Goal: Task Accomplishment & Management: Use online tool/utility

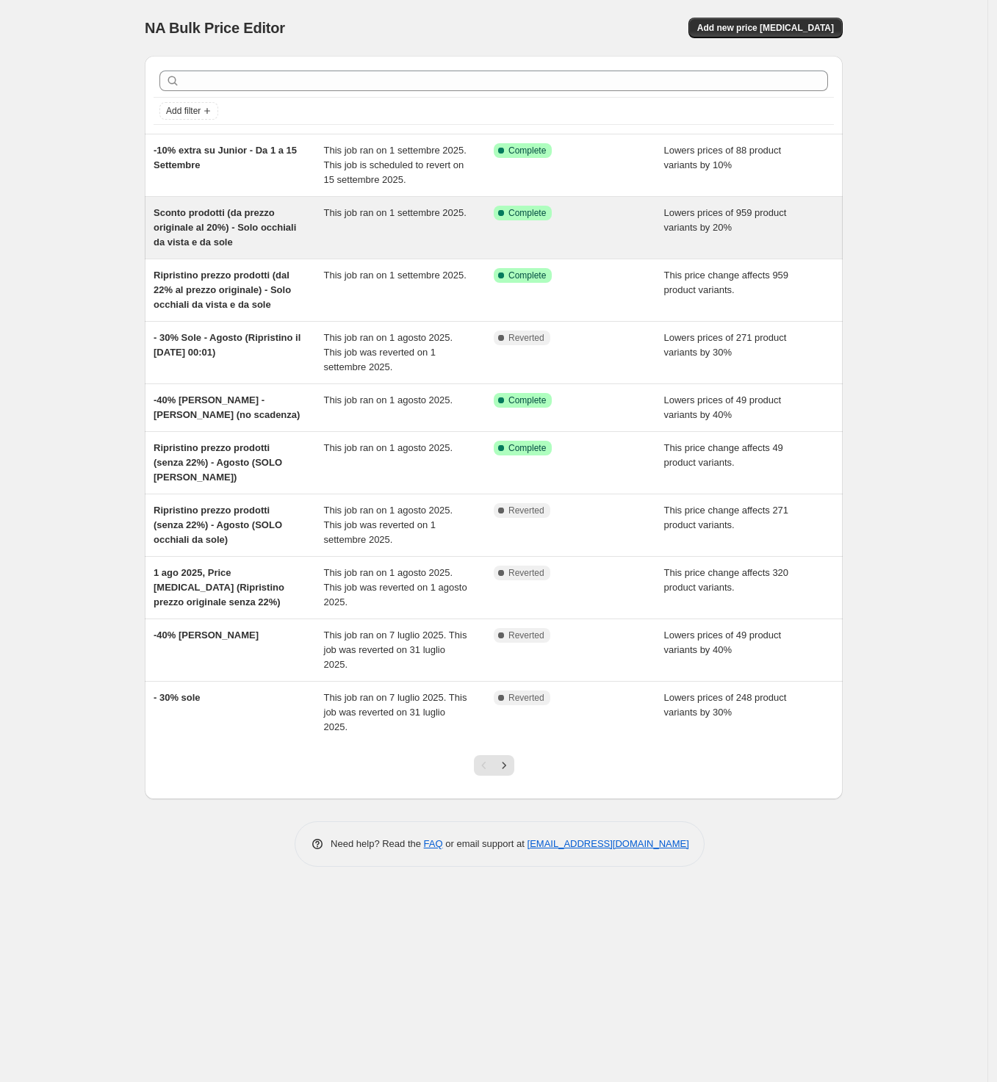
click at [255, 217] on span "Sconto prodotti (da prezzo originale al 20%) - Solo occhiali da vista e da sole" at bounding box center [225, 227] width 143 height 40
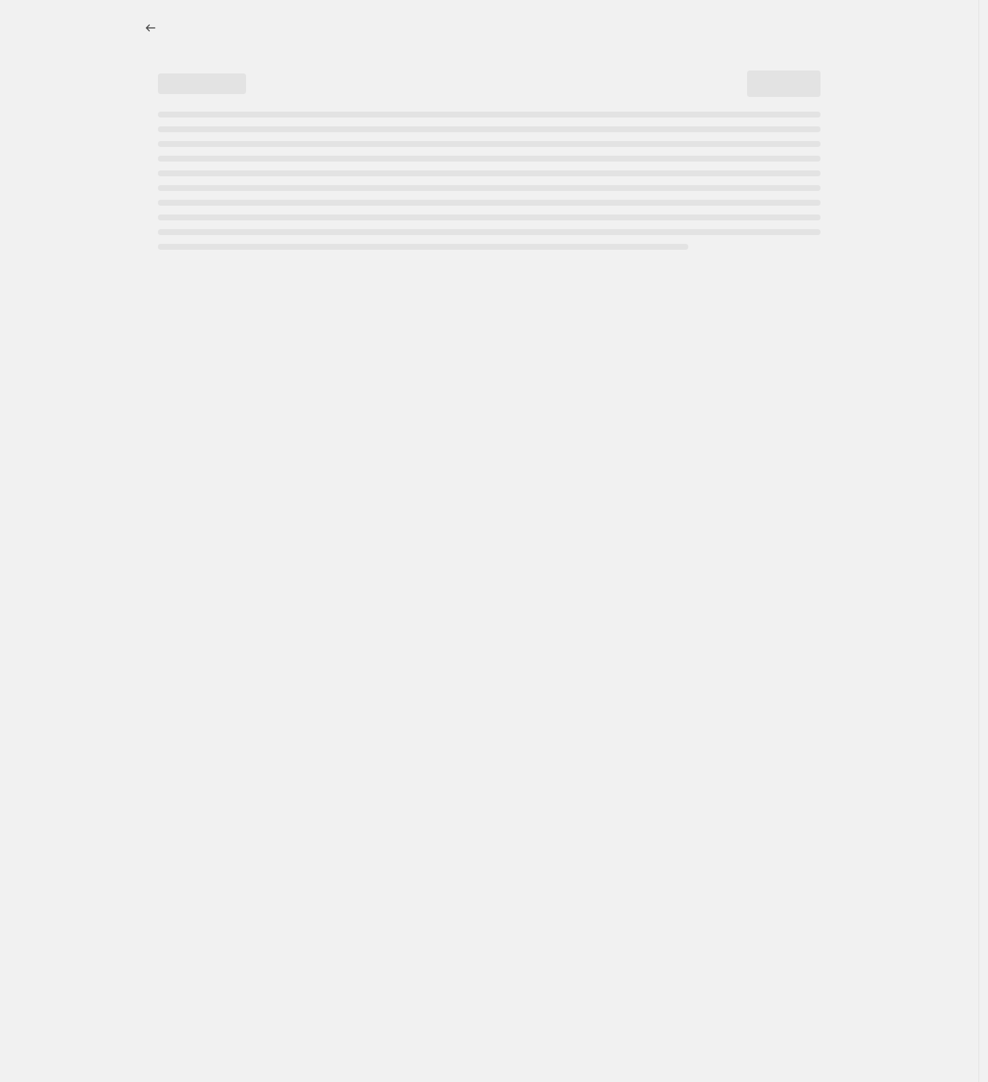
select select "percentage"
select select "collection"
select select "not_equal"
select select "collection"
select select "not_equal"
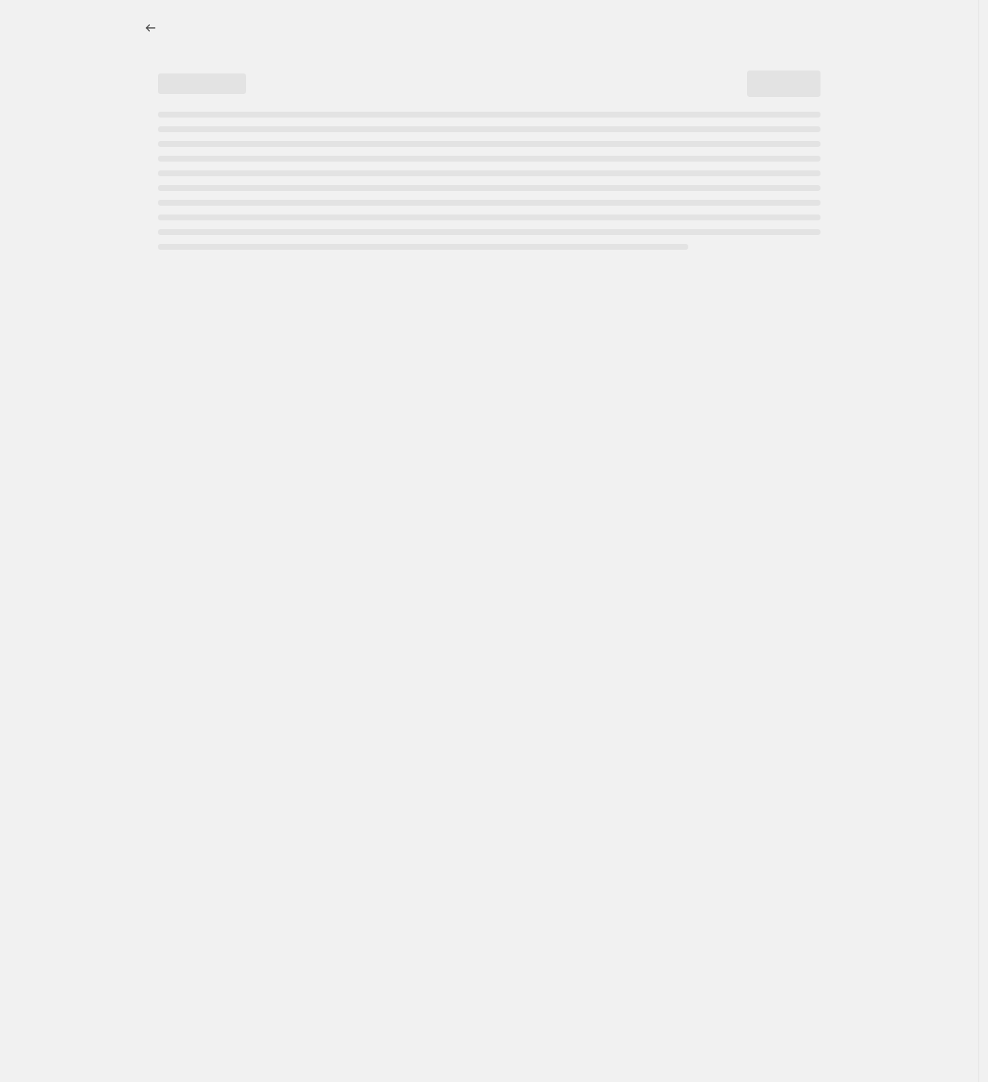
select select "tag"
select select "collection"
select select "not_equal"
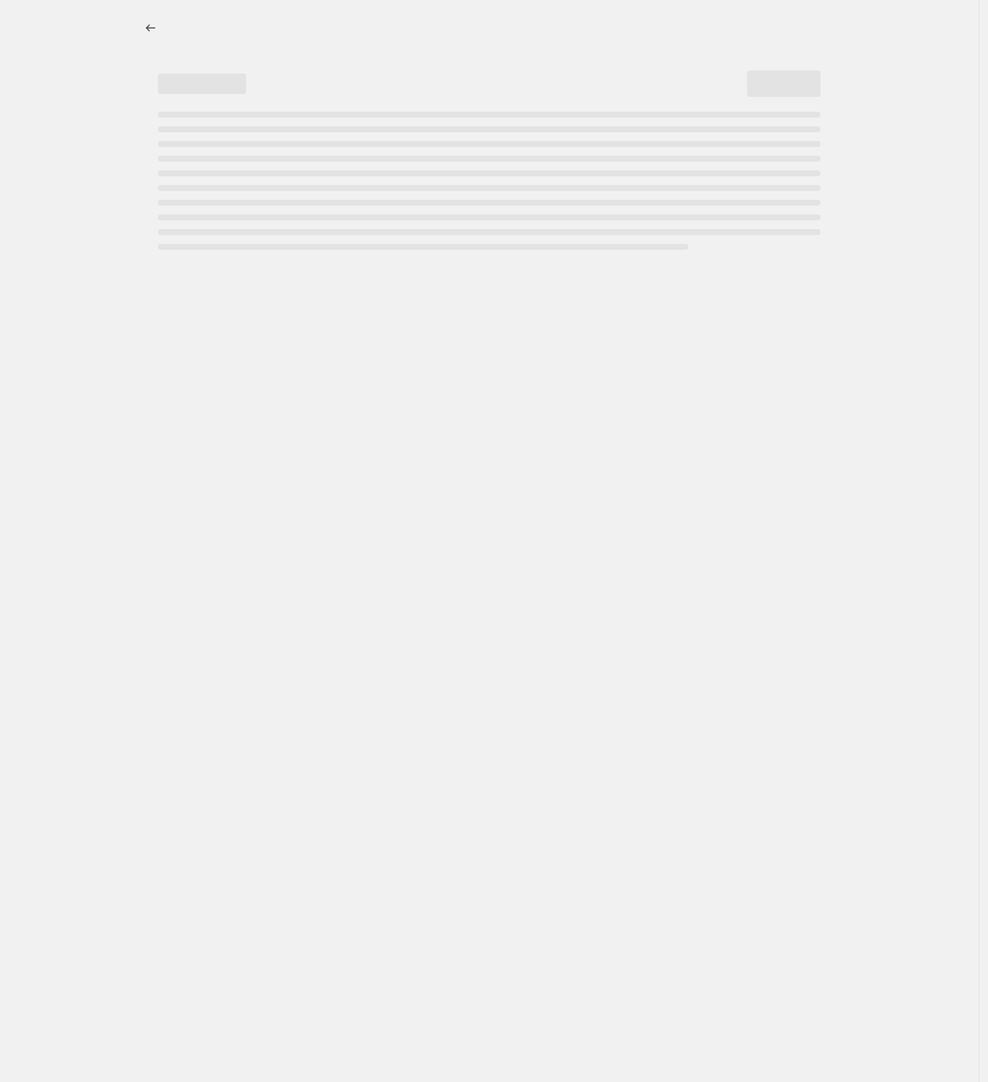
select select "collection"
select select "not_equal"
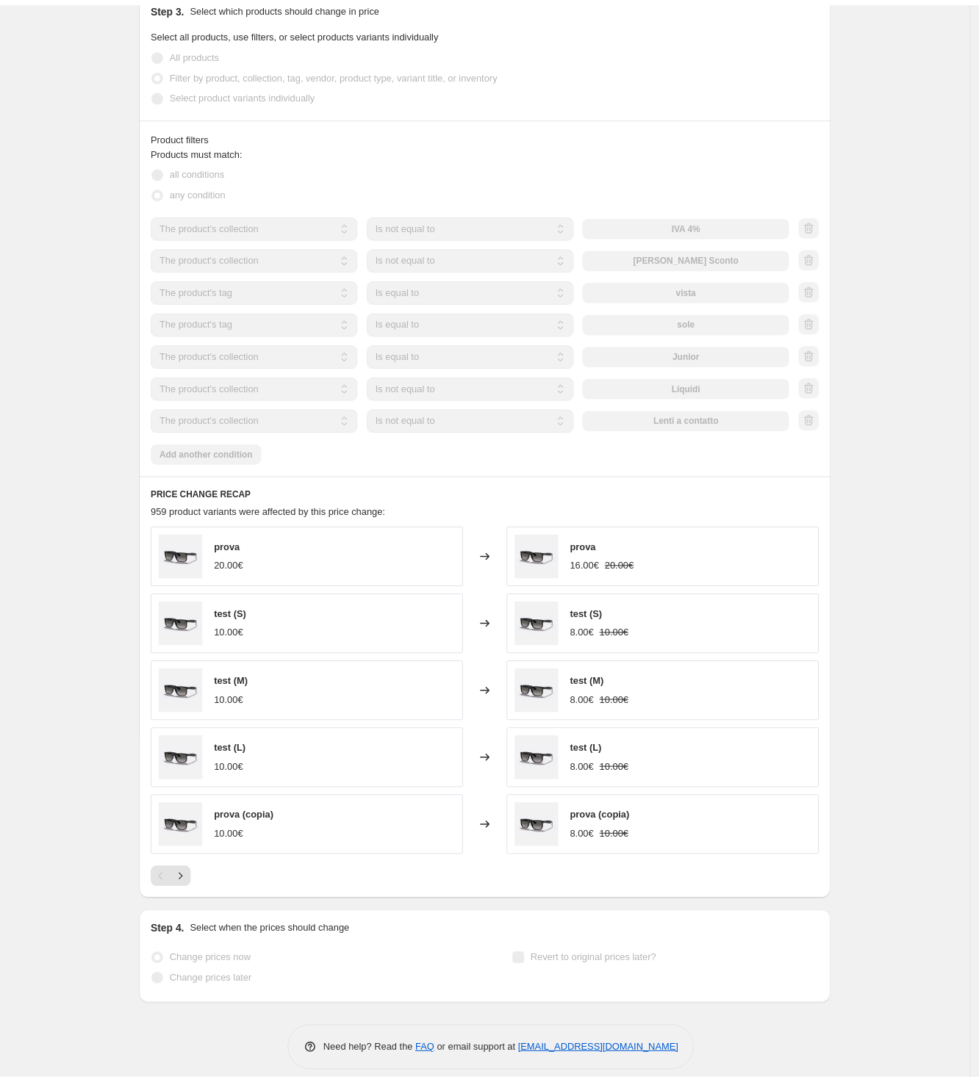
scroll to position [872, 0]
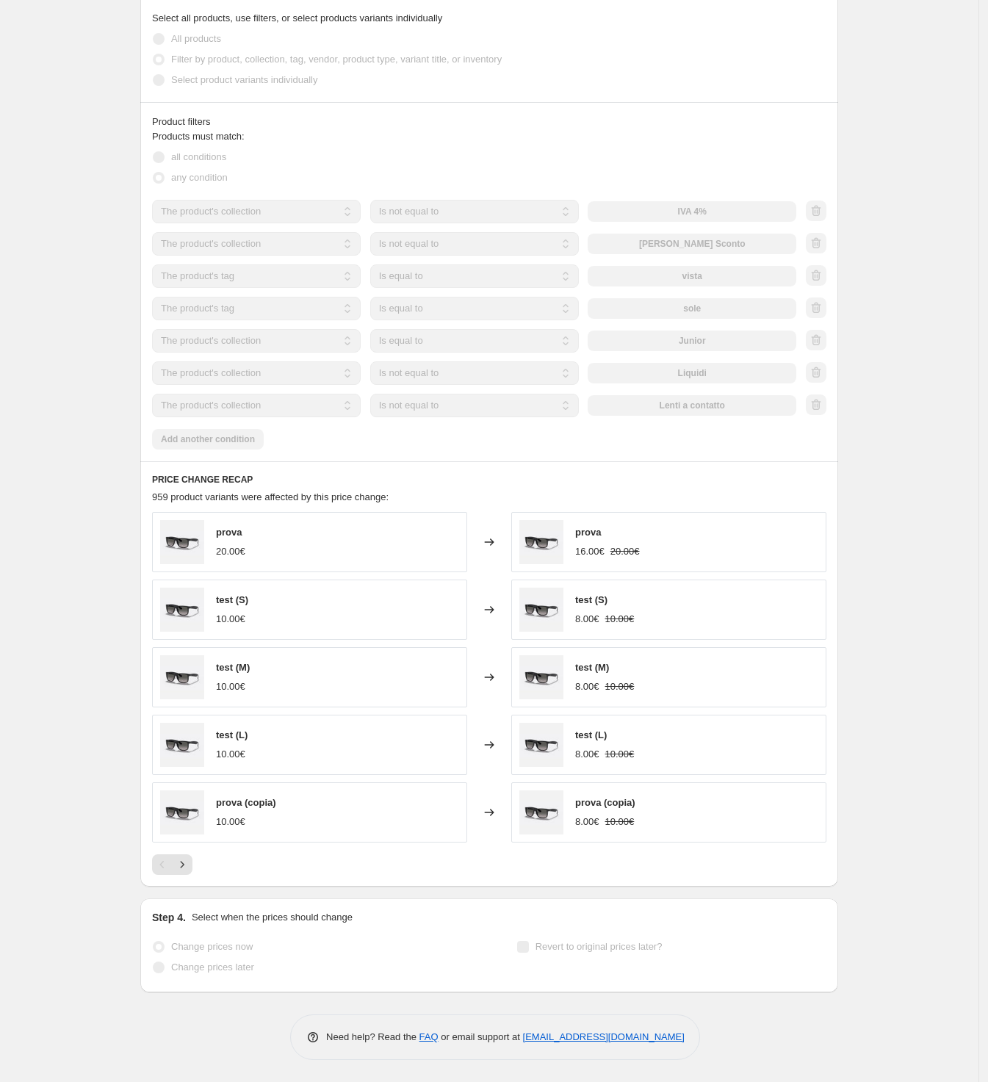
click at [726, 332] on div "The product The product's collection The product's tag The product's vendor The…" at bounding box center [474, 341] width 644 height 24
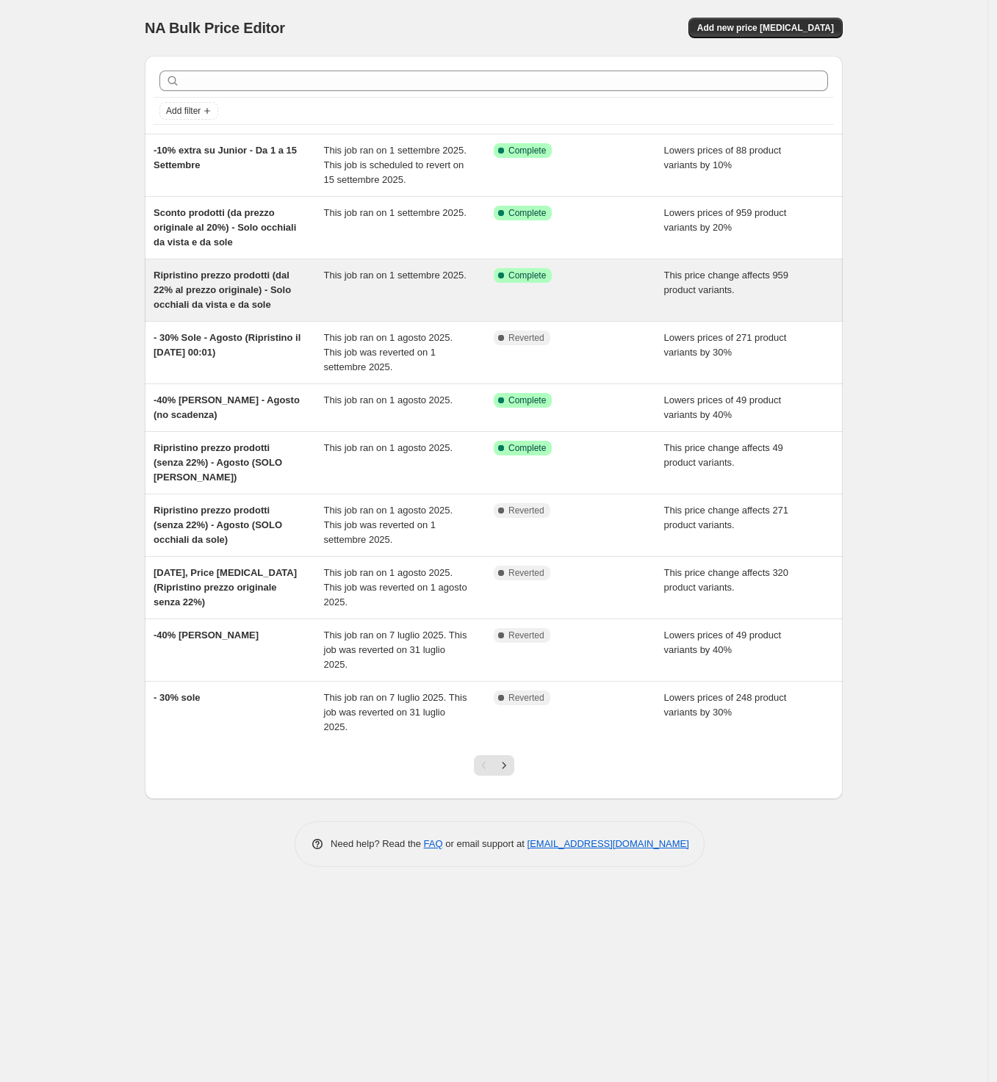
click at [263, 298] on span "Ripristino prezzo prodotti (dal 22% al prezzo originale) - Solo occhiali da vis…" at bounding box center [222, 290] width 137 height 40
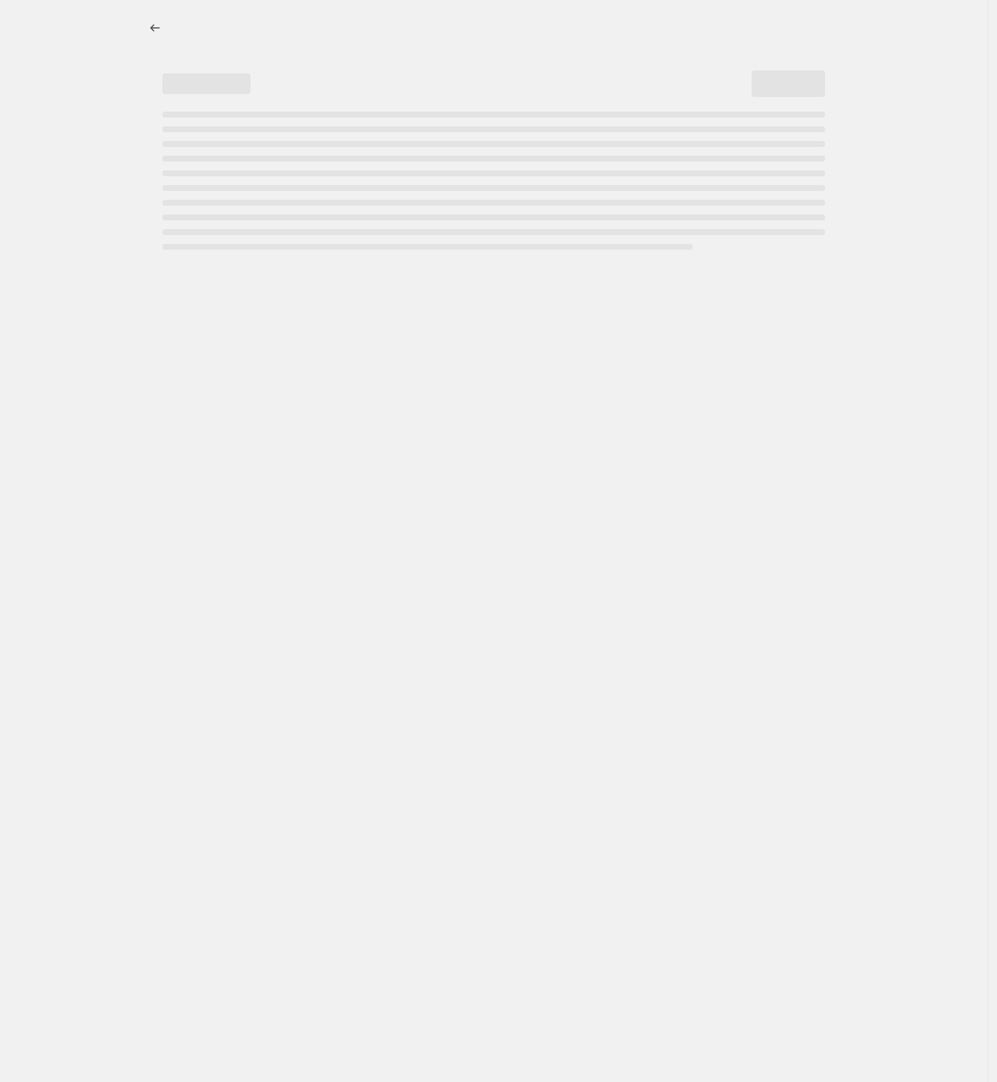
select select "ecap"
select select "collection"
select select "not_equal"
select select "collection"
select select "not_equal"
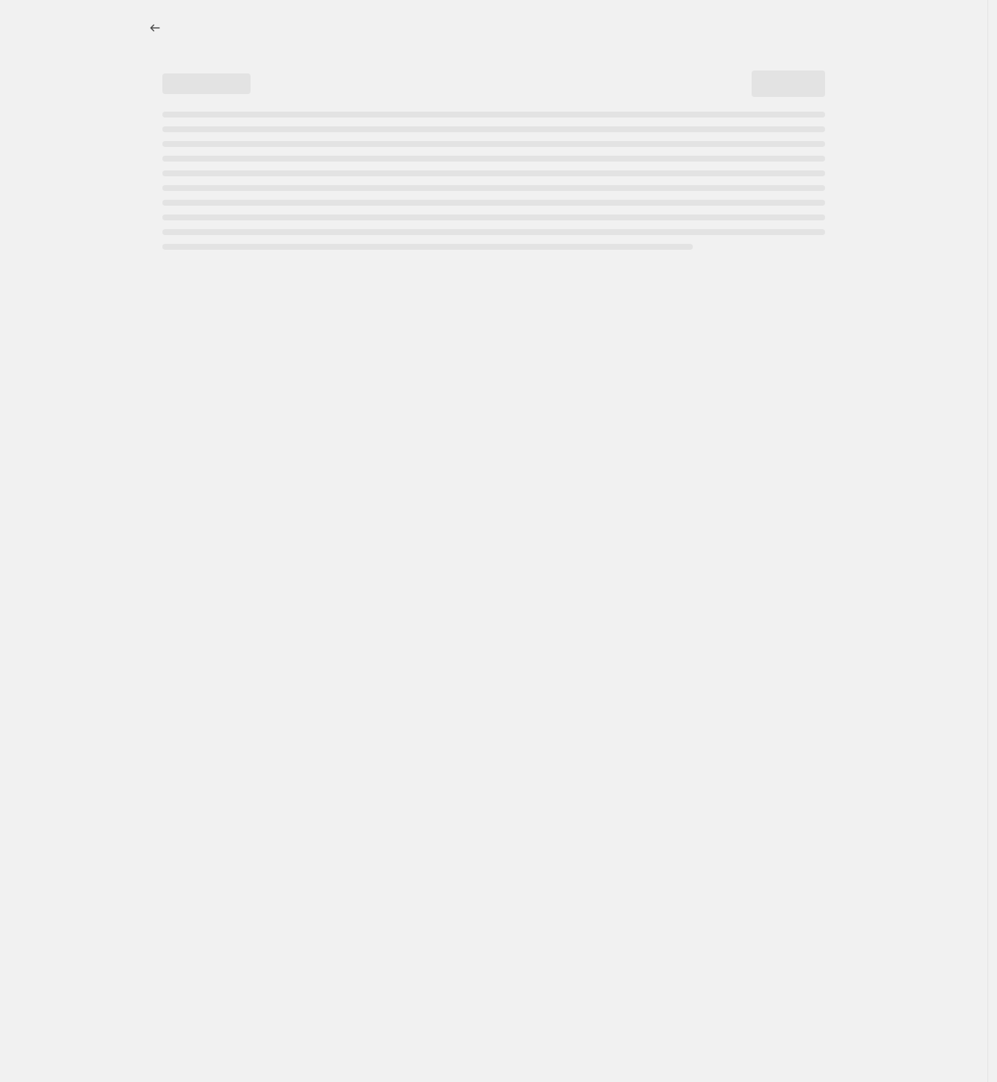
select select "tag"
select select "collection"
select select "not_equal"
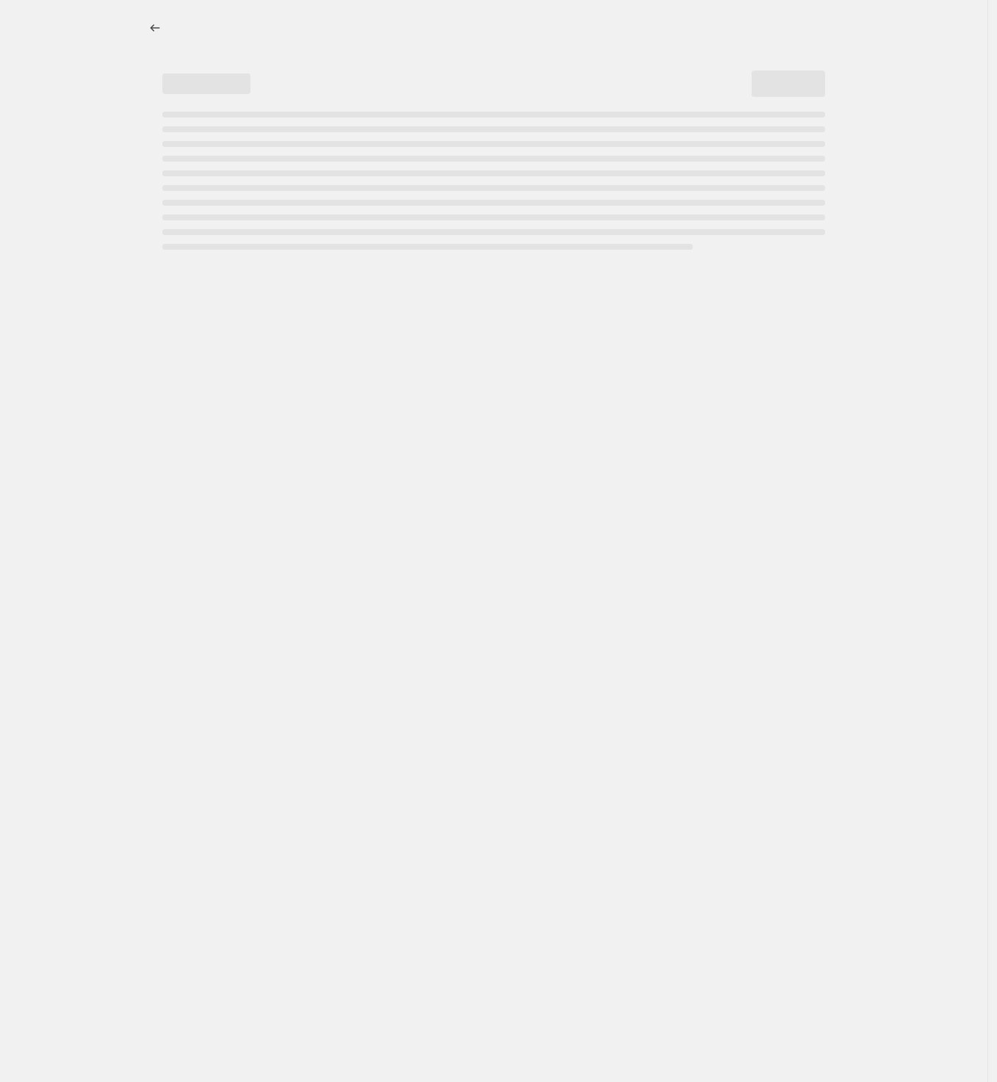
select select "collection"
select select "not_equal"
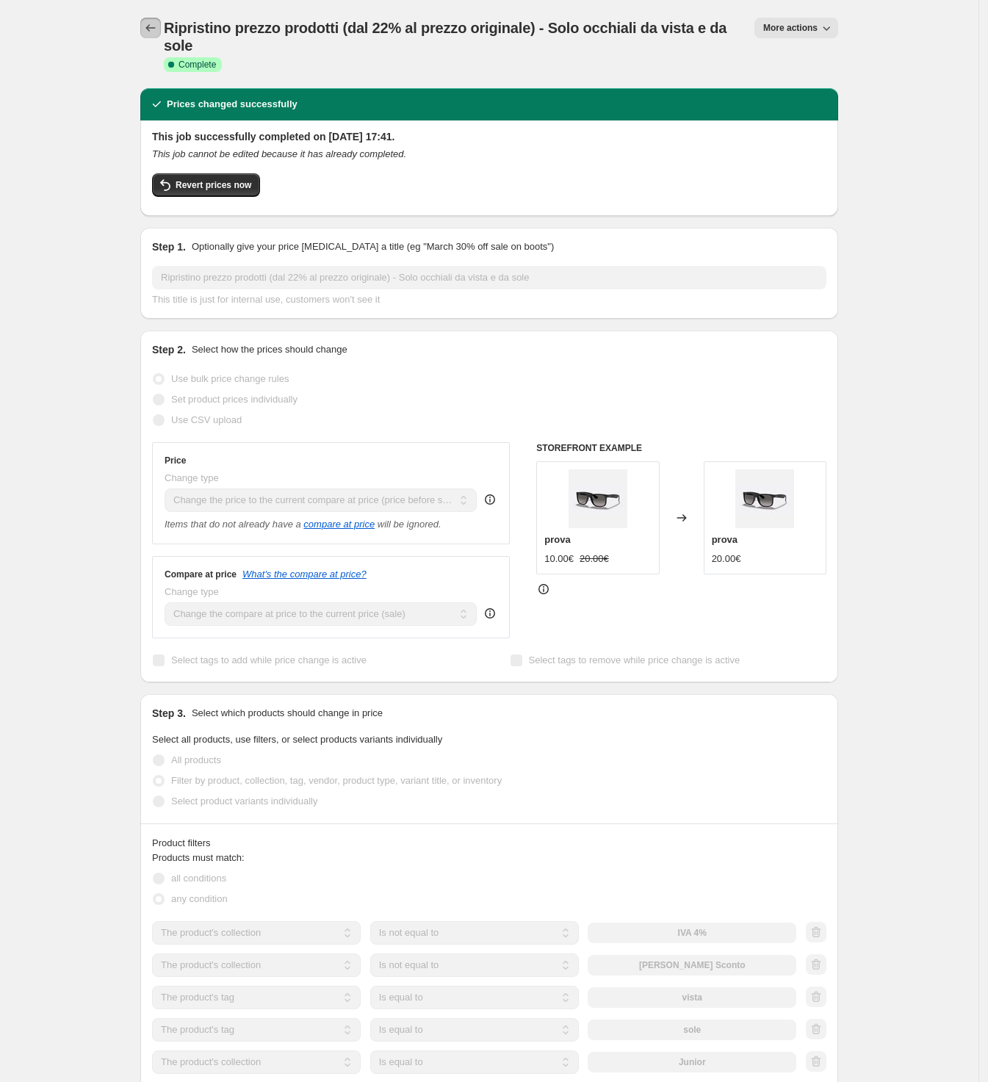
click at [158, 21] on icon "Price change jobs" at bounding box center [150, 28] width 15 height 15
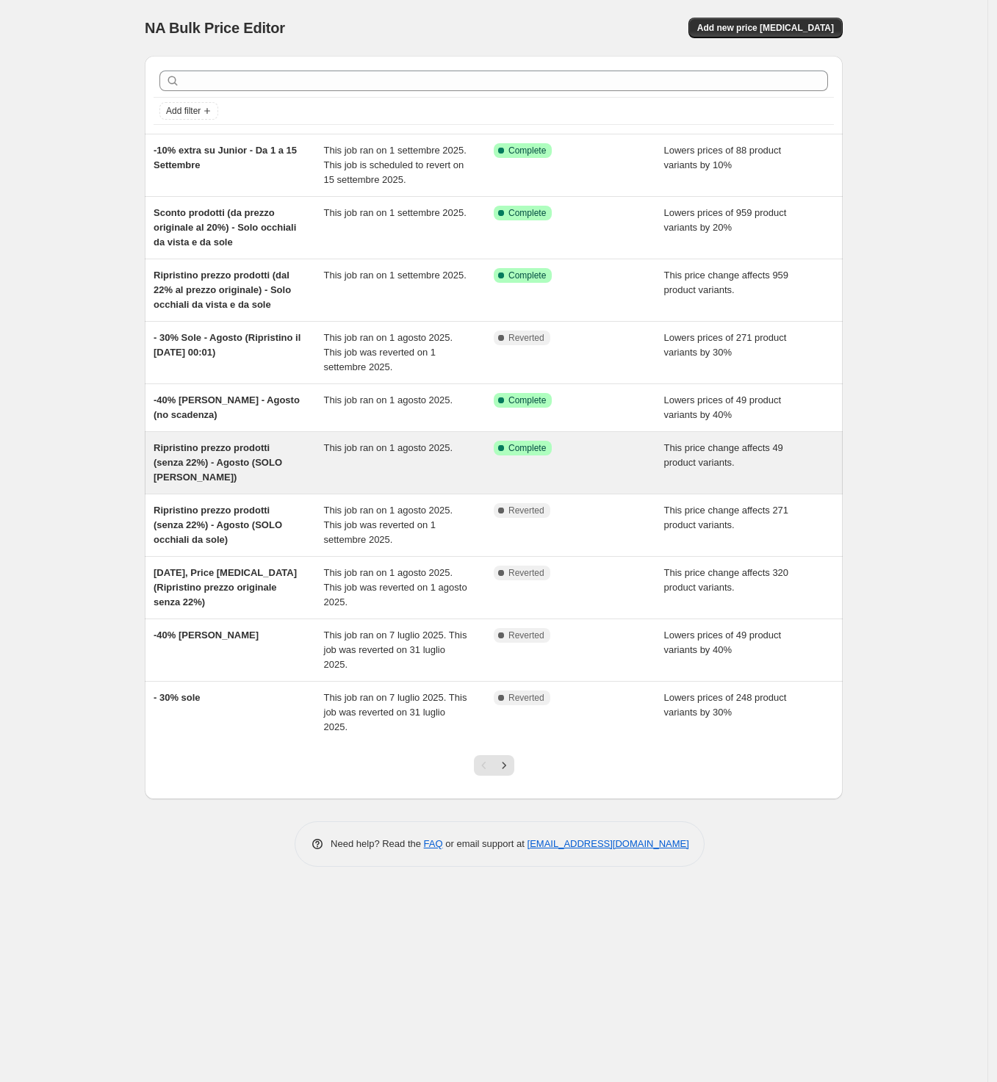
click at [206, 465] on span "Ripristino prezzo prodotti (senza 22%) - Agosto (SOLO [PERSON_NAME])" at bounding box center [218, 462] width 129 height 40
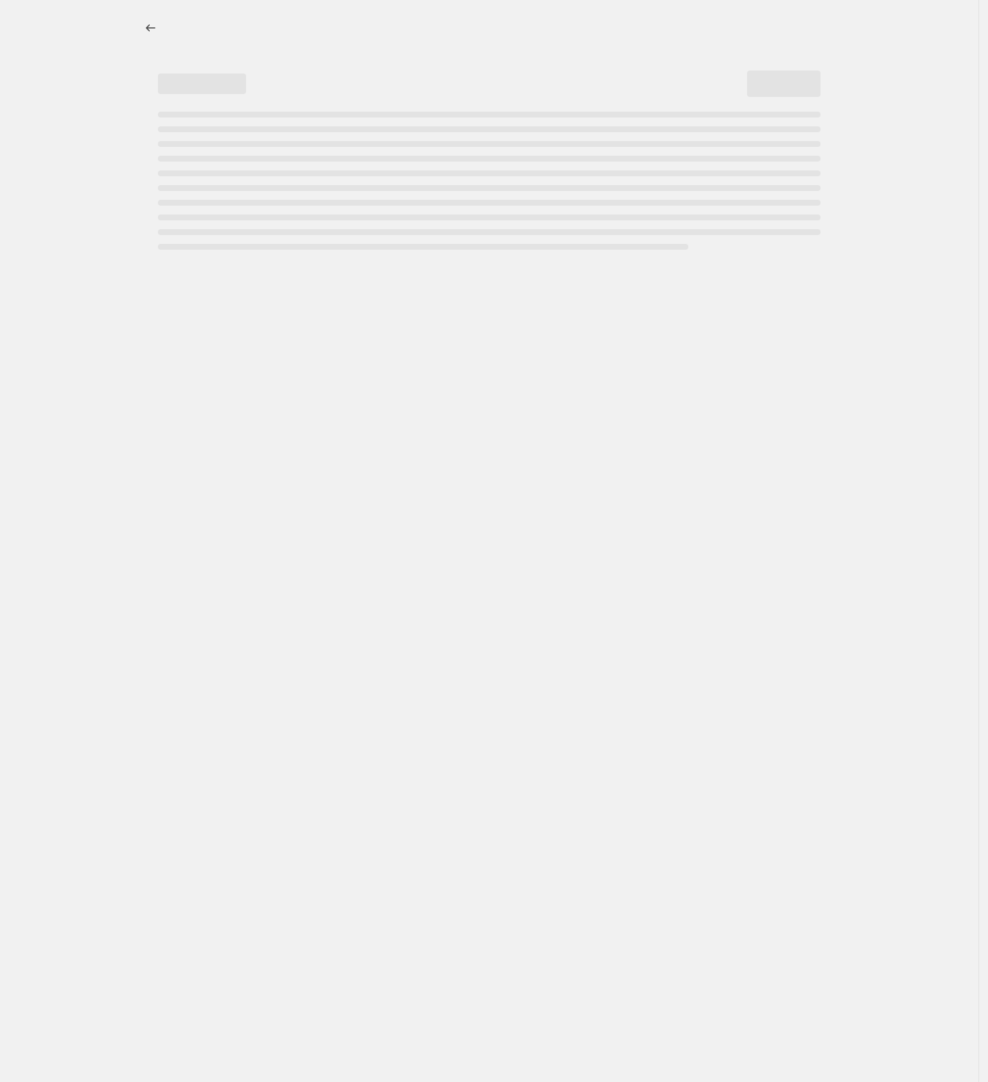
select select "ecap"
select select "collection"
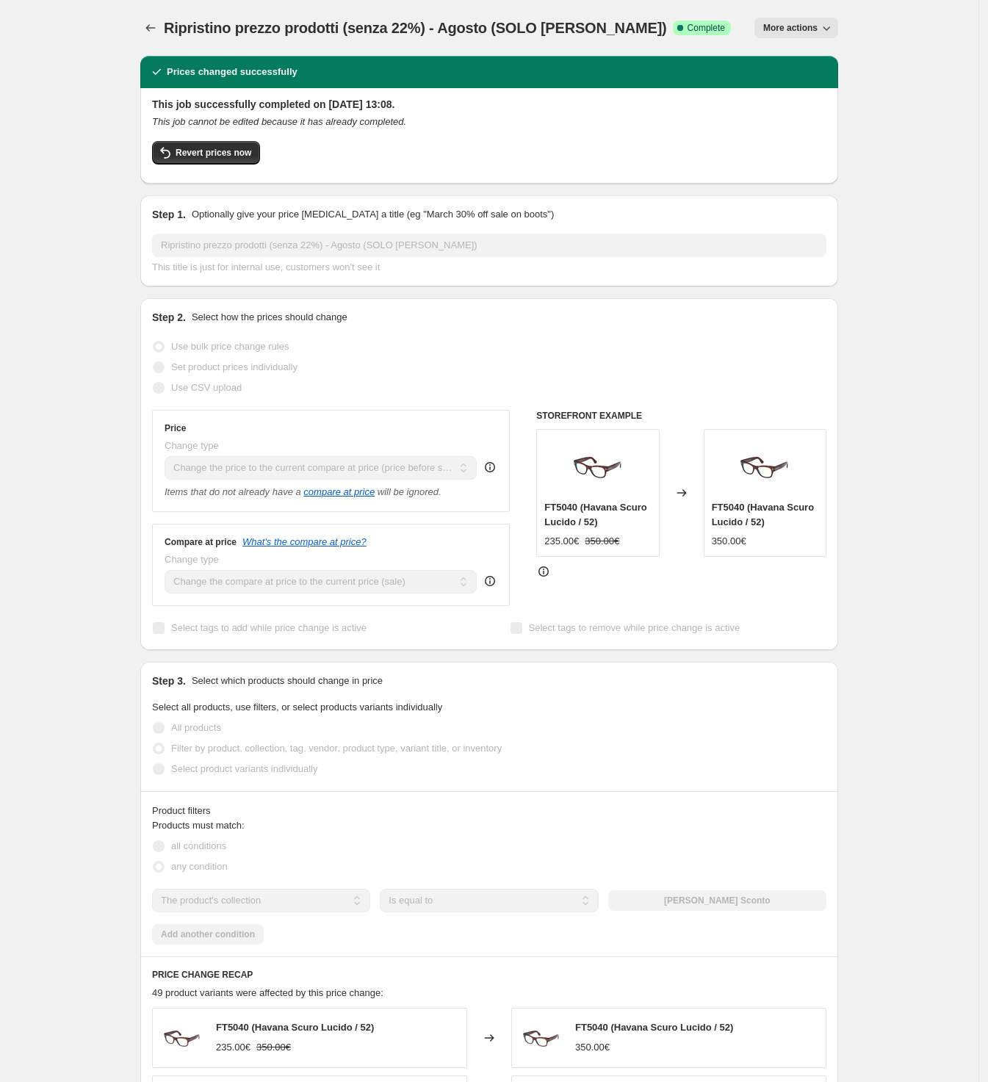
click at [785, 26] on span "More actions" at bounding box center [790, 28] width 54 height 12
click at [783, 78] on span "Copy to new job" at bounding box center [800, 82] width 68 height 11
select select "ecap"
select select "collection"
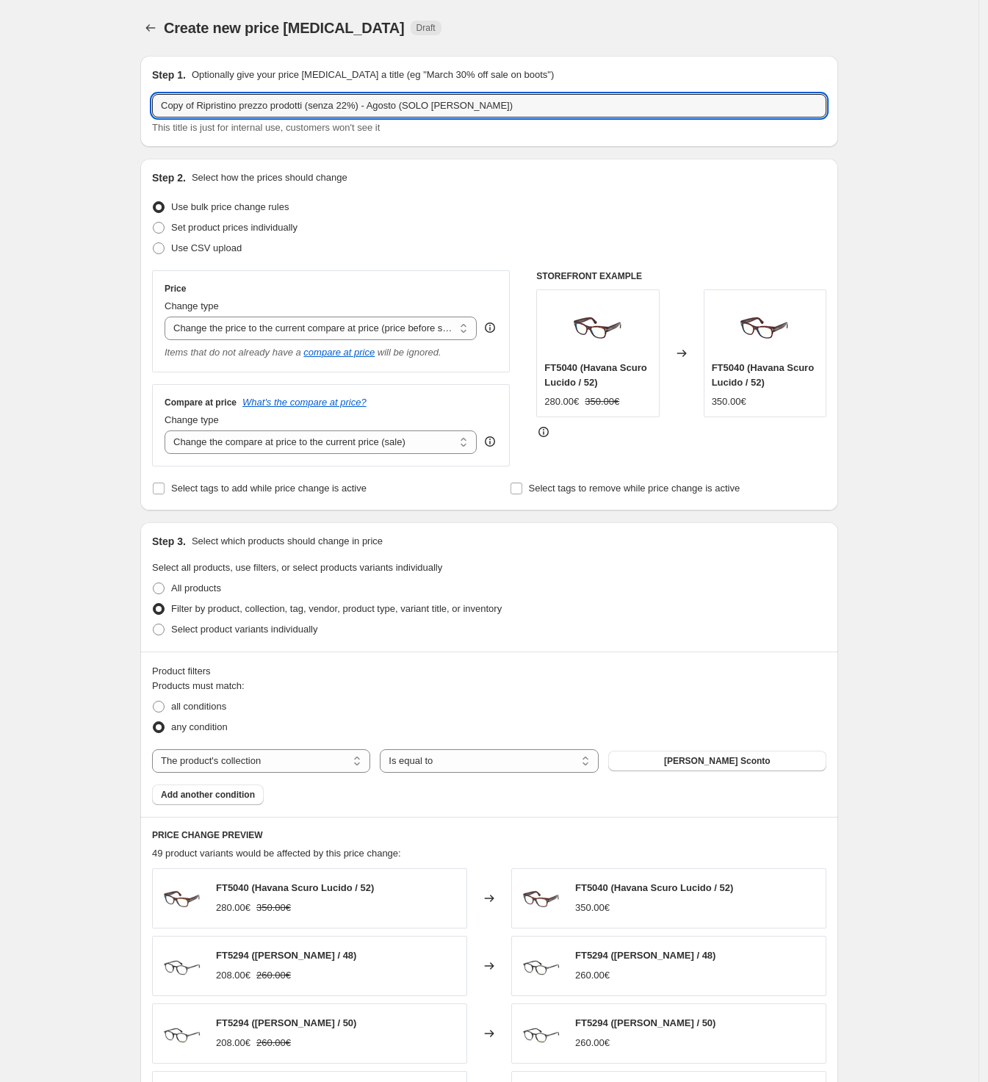
drag, startPoint x: 203, startPoint y: 105, endPoint x: 120, endPoint y: 109, distance: 83.8
click at [120, 109] on div "Create new price [MEDICAL_DATA]. This page is ready Create new price [MEDICAL_D…" at bounding box center [489, 735] width 979 height 1471
click at [485, 109] on input "Ripristino prezzo prodotti (senza 22%) - Agosto (SOLO [PERSON_NAME])" at bounding box center [489, 106] width 674 height 24
click at [362, 110] on input "Ripristino prezzo prodotti (senza 22%) - Agosto (SOLO [PERSON_NAME])" at bounding box center [489, 106] width 674 height 24
click at [362, 109] on input "Ripristino prezzo prodotti (senza 22%) - Agosto (SOLO [PERSON_NAME])" at bounding box center [489, 106] width 674 height 24
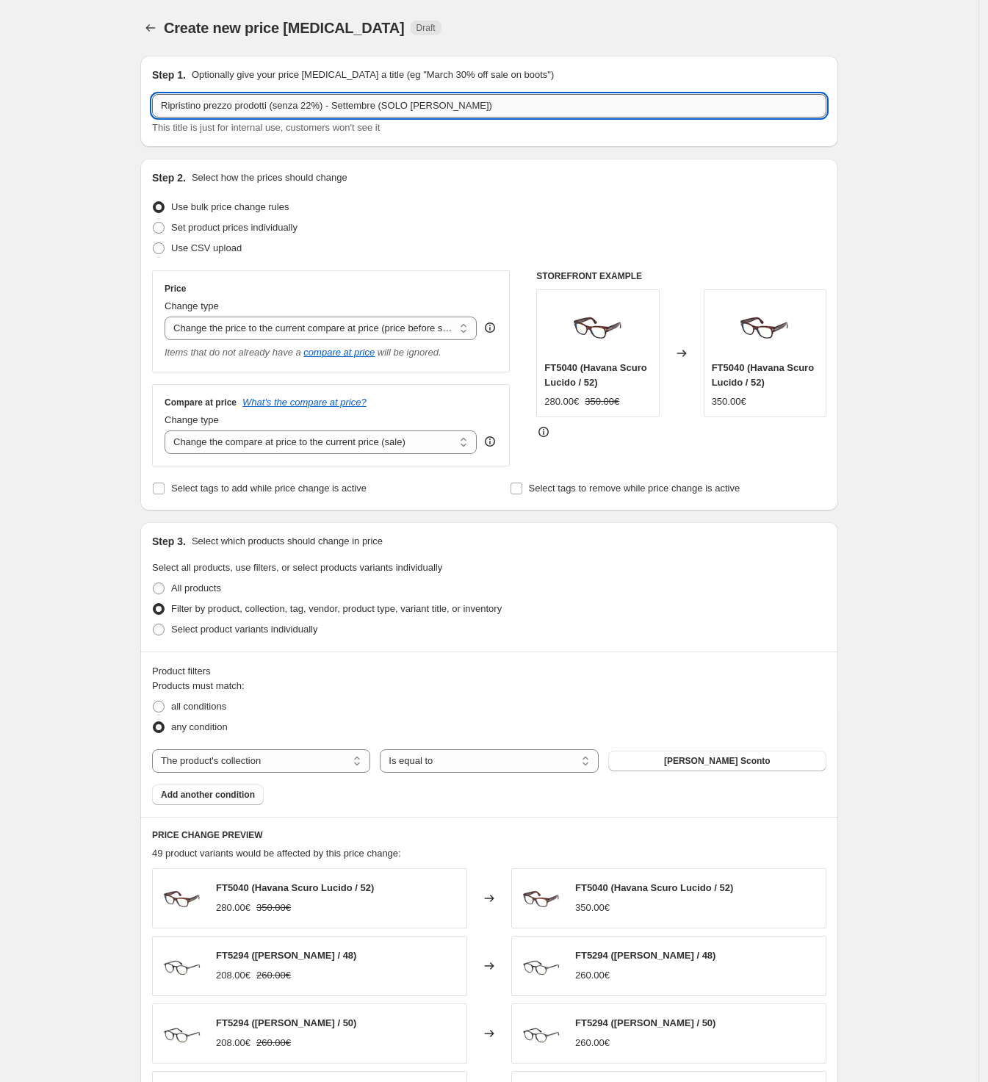
click at [323, 101] on input "Ripristino prezzo prodotti (senza 22%) - Settembre (SOLO [PERSON_NAME])" at bounding box center [489, 106] width 674 height 24
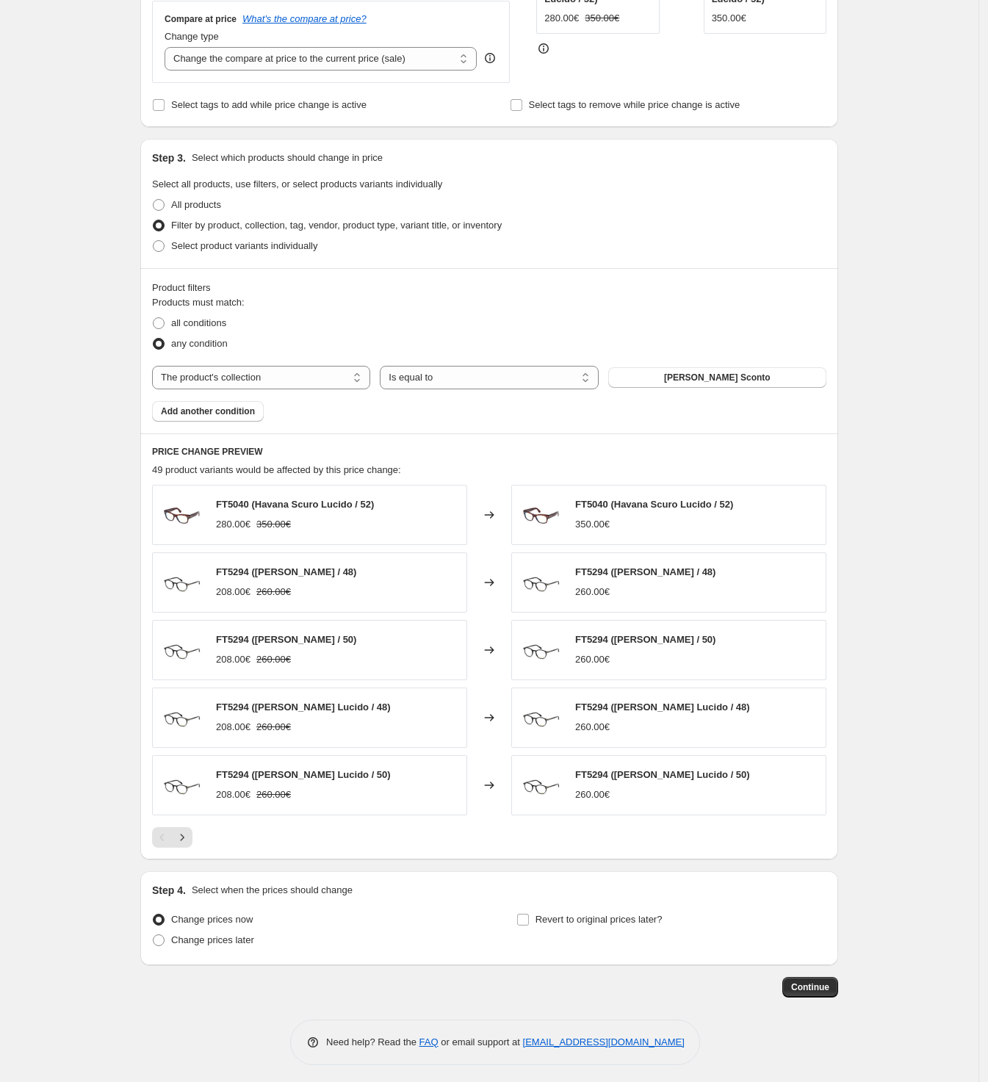
scroll to position [392, 0]
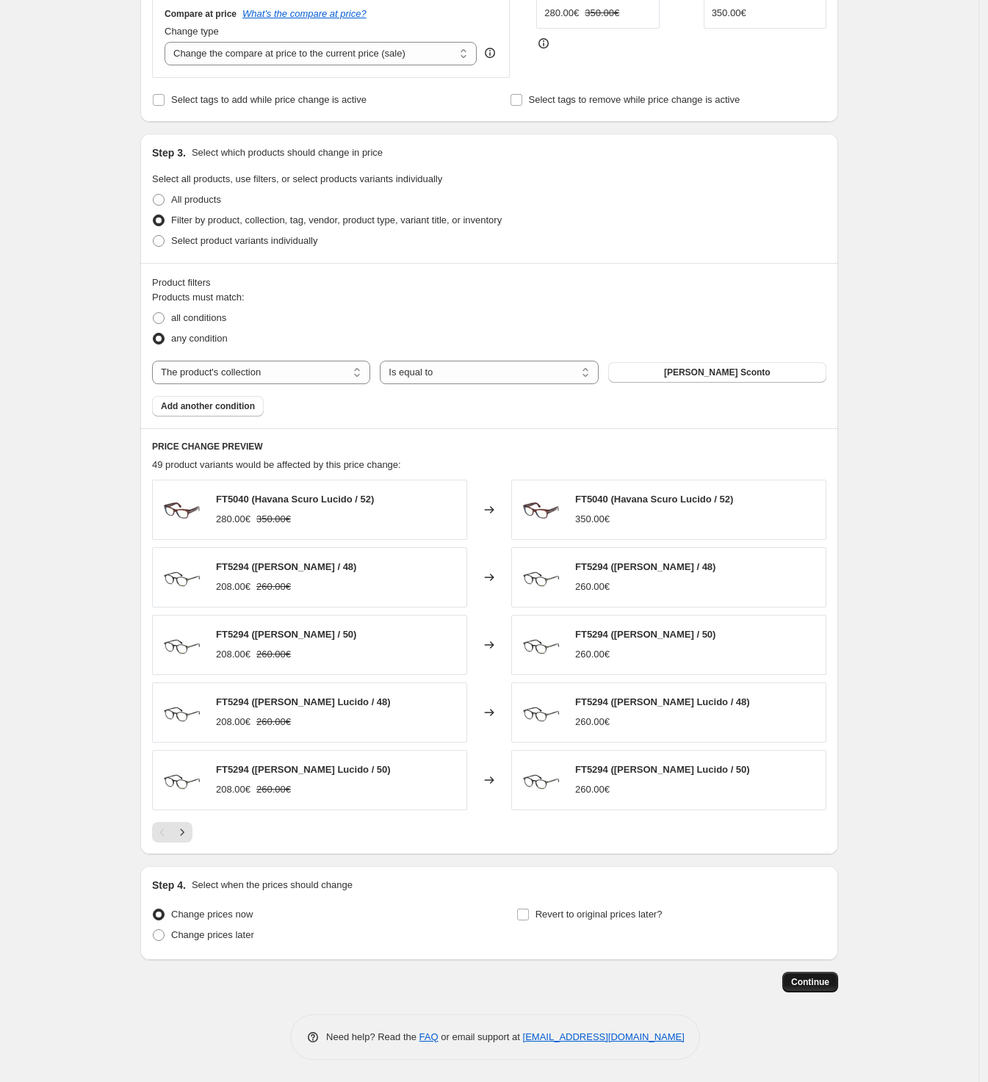
type input "Ripristino prezzo prodotti (senza 20%) - Settembre (SOLO [PERSON_NAME])"
click at [821, 981] on span "Continue" at bounding box center [810, 982] width 38 height 12
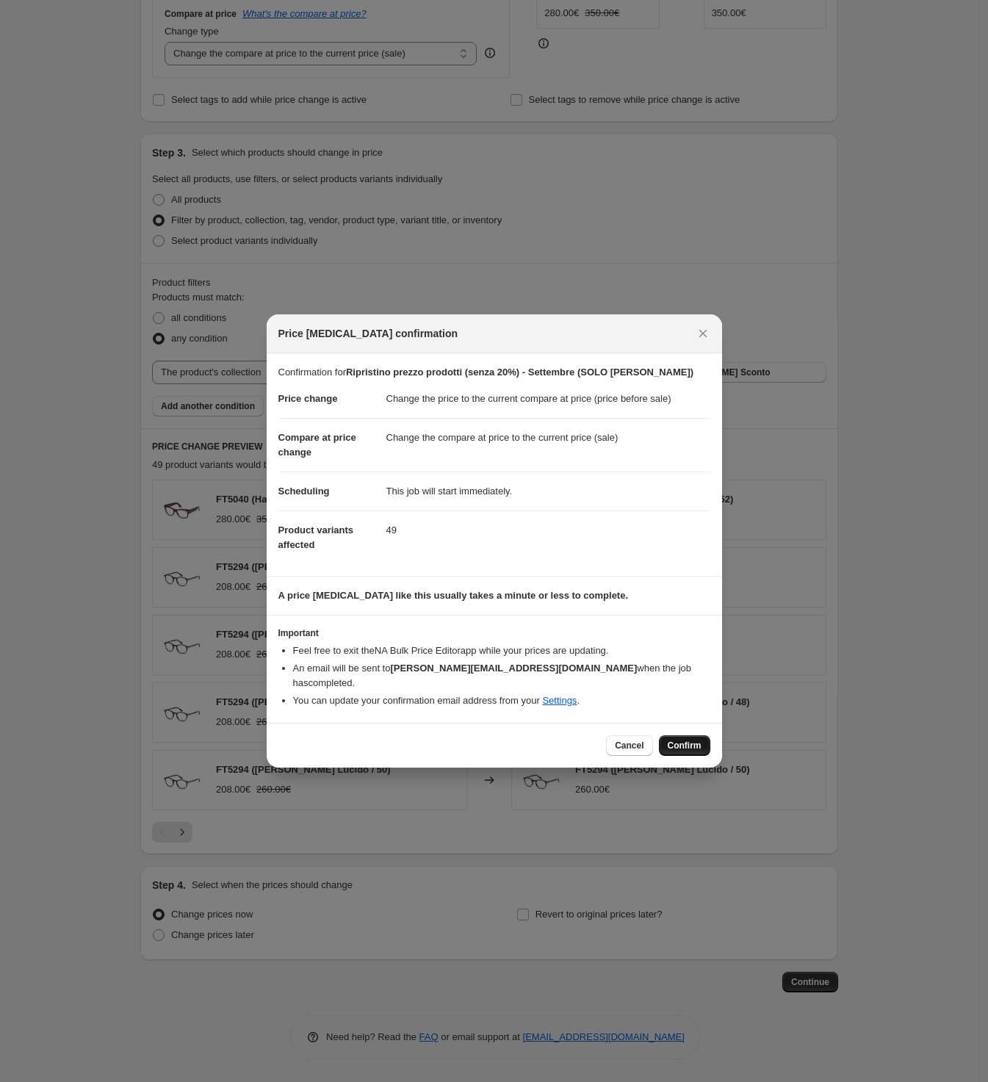
click at [702, 735] on button "Confirm" at bounding box center [684, 745] width 51 height 21
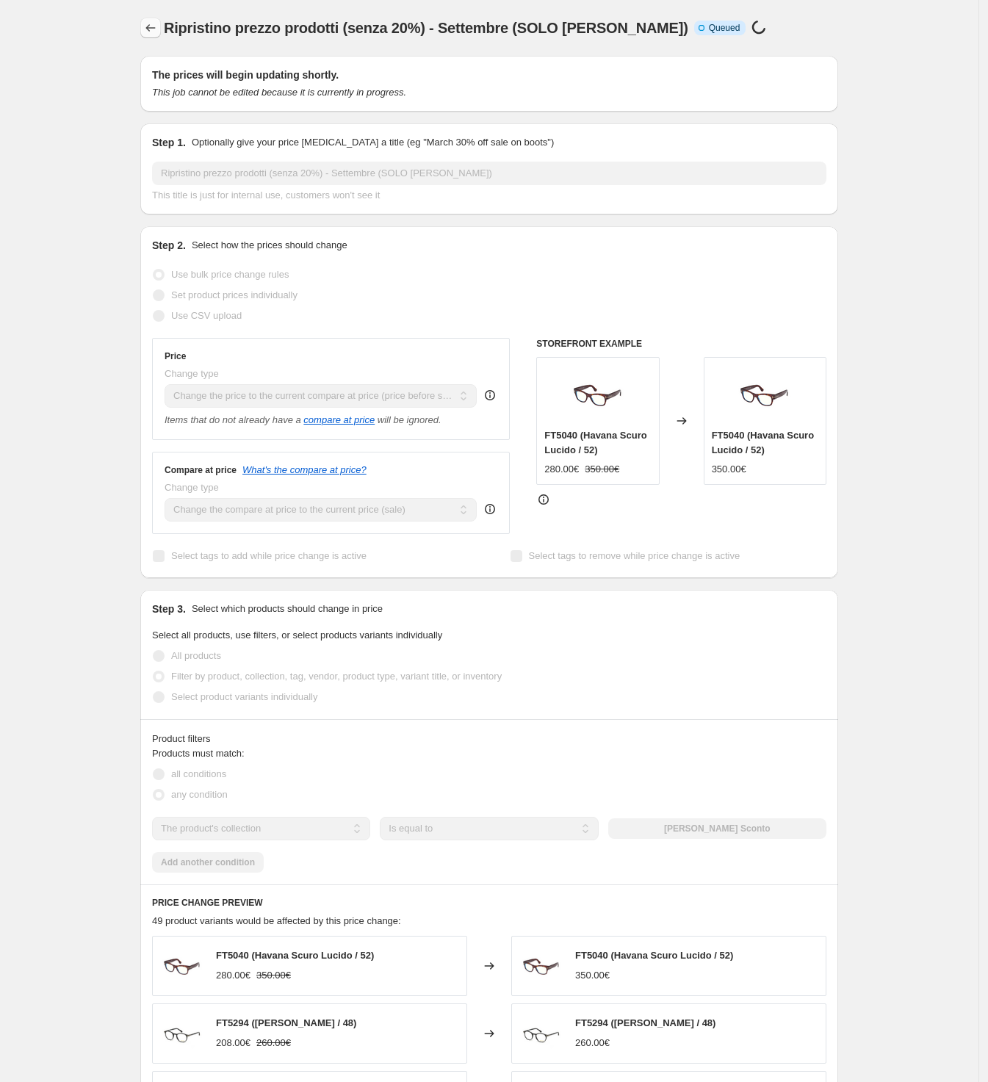
click at [154, 33] on icon "Price change jobs" at bounding box center [150, 28] width 15 height 15
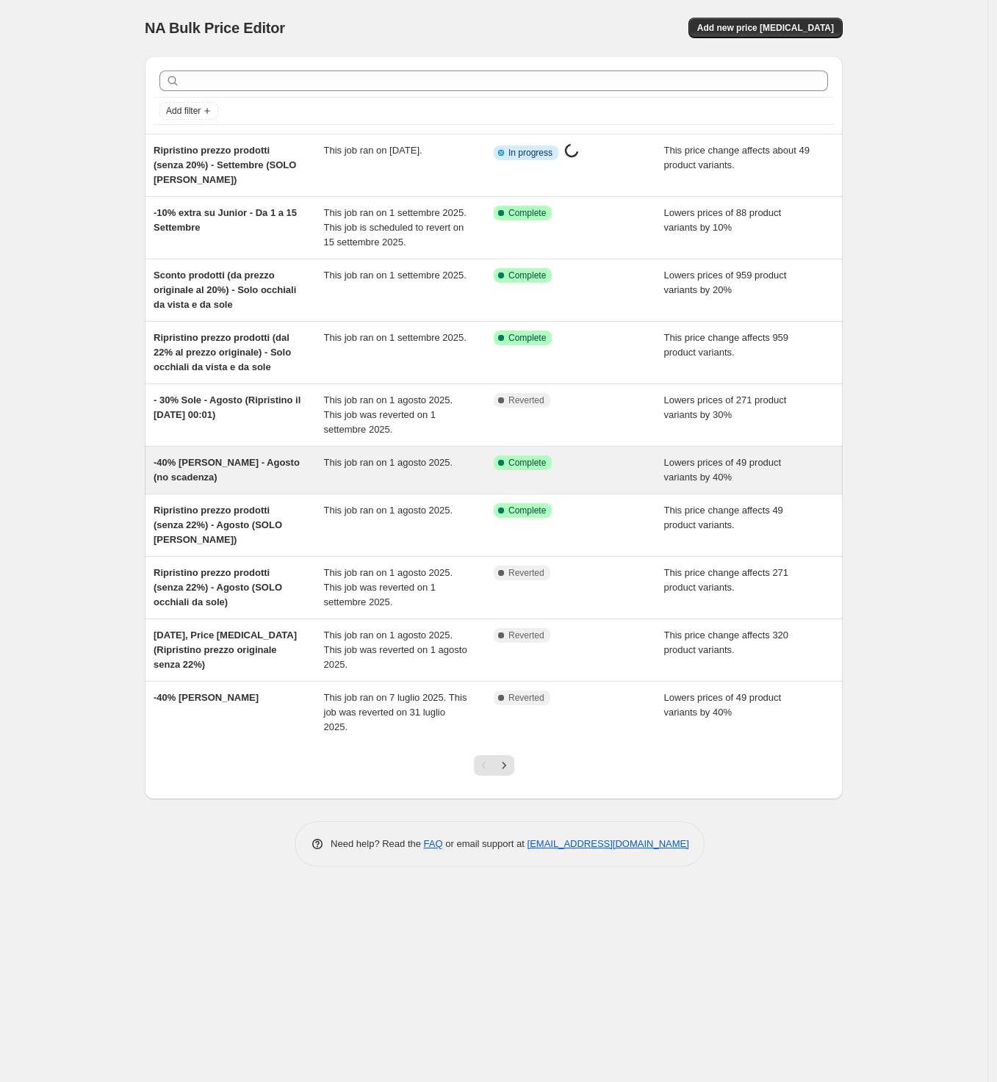
click at [248, 475] on div "-40% [PERSON_NAME] - Agosto (no scadenza)" at bounding box center [239, 469] width 170 height 29
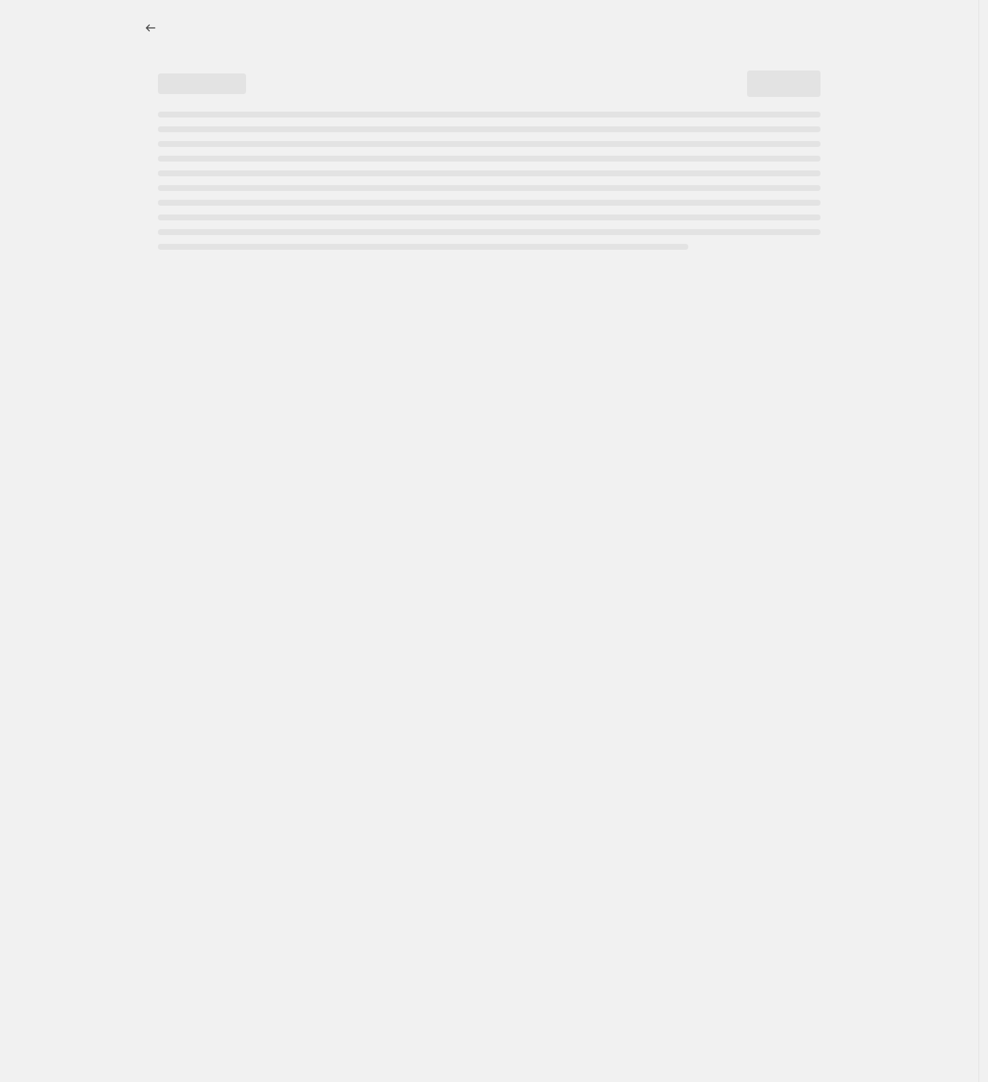
select select "percentage"
select select "collection"
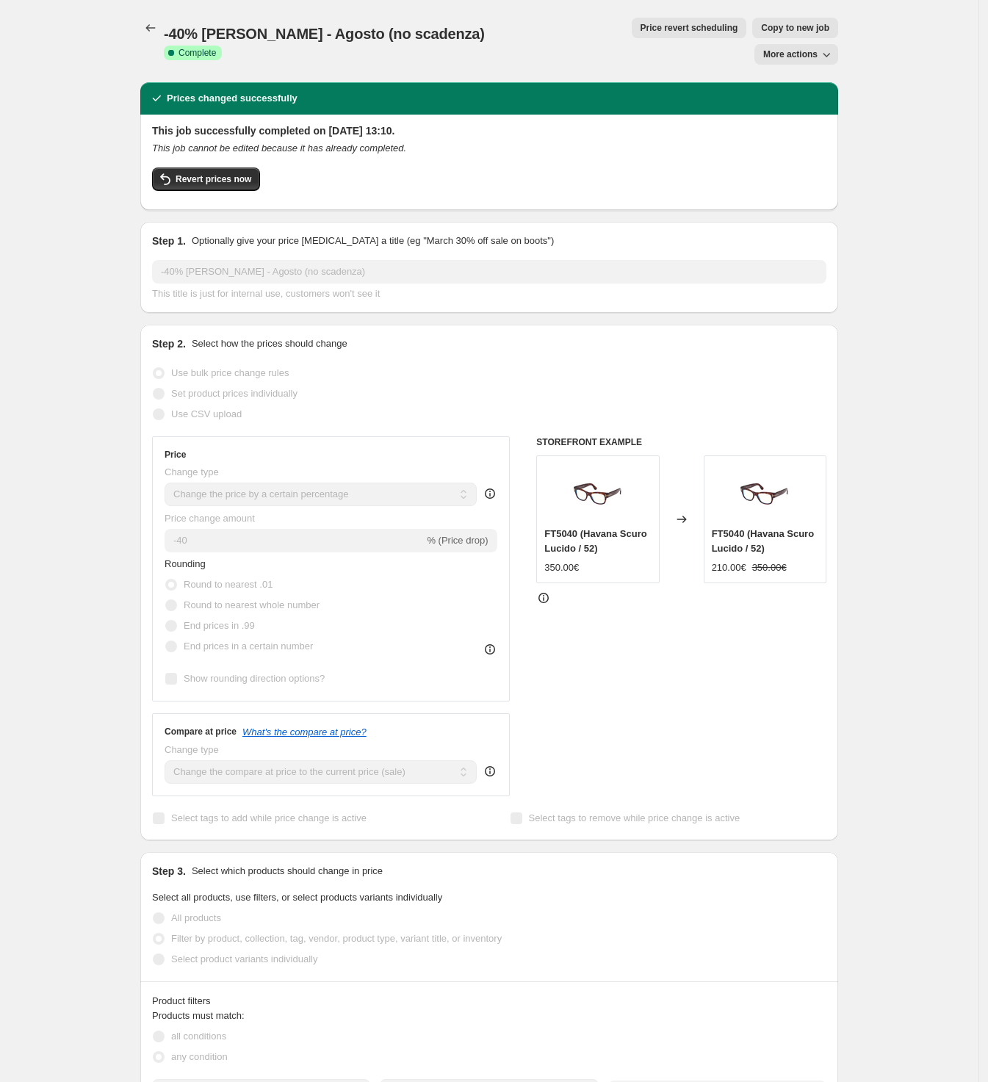
click at [761, 30] on span "Copy to new job" at bounding box center [795, 28] width 68 height 12
select select "percentage"
select select "collection"
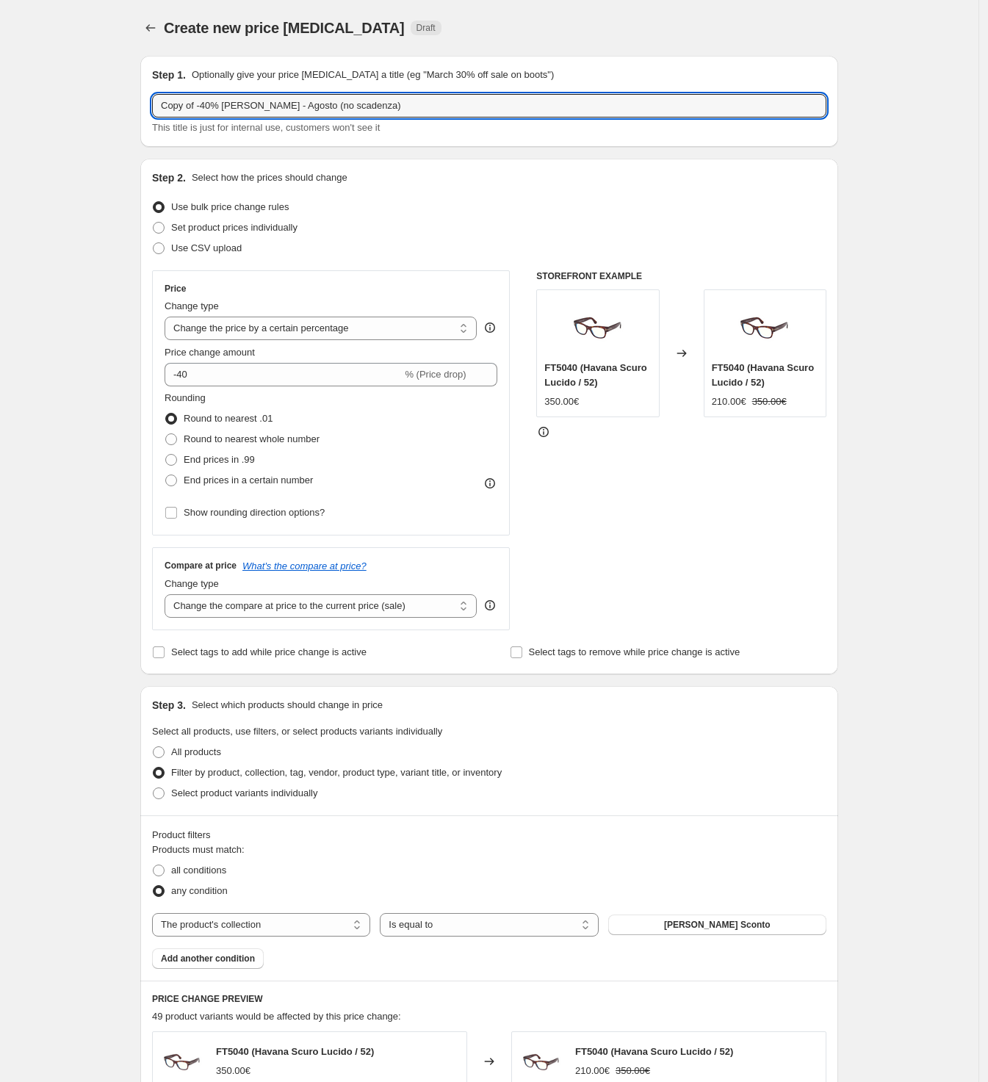
drag, startPoint x: 206, startPoint y: 105, endPoint x: 126, endPoint y: 107, distance: 80.1
click at [126, 107] on div "Create new price [MEDICAL_DATA]. This page is ready Create new price [MEDICAL_D…" at bounding box center [489, 817] width 979 height 1634
click at [264, 100] on input "-40% [PERSON_NAME] - Agosto (no scadenza)" at bounding box center [489, 106] width 674 height 24
type input "-40% [PERSON_NAME] - Sette(no scadenza)"
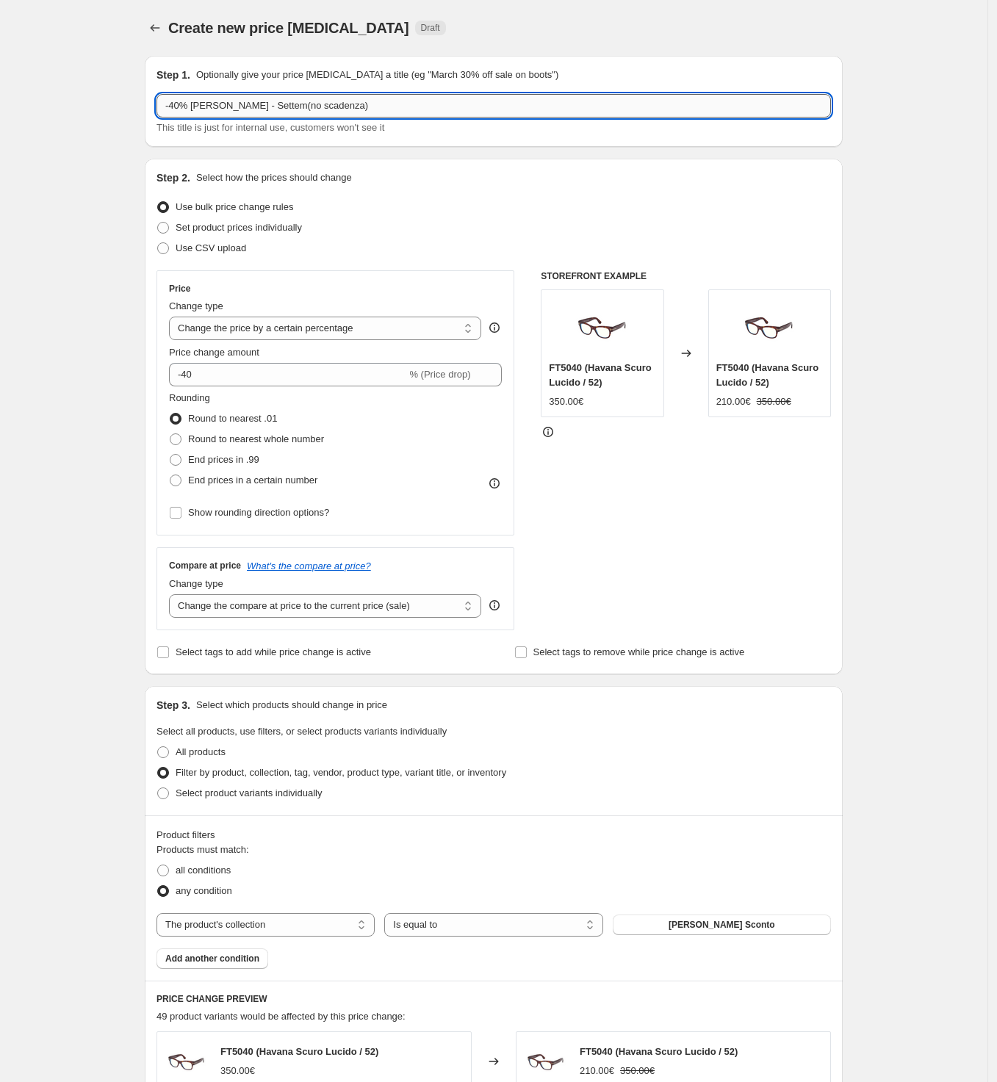
select select "percentage"
select select "collection"
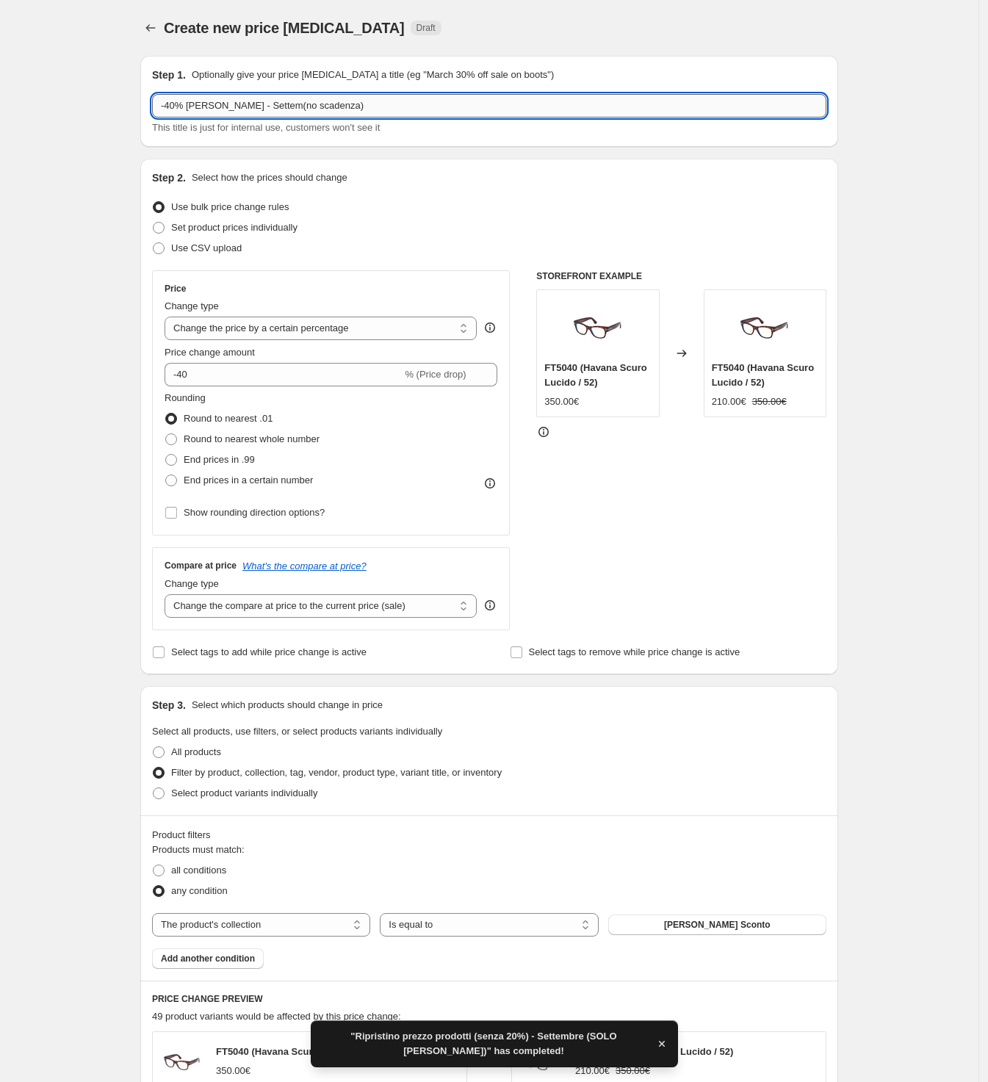
click at [269, 99] on input "-40% [PERSON_NAME] - Settem(no scadenza)" at bounding box center [489, 106] width 674 height 24
click at [273, 107] on input "-40% [PERSON_NAME] - Settem(no scadenza)" at bounding box center [489, 106] width 674 height 24
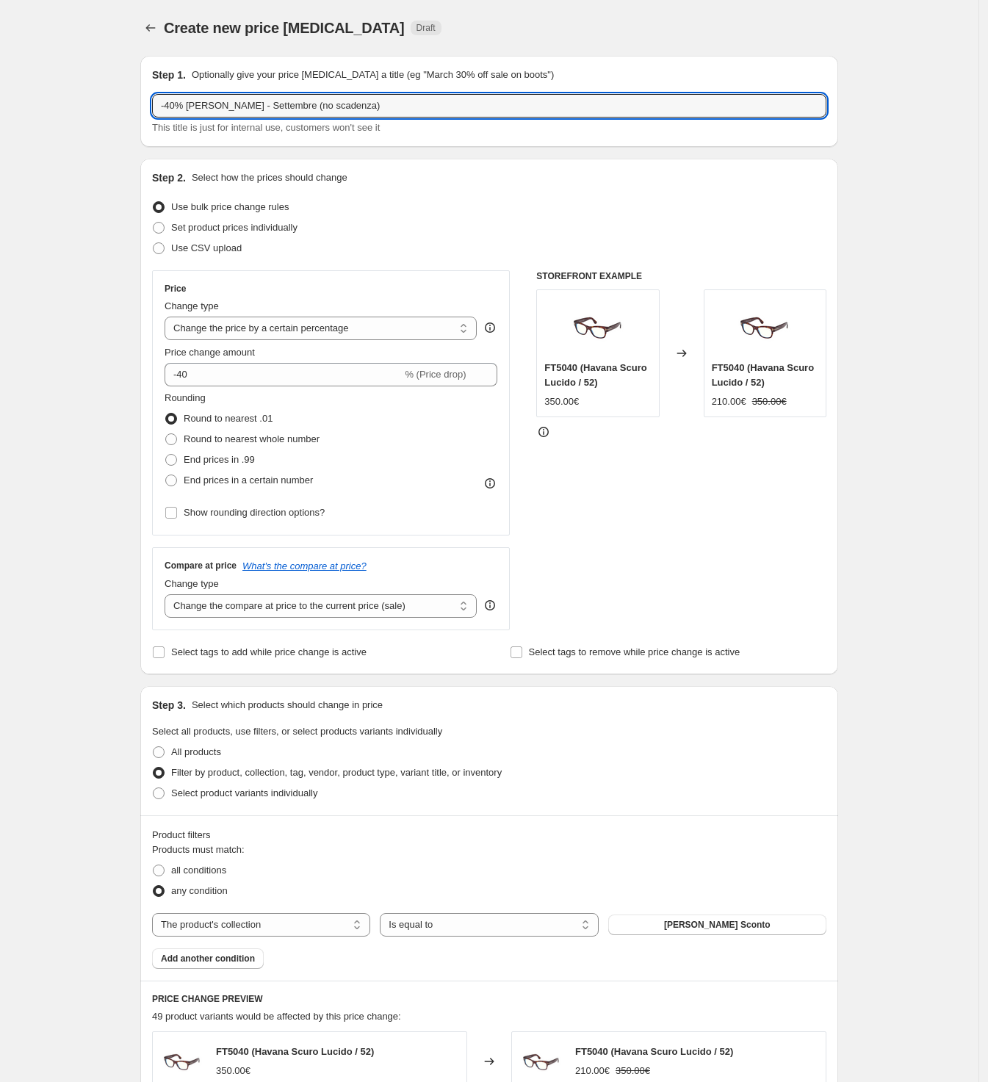
type input "-40% [PERSON_NAME] - Settembre (no scadenza)"
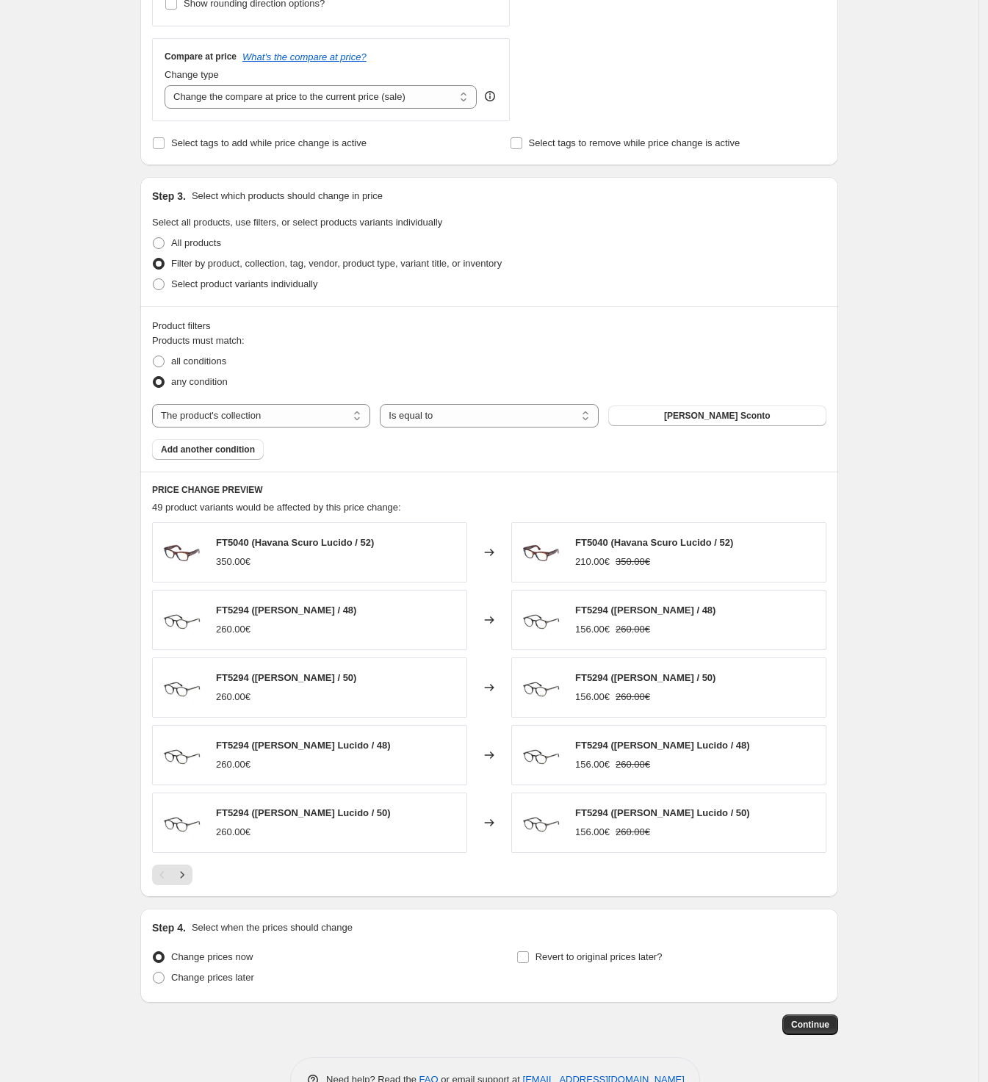
scroll to position [556, 0]
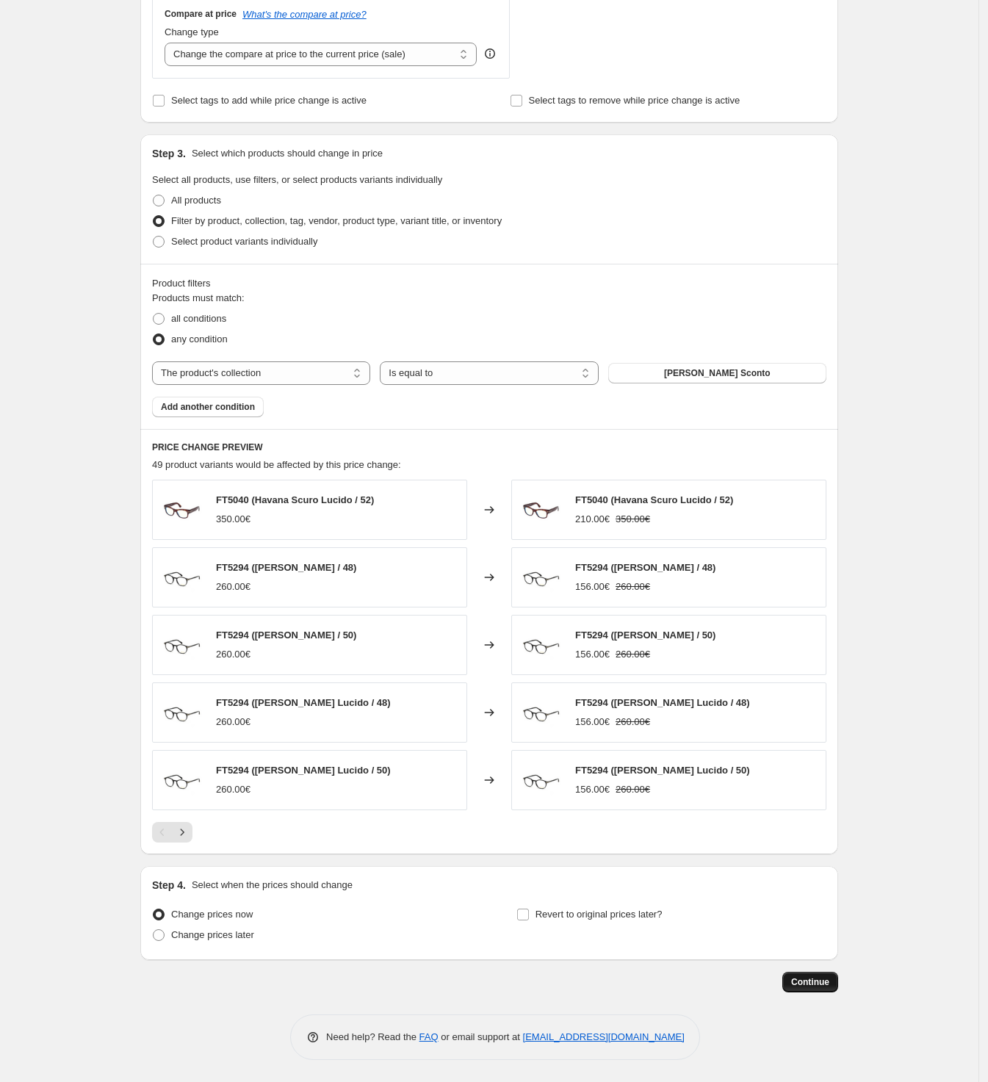
click at [816, 981] on span "Continue" at bounding box center [810, 982] width 38 height 12
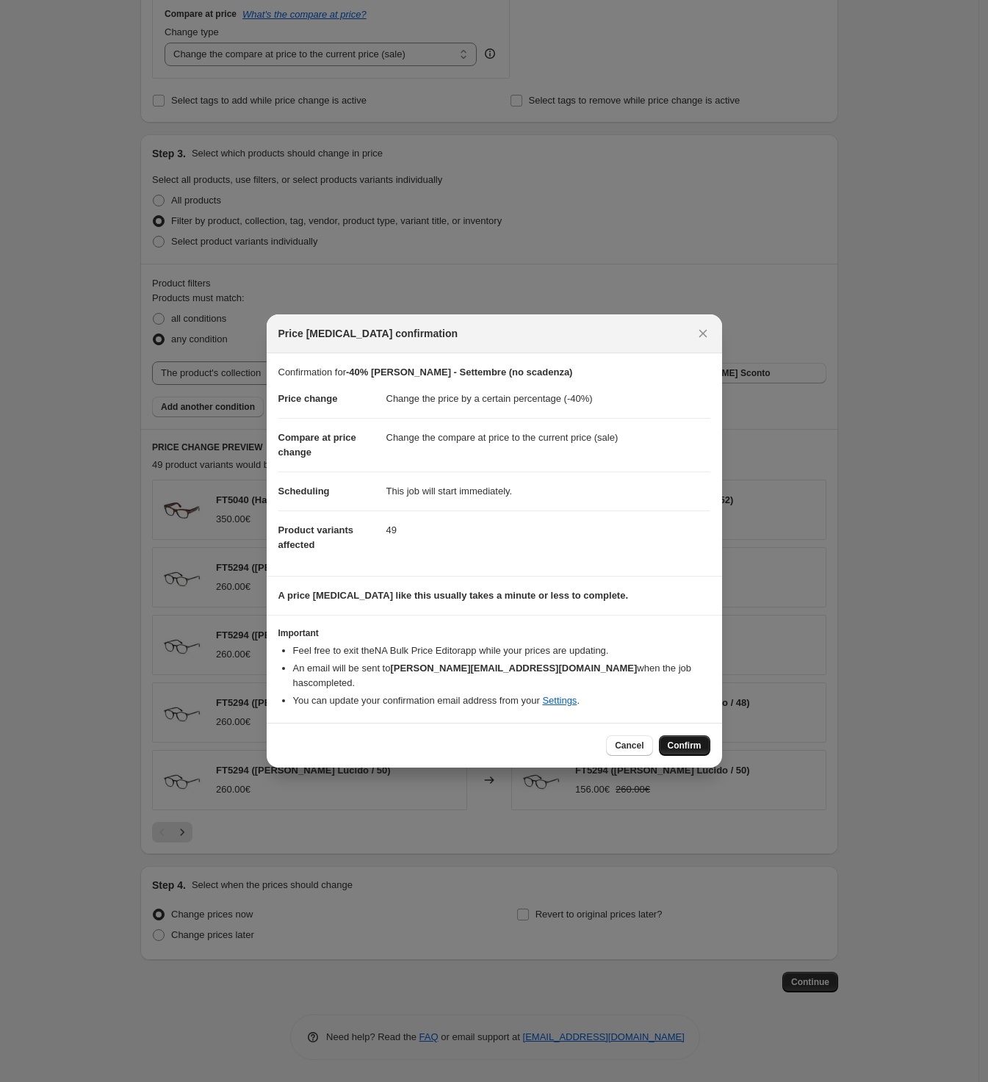
click at [691, 740] on span "Confirm" at bounding box center [685, 746] width 34 height 12
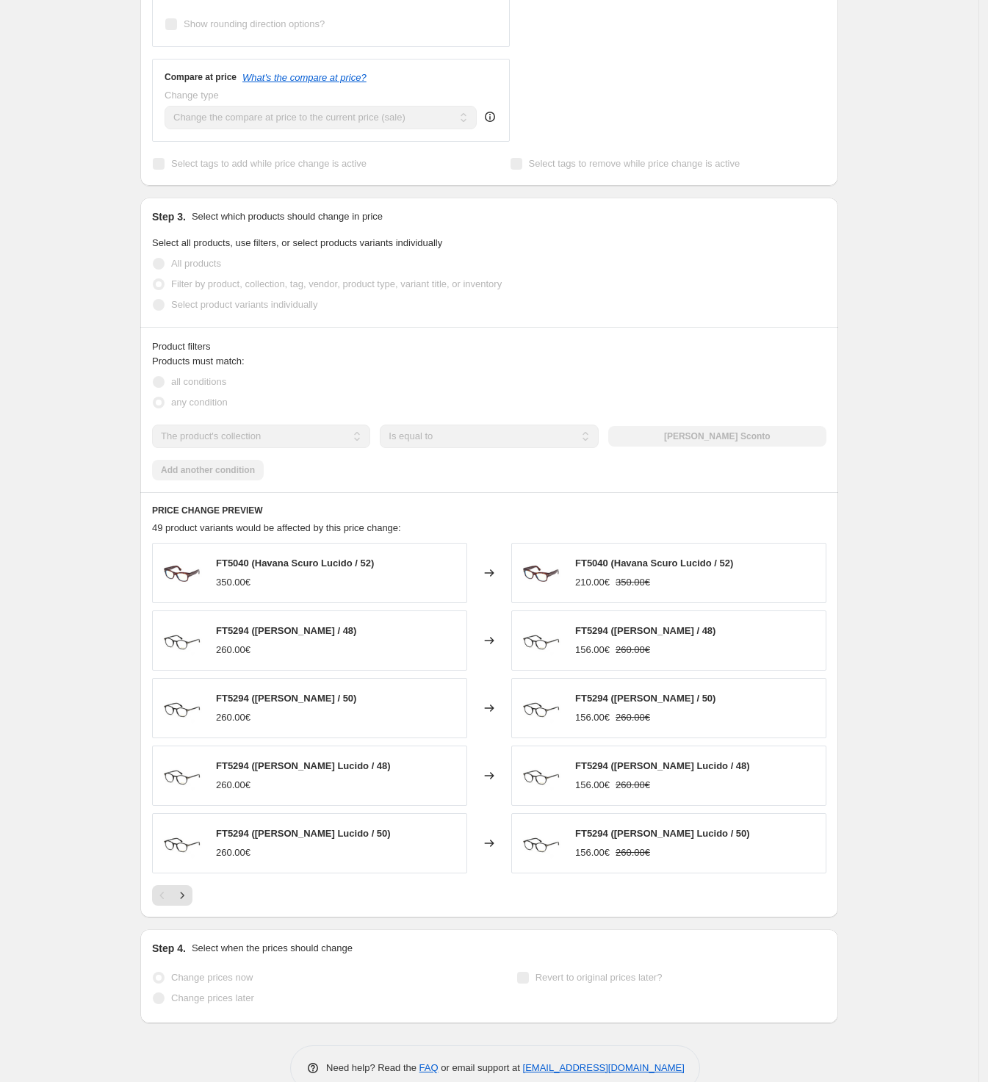
scroll to position [595, 0]
select select "percentage"
select select "collection"
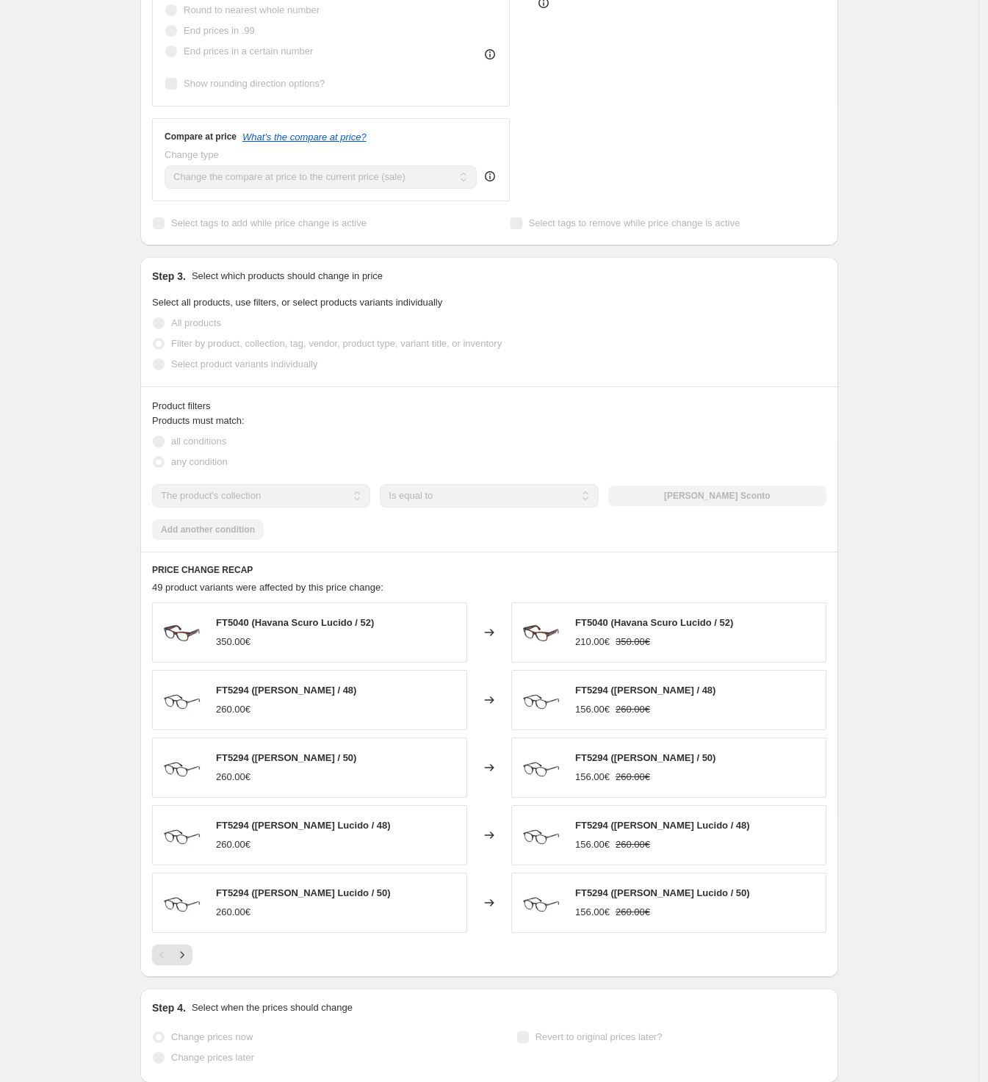
scroll to position [0, 0]
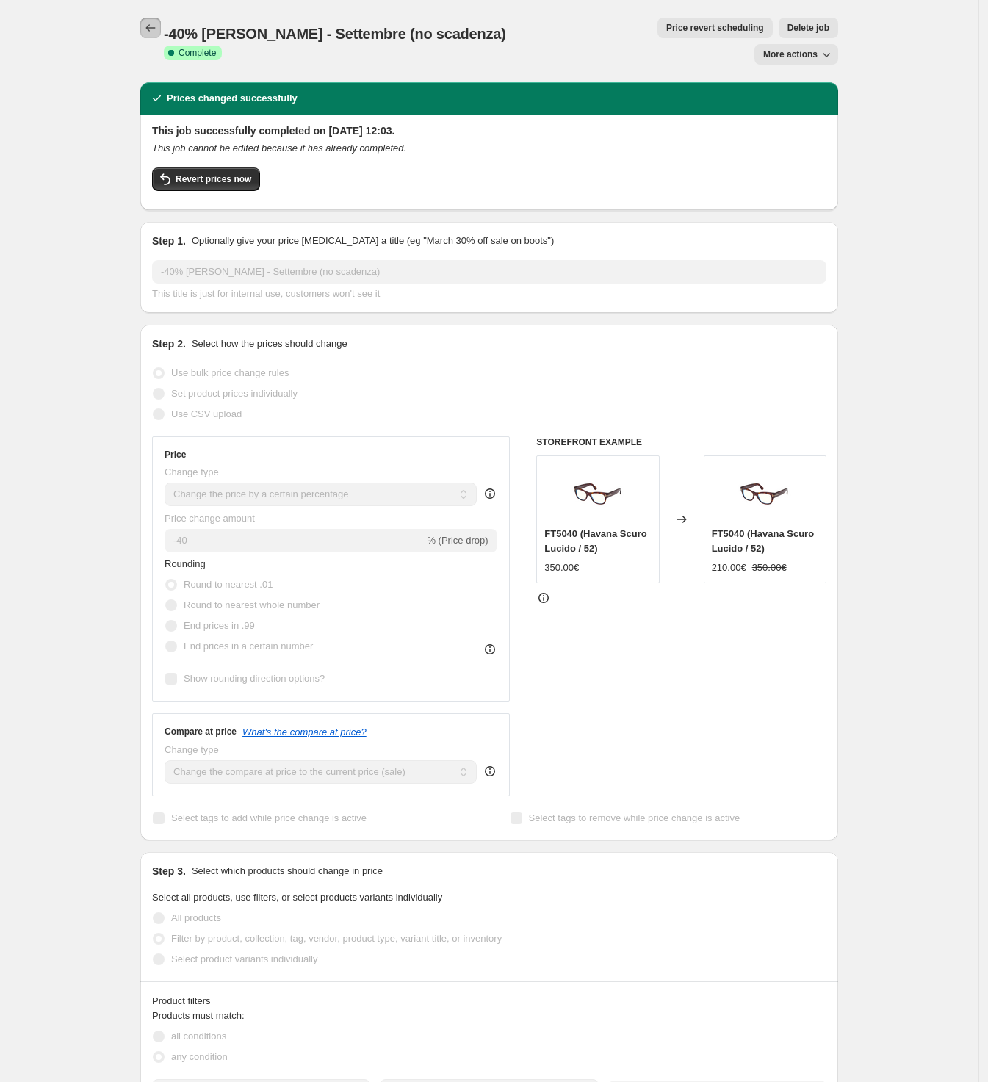
click at [158, 23] on icon "Price change jobs" at bounding box center [150, 28] width 15 height 15
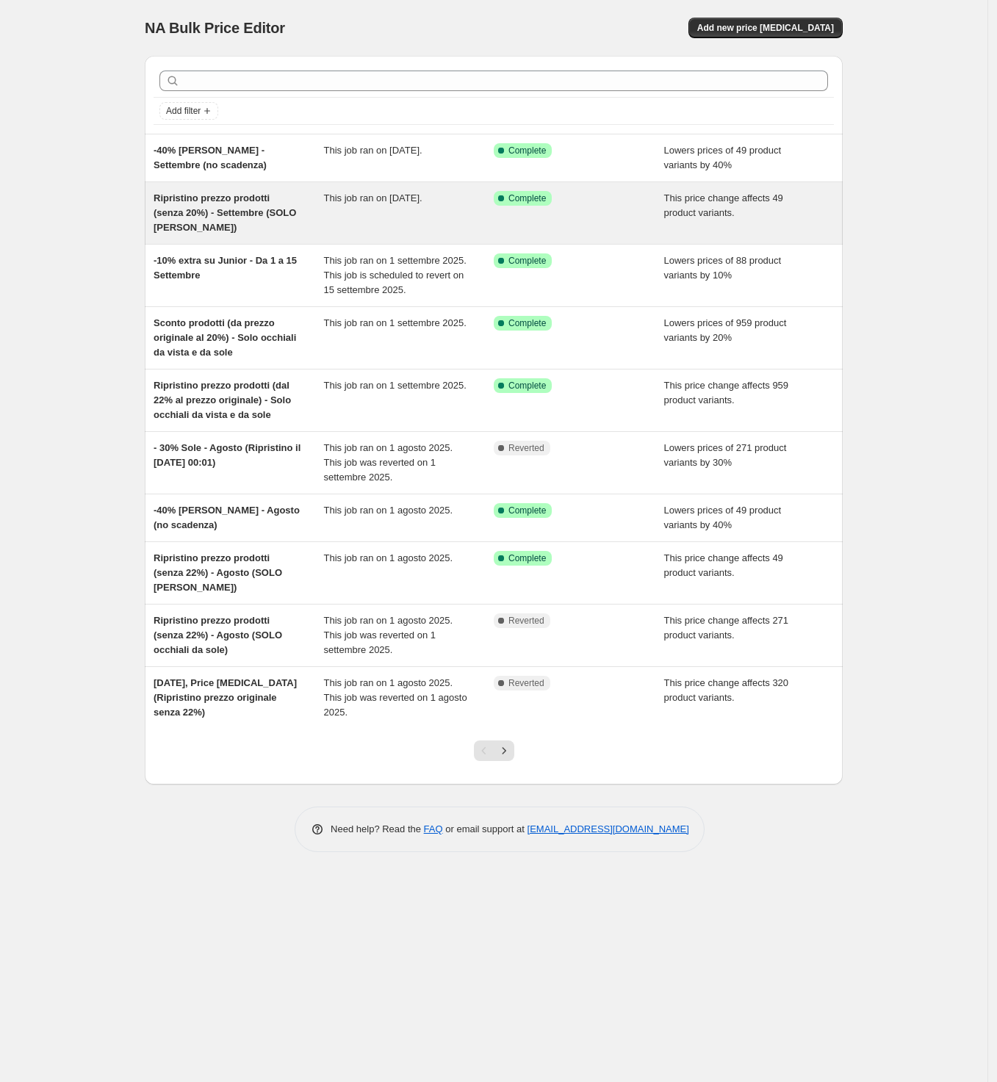
click at [311, 220] on div "Ripristino prezzo prodotti (senza 20%) - Settembre (SOLO [PERSON_NAME])" at bounding box center [239, 213] width 170 height 44
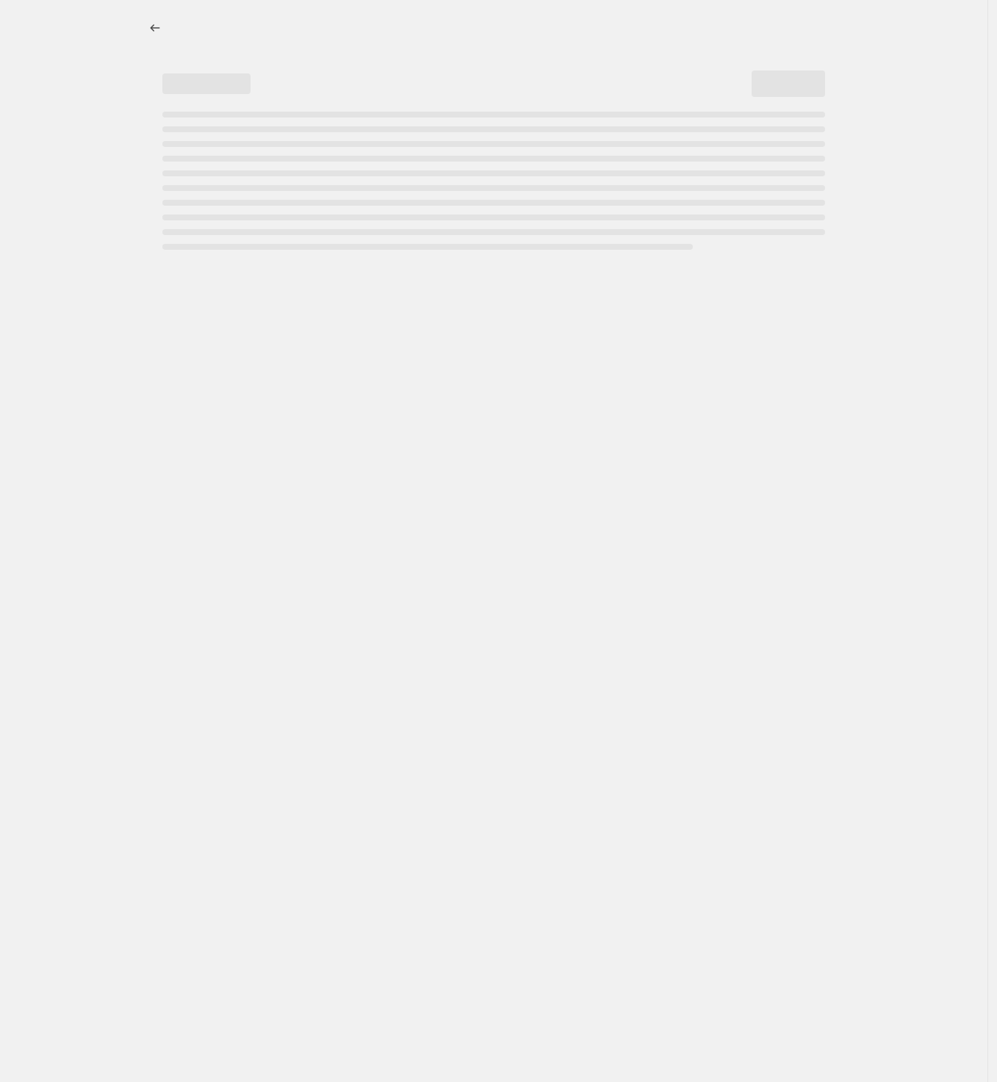
select select "ecap"
select select "collection"
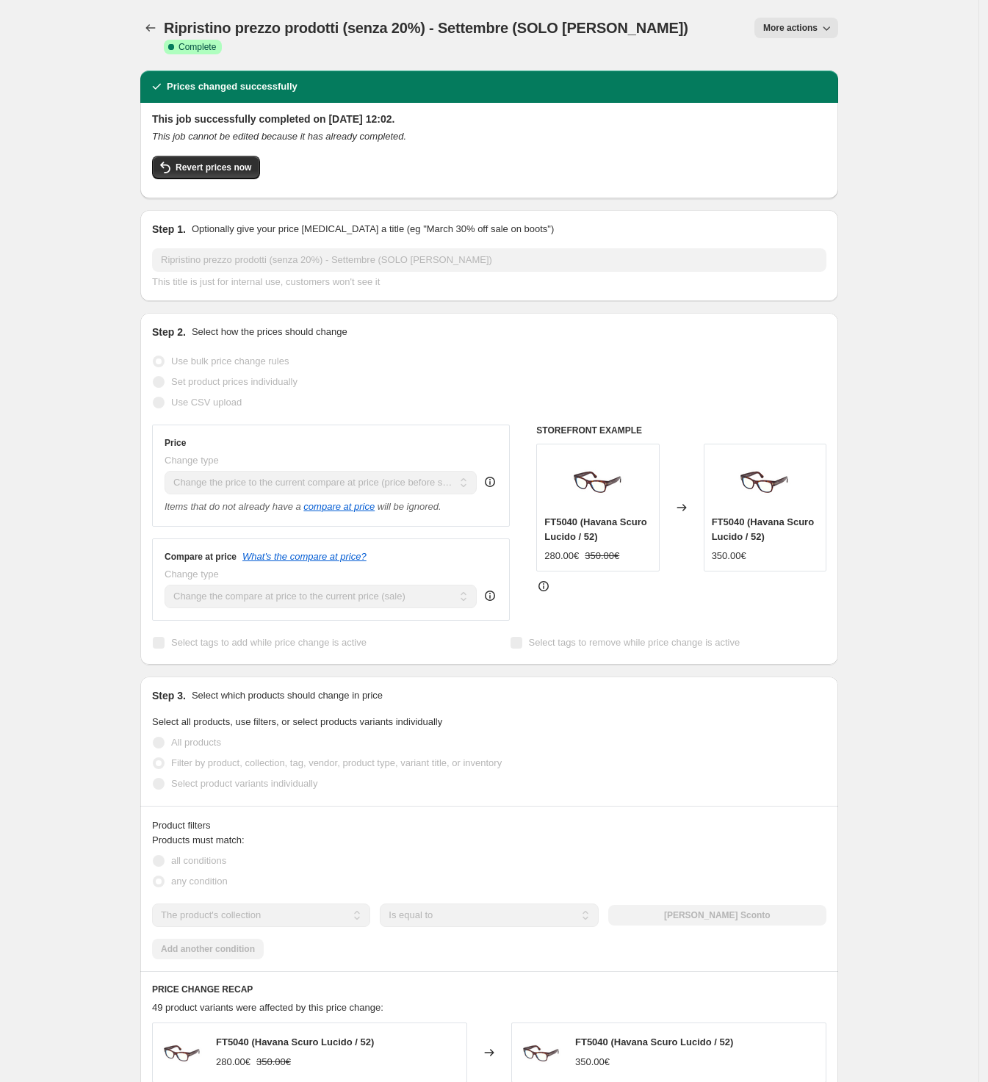
click at [792, 26] on span "More actions" at bounding box center [790, 28] width 54 height 12
click at [860, 83] on span "Copy to new job" at bounding box center [814, 83] width 97 height 15
select select "ecap"
select select "collection"
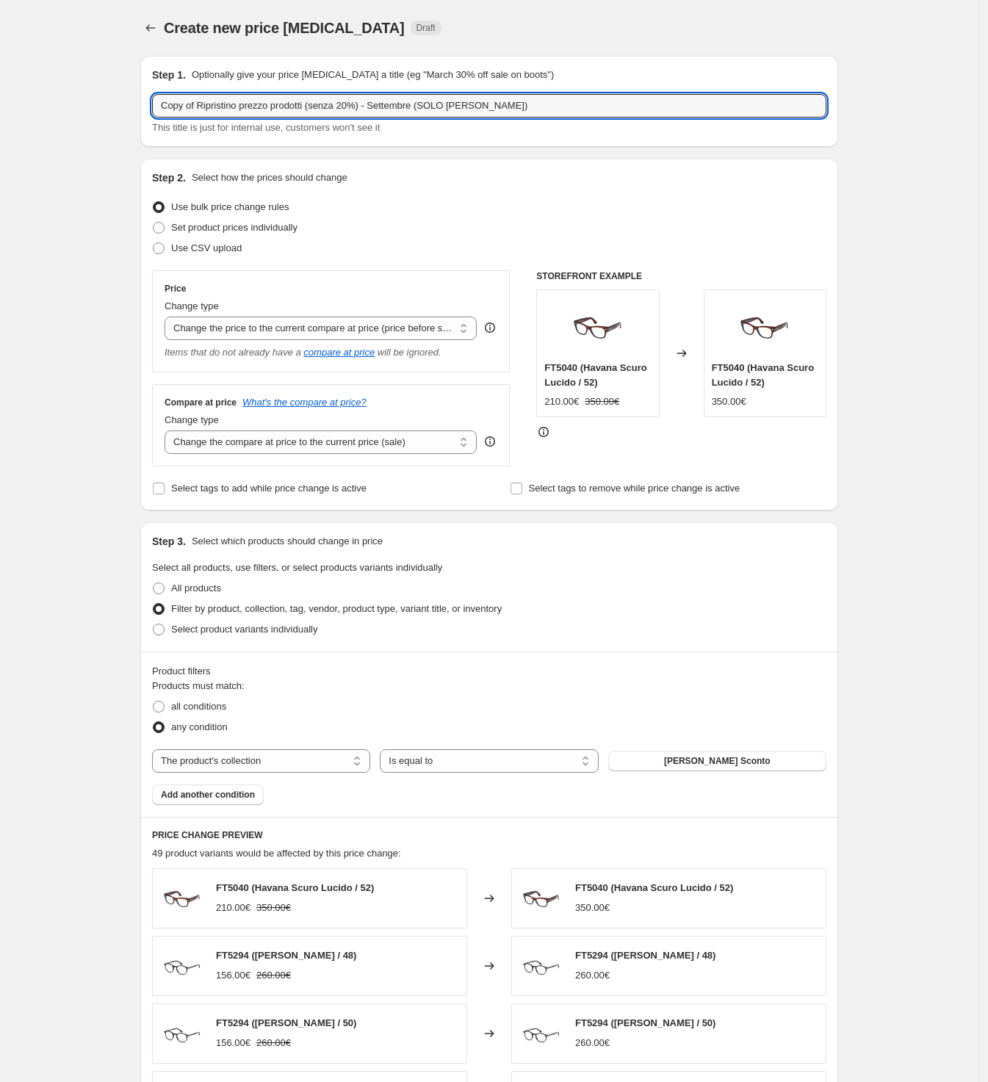
drag, startPoint x: 201, startPoint y: 106, endPoint x: 126, endPoint y: 111, distance: 74.4
click at [123, 110] on div "Create new price [MEDICAL_DATA]. This page is ready Create new price [MEDICAL_D…" at bounding box center [489, 735] width 979 height 1471
drag, startPoint x: 430, startPoint y: 104, endPoint x: 472, endPoint y: 104, distance: 41.9
click at [472, 104] on input "Ripristino prezzo prodotti (senza 20%) - Settembre (SOLO [PERSON_NAME])" at bounding box center [489, 106] width 674 height 24
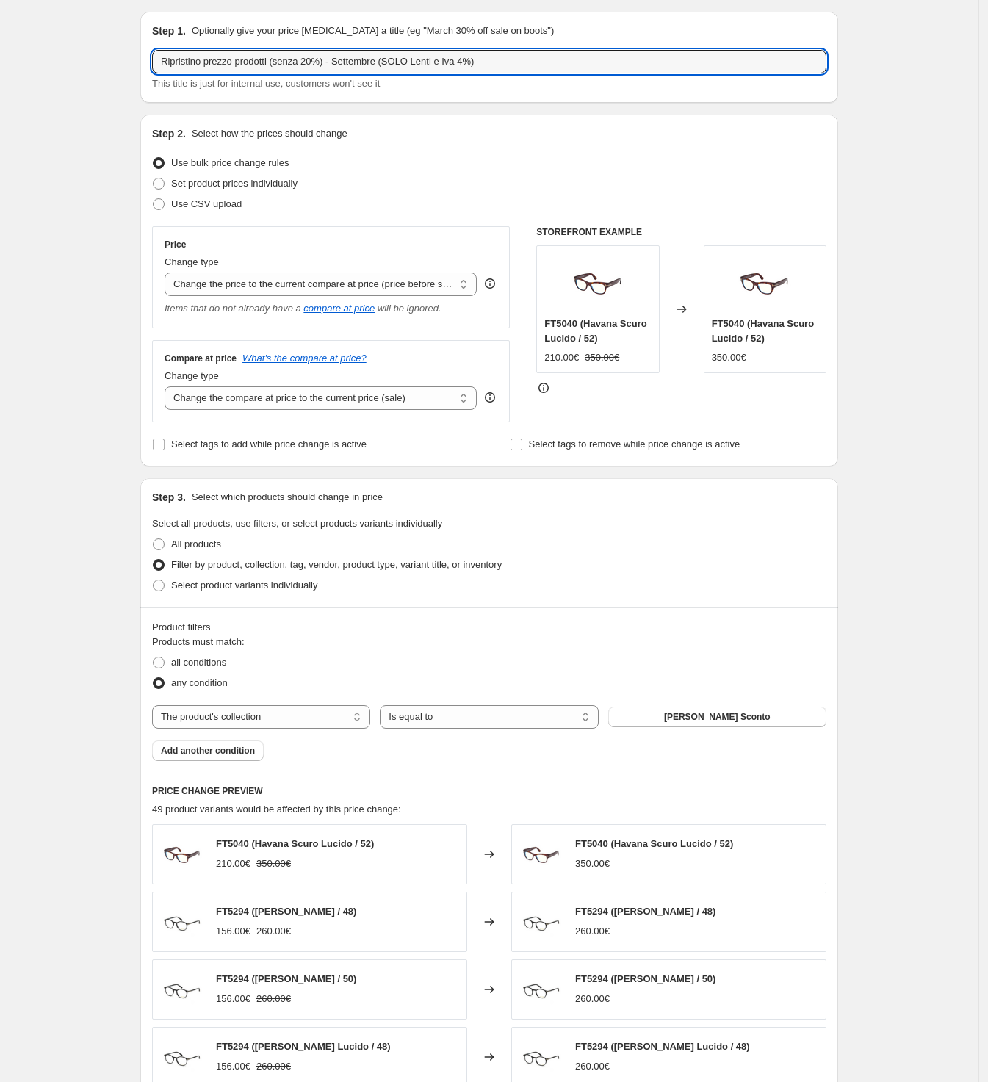
scroll to position [92, 0]
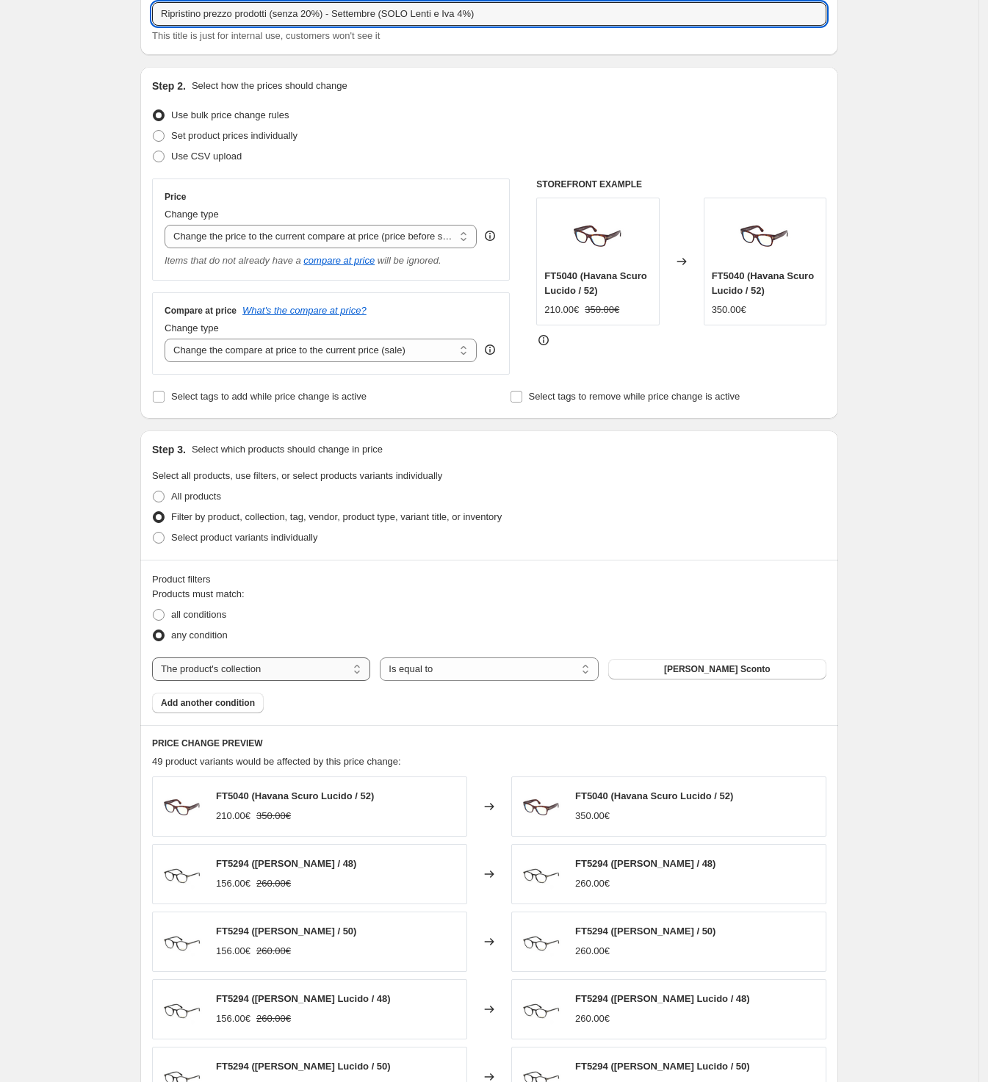
type input "Ripristino prezzo prodotti (senza 20%) - Settembre (SOLO Lenti e Iva 4%)"
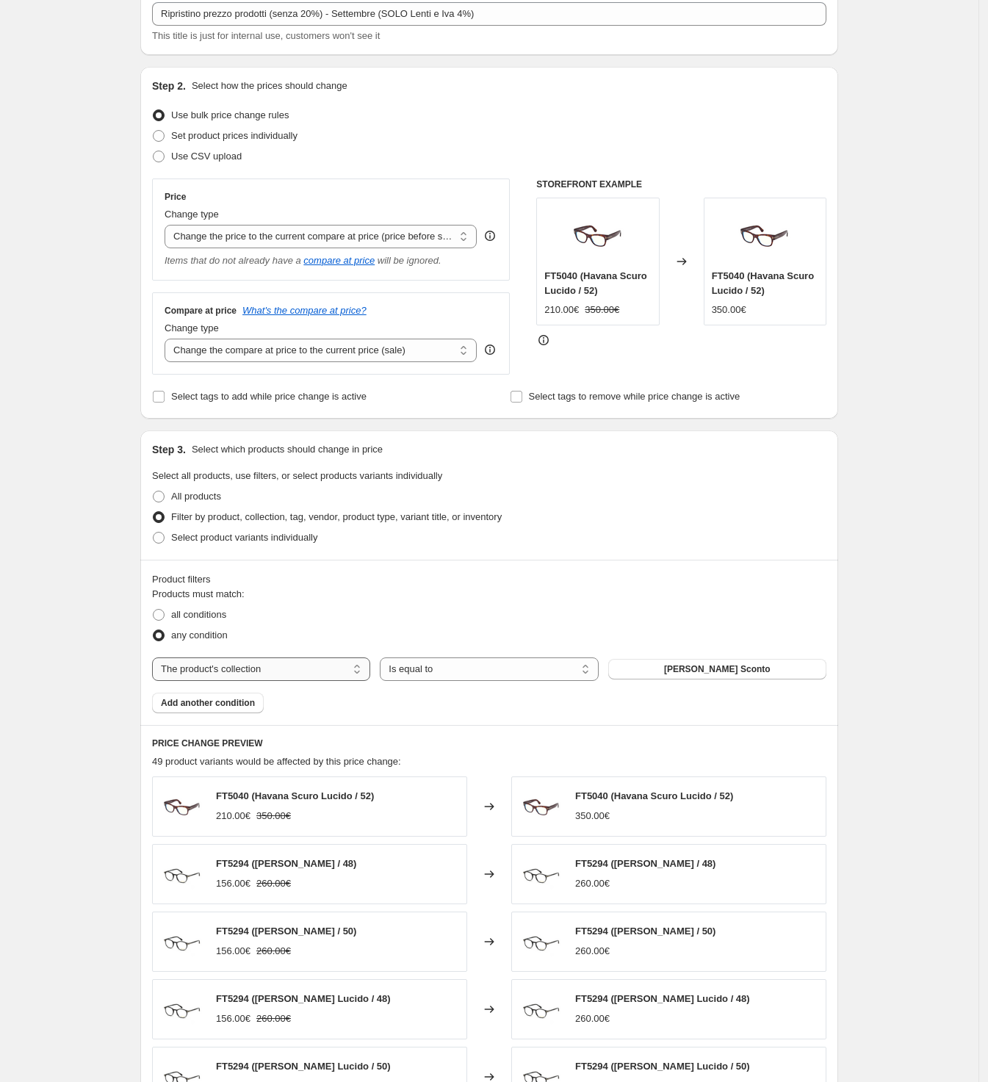
click at [345, 668] on select "The product The product's collection The product's tag The product's vendor The…" at bounding box center [261, 669] width 218 height 24
click at [156, 660] on select "The product The product's collection The product's tag The product's vendor The…" at bounding box center [261, 669] width 218 height 24
click at [501, 677] on select "Is equal to Is not equal to" at bounding box center [489, 669] width 218 height 24
click at [700, 663] on button "[PERSON_NAME] Sconto" at bounding box center [717, 669] width 218 height 21
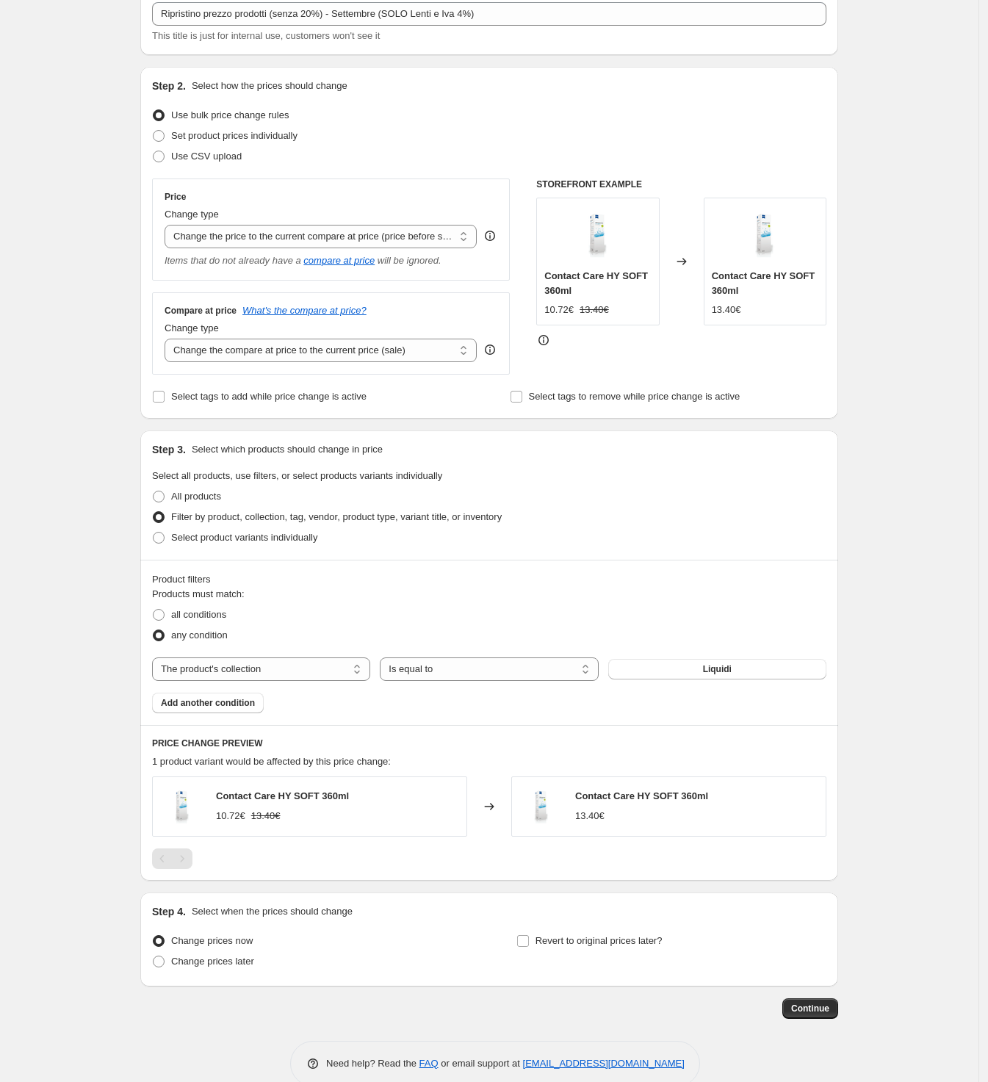
drag, startPoint x: 212, startPoint y: 707, endPoint x: 244, endPoint y: 717, distance: 33.7
click at [211, 707] on span "Add another condition" at bounding box center [208, 703] width 94 height 12
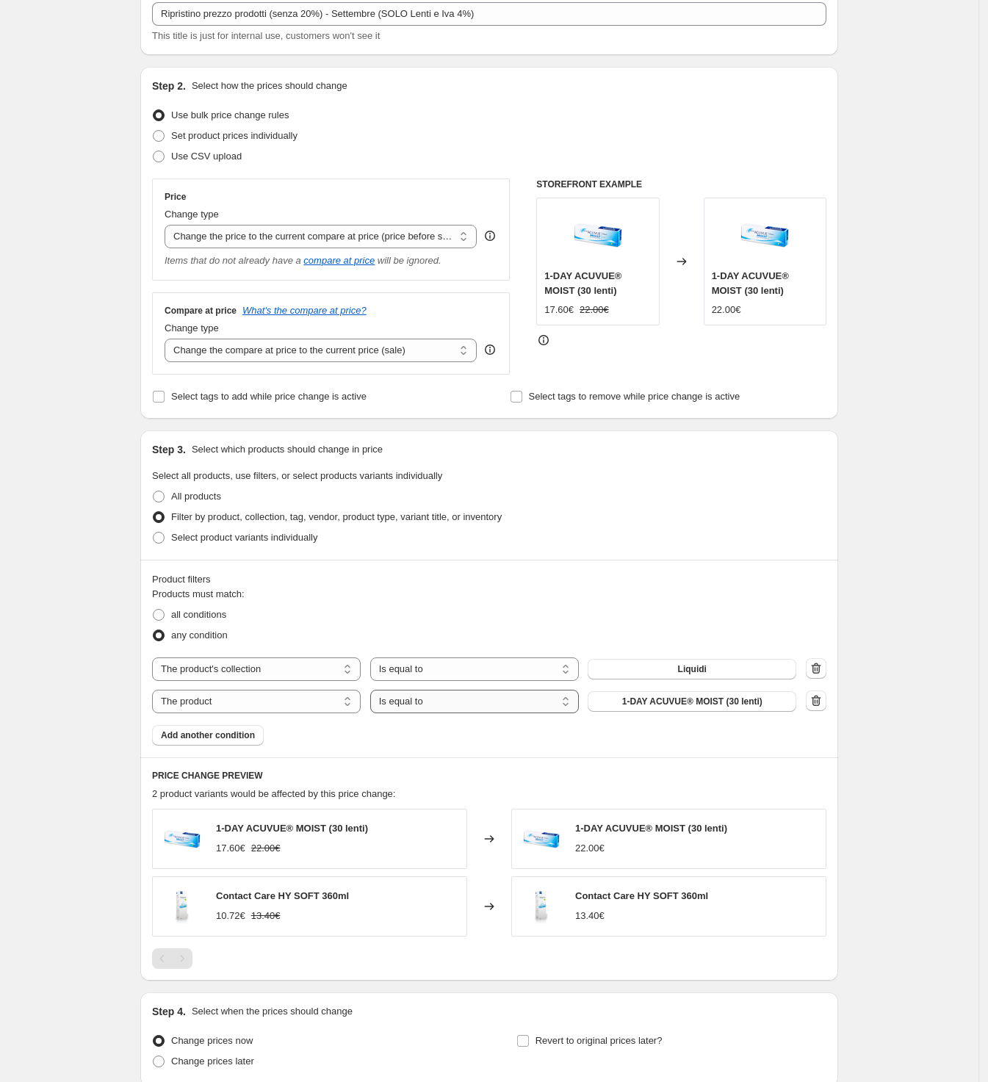
click at [413, 704] on select "Is equal to Is not equal to" at bounding box center [474, 702] width 209 height 24
click at [649, 699] on span "1-DAY ACUVUE® MOIST (30 lenti)" at bounding box center [692, 702] width 140 height 12
click at [280, 709] on select "The product The product's collection The product's tag The product's vendor The…" at bounding box center [256, 702] width 209 height 24
select select "collection"
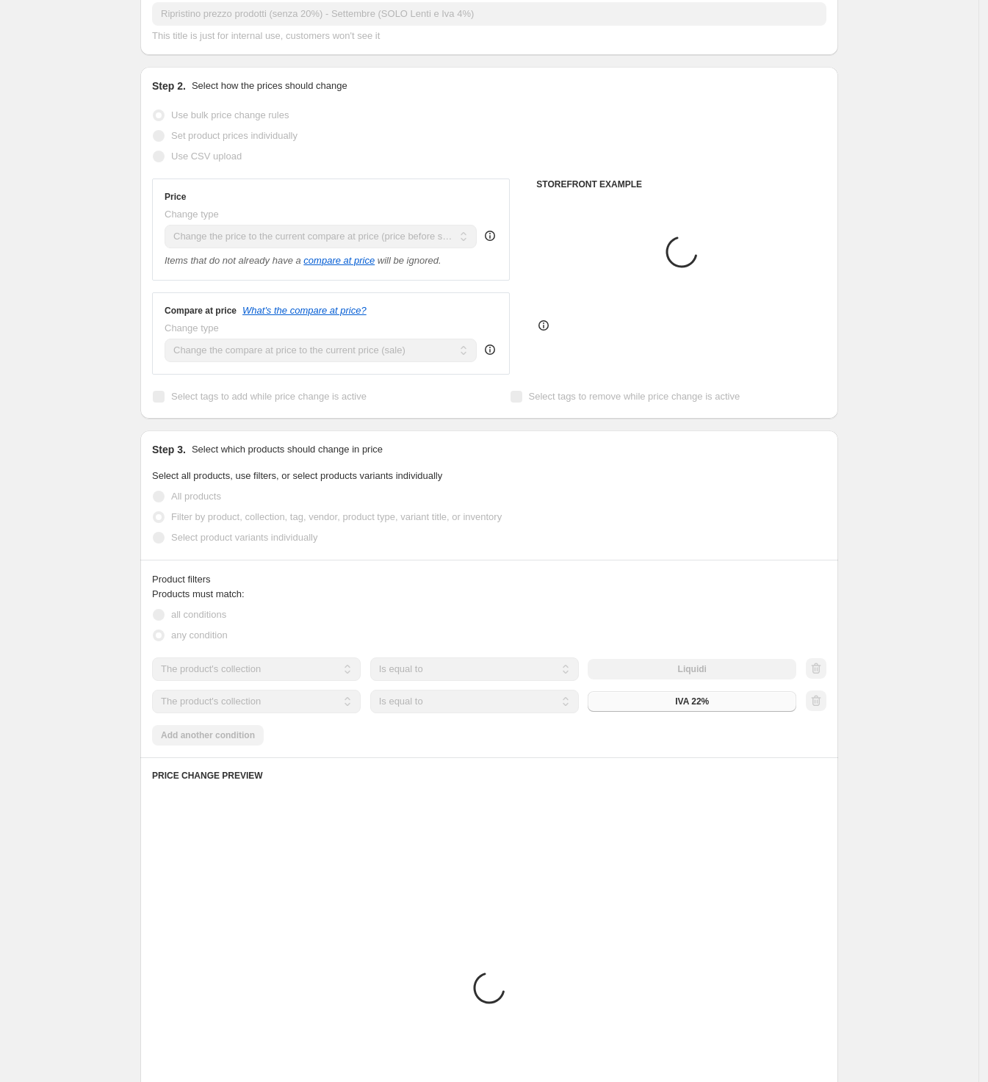
click at [663, 707] on button "IVA 22%" at bounding box center [692, 701] width 209 height 21
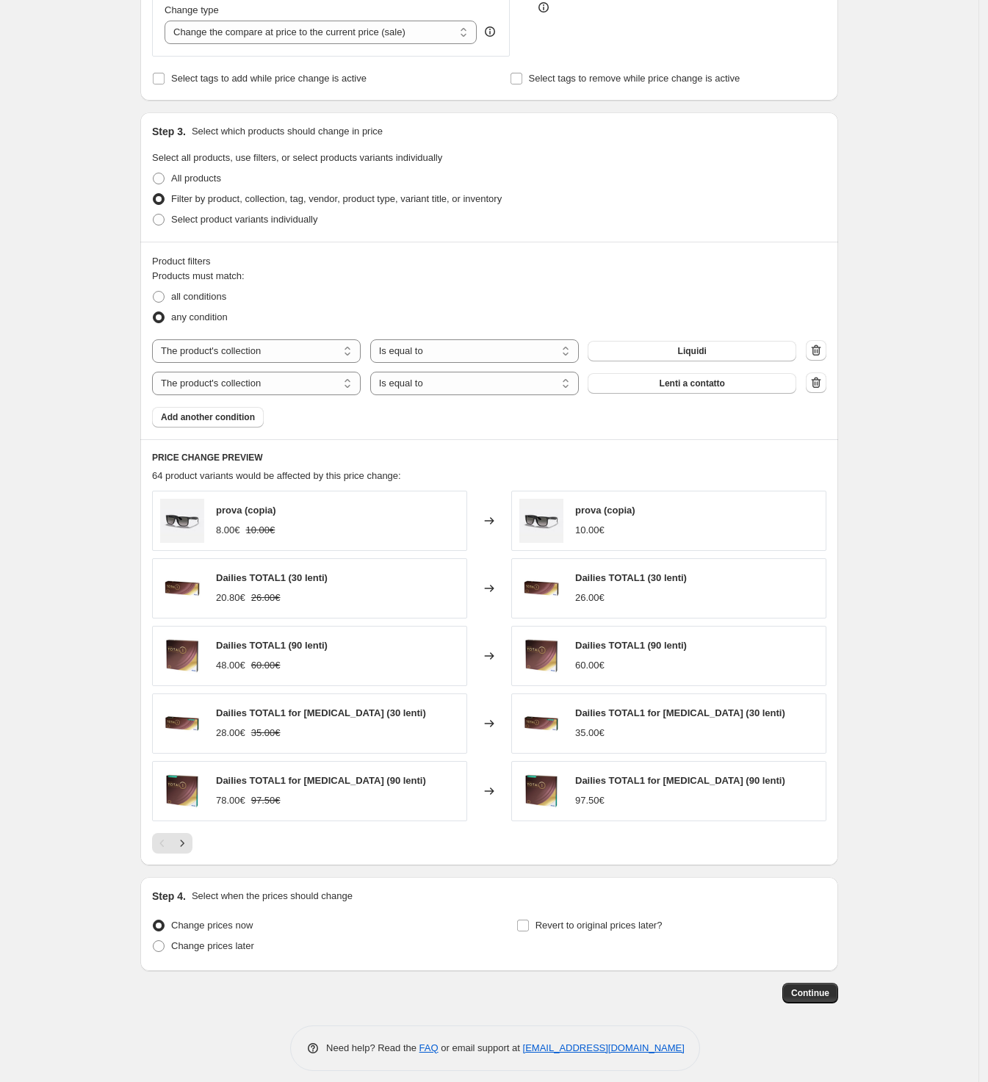
scroll to position [425, 0]
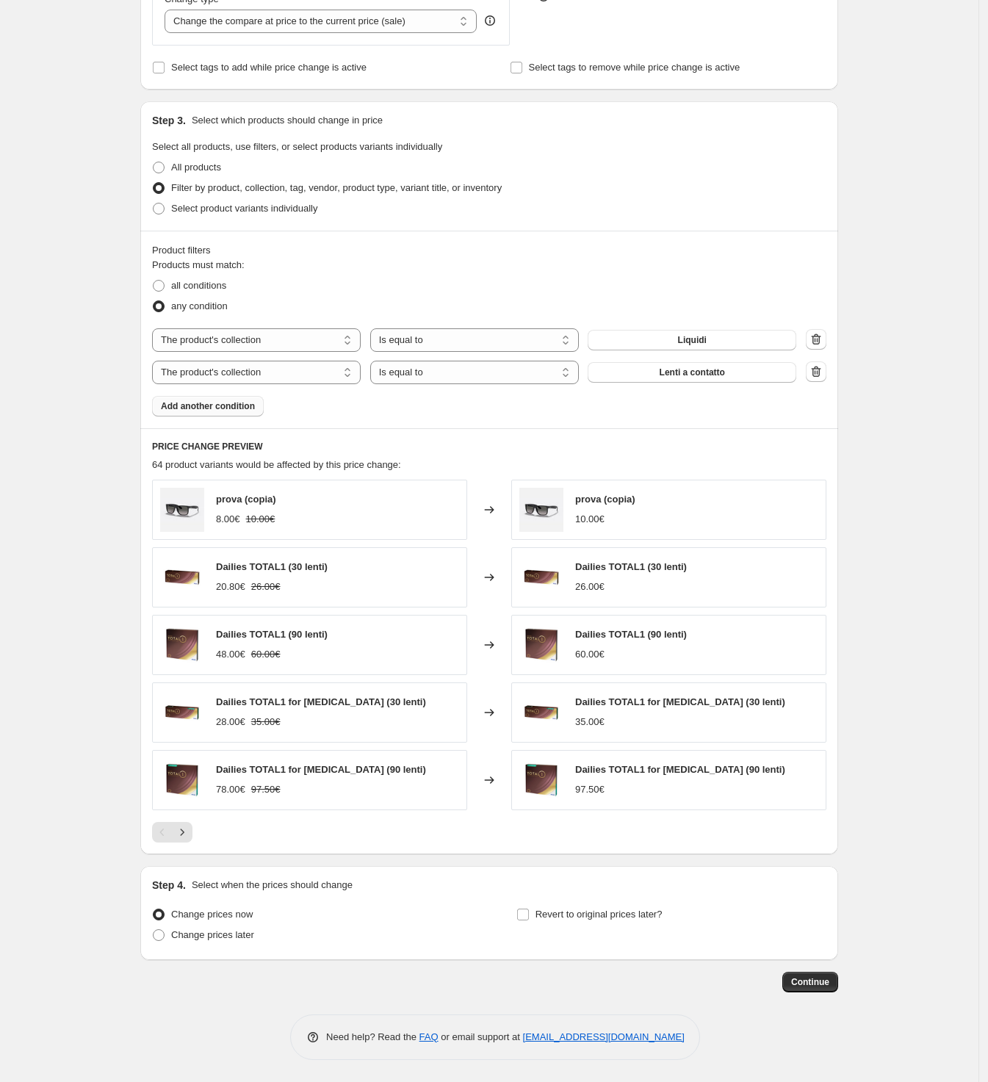
click at [237, 406] on span "Add another condition" at bounding box center [208, 406] width 94 height 12
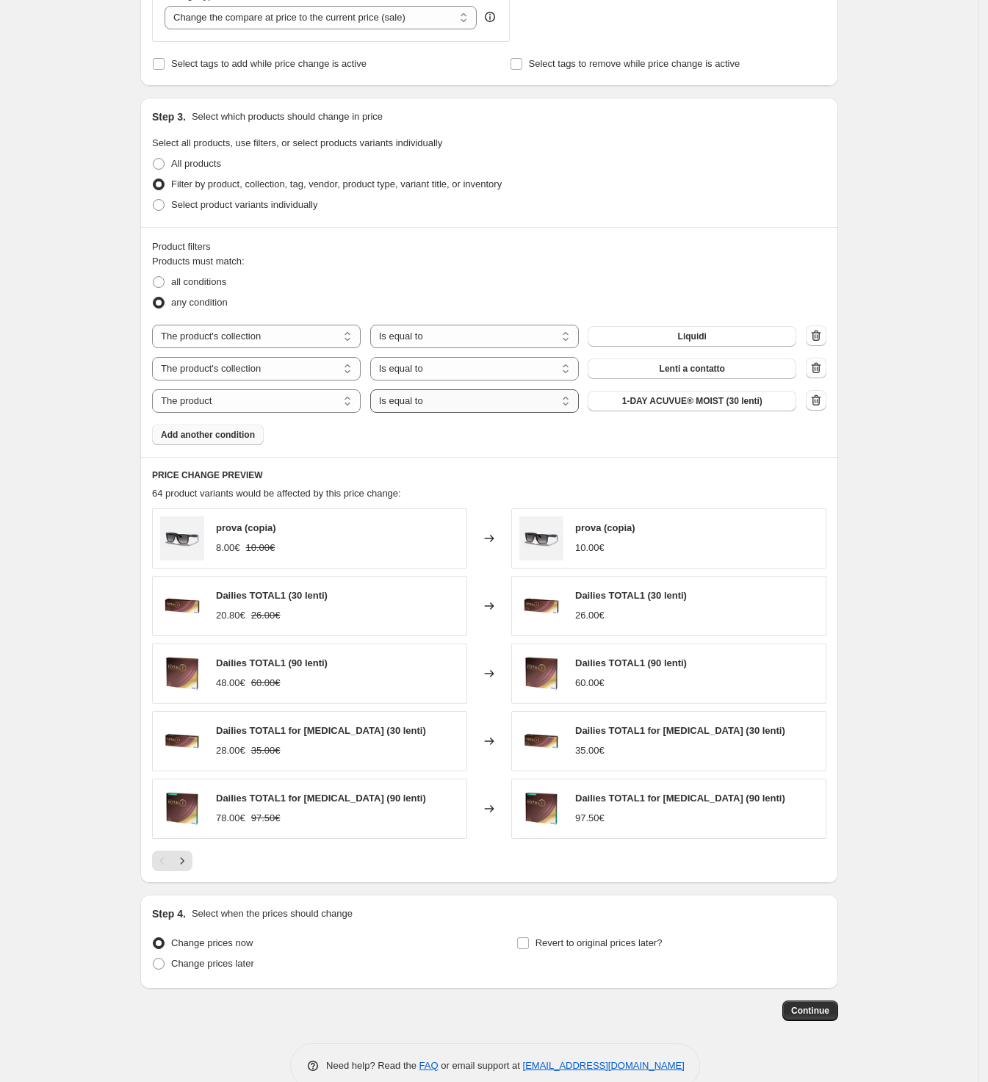
click at [406, 404] on select "Is equal to Is not equal to" at bounding box center [474, 401] width 209 height 24
click at [635, 405] on span "1-DAY ACUVUE® MOIST (30 lenti)" at bounding box center [692, 401] width 140 height 12
click at [317, 405] on select "The product The product's collection The product's tag The product's vendor The…" at bounding box center [256, 401] width 209 height 24
select select "collection"
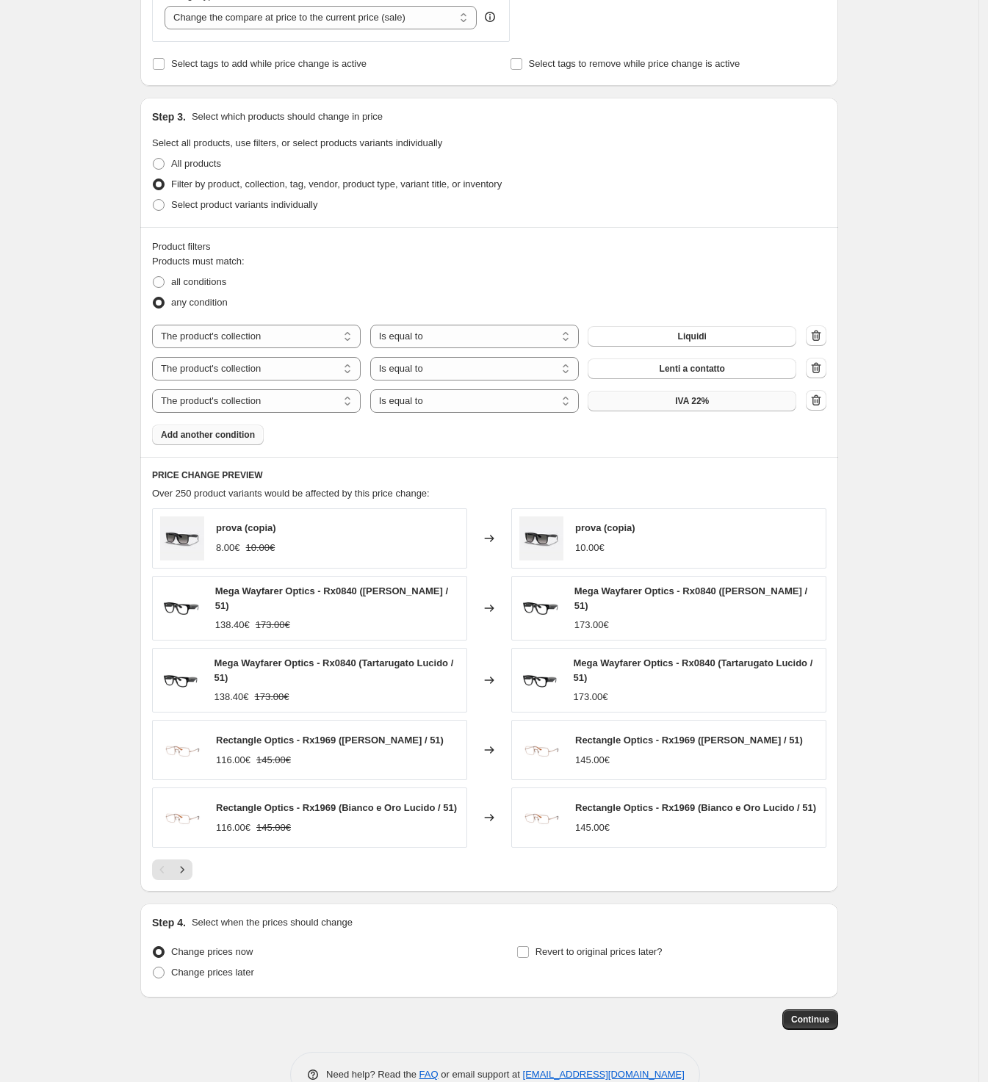
click at [677, 406] on button "IVA 22%" at bounding box center [692, 401] width 209 height 21
drag, startPoint x: 827, startPoint y: 403, endPoint x: 832, endPoint y: 427, distance: 24.1
click at [824, 402] on icon "button" at bounding box center [816, 400] width 15 height 15
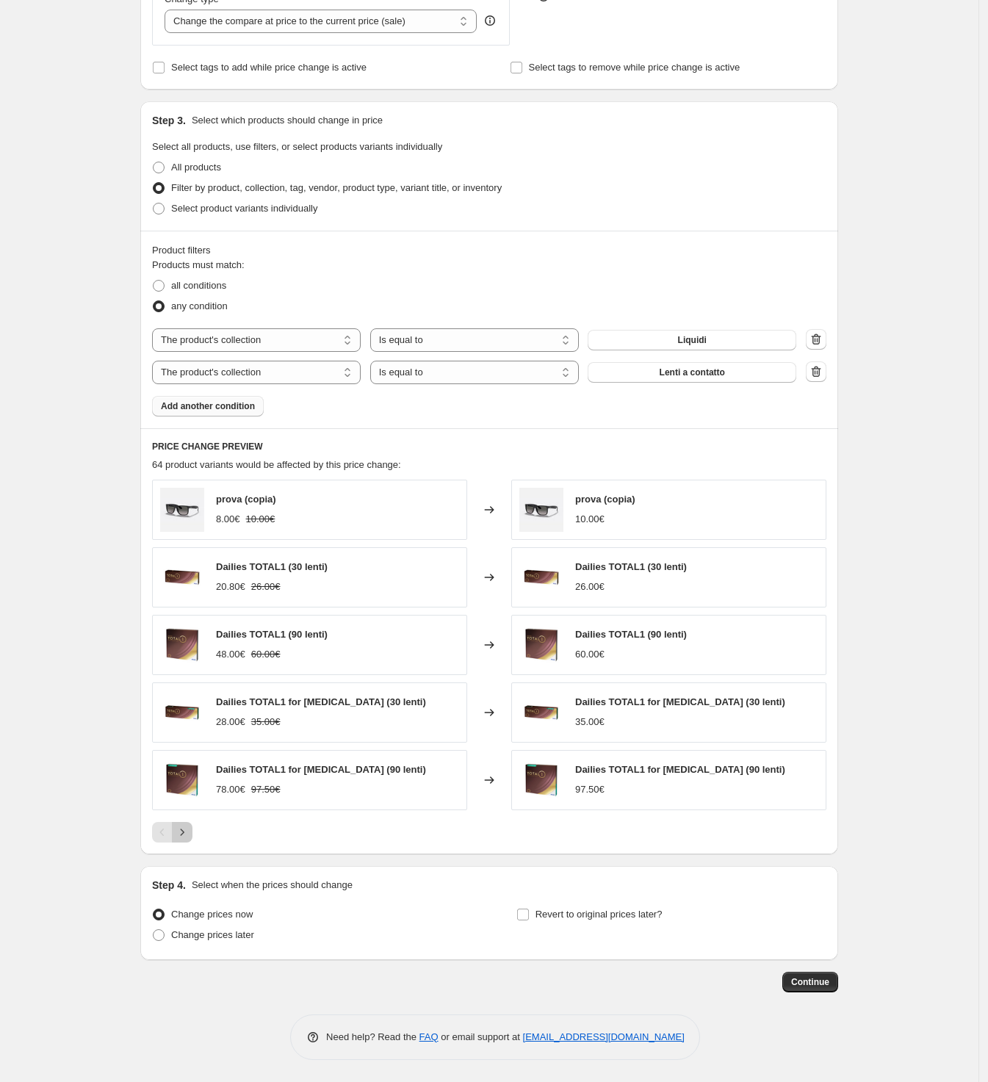
click at [185, 832] on icon "Next" at bounding box center [182, 832] width 15 height 15
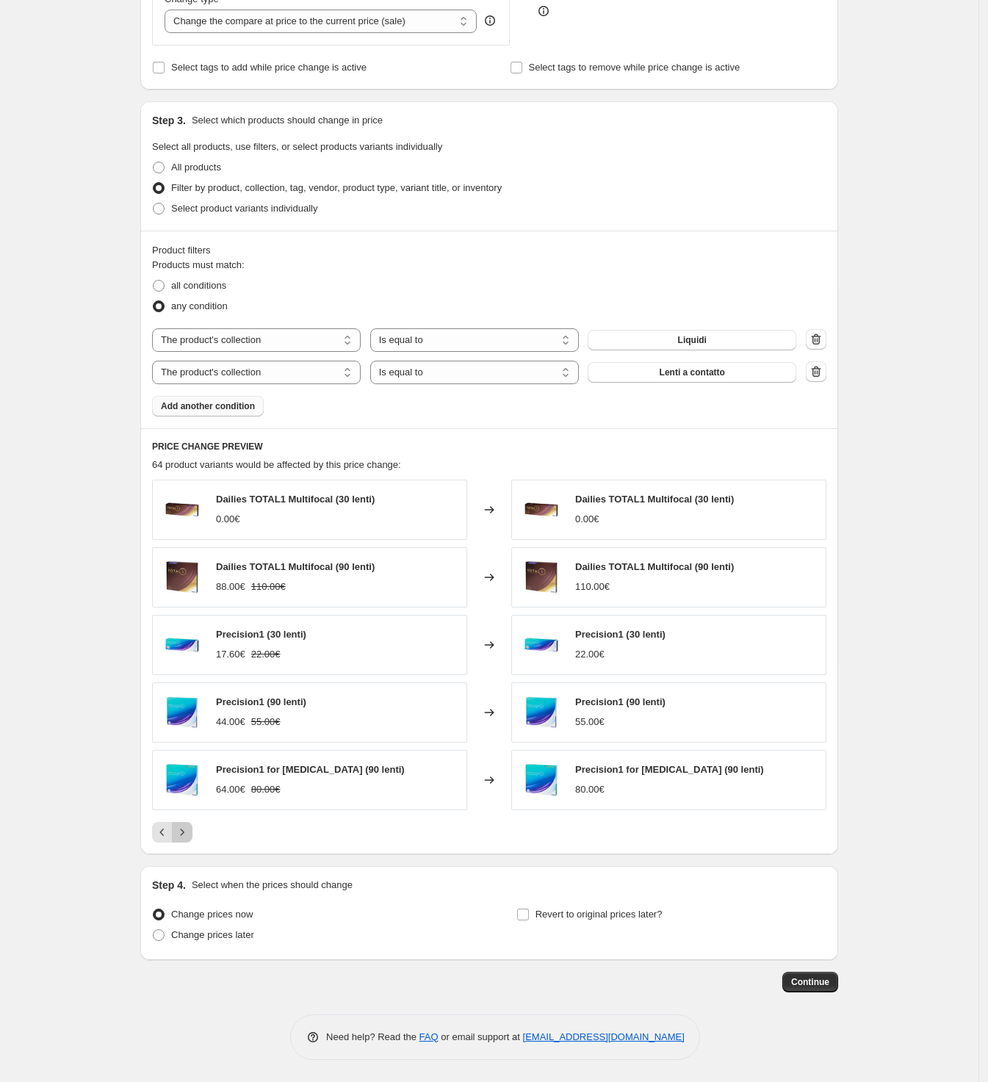
click at [181, 839] on button "Next" at bounding box center [182, 832] width 21 height 21
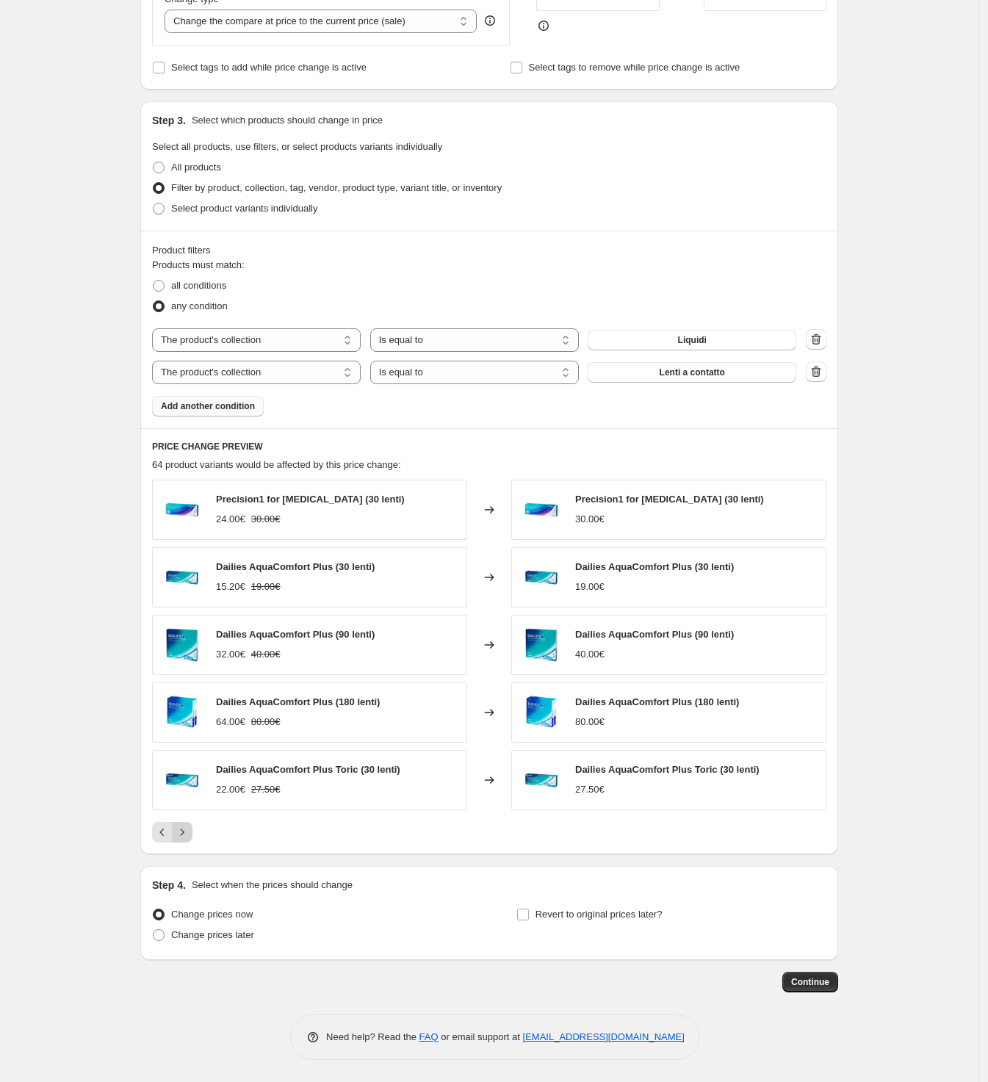
click at [184, 835] on icon "Next" at bounding box center [182, 832] width 15 height 15
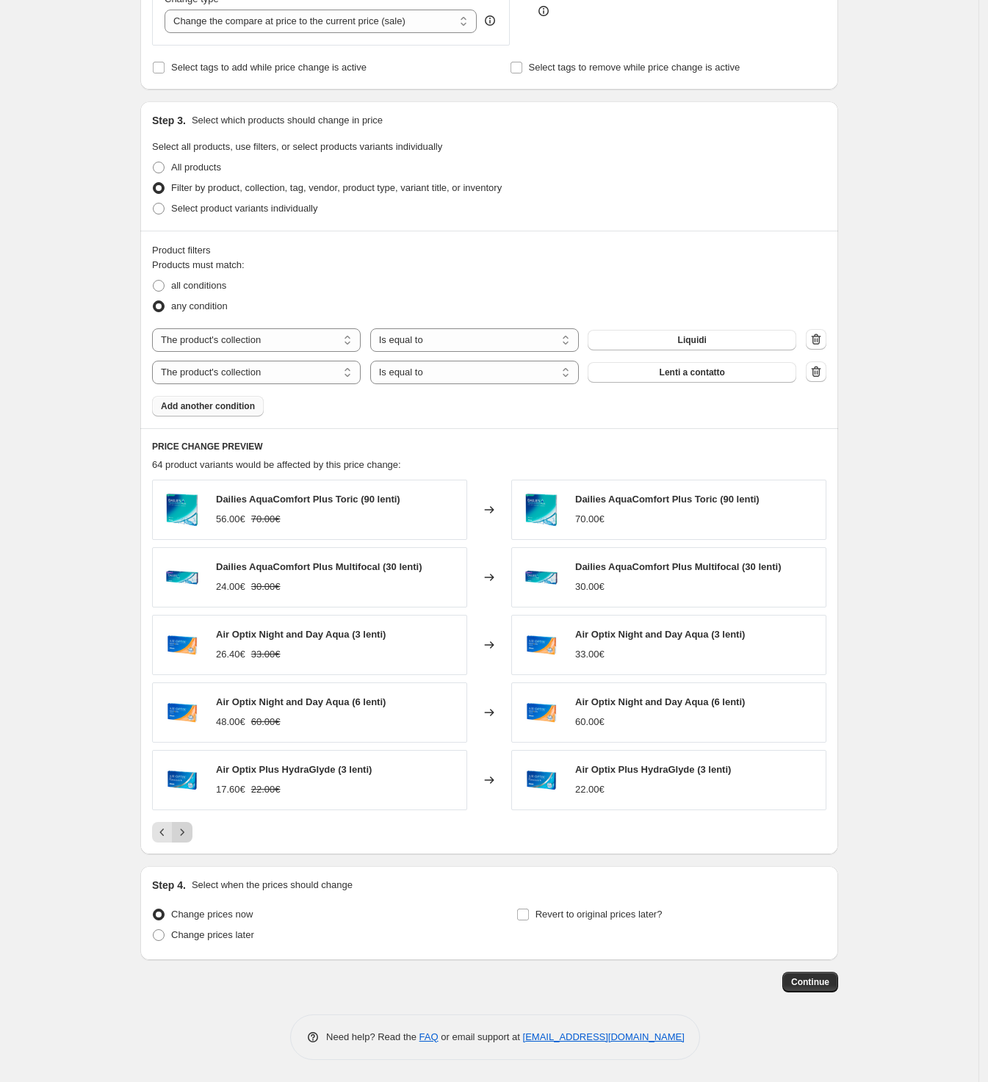
click at [184, 835] on icon "Next" at bounding box center [182, 832] width 15 height 15
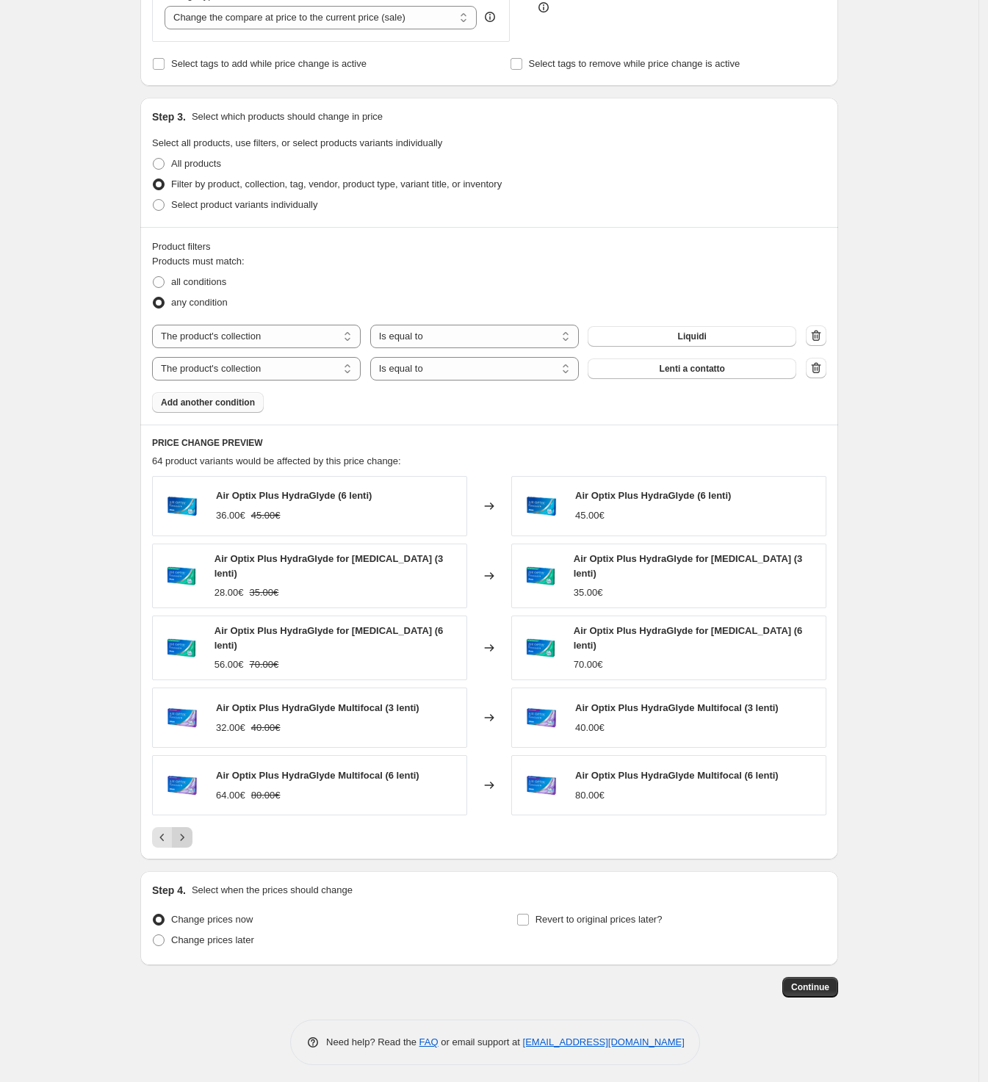
click at [184, 835] on icon "Next" at bounding box center [182, 837] width 15 height 15
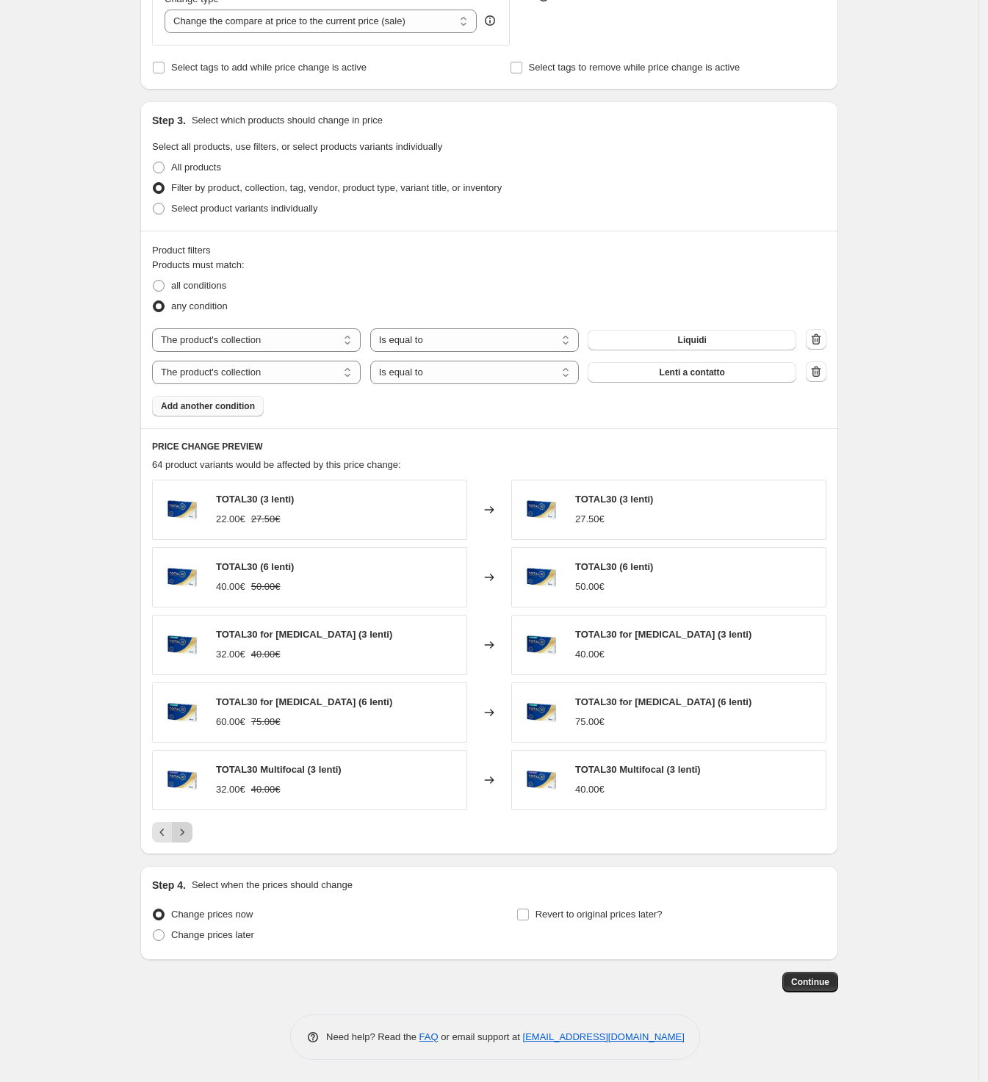
click at [184, 835] on icon "Next" at bounding box center [182, 832] width 15 height 15
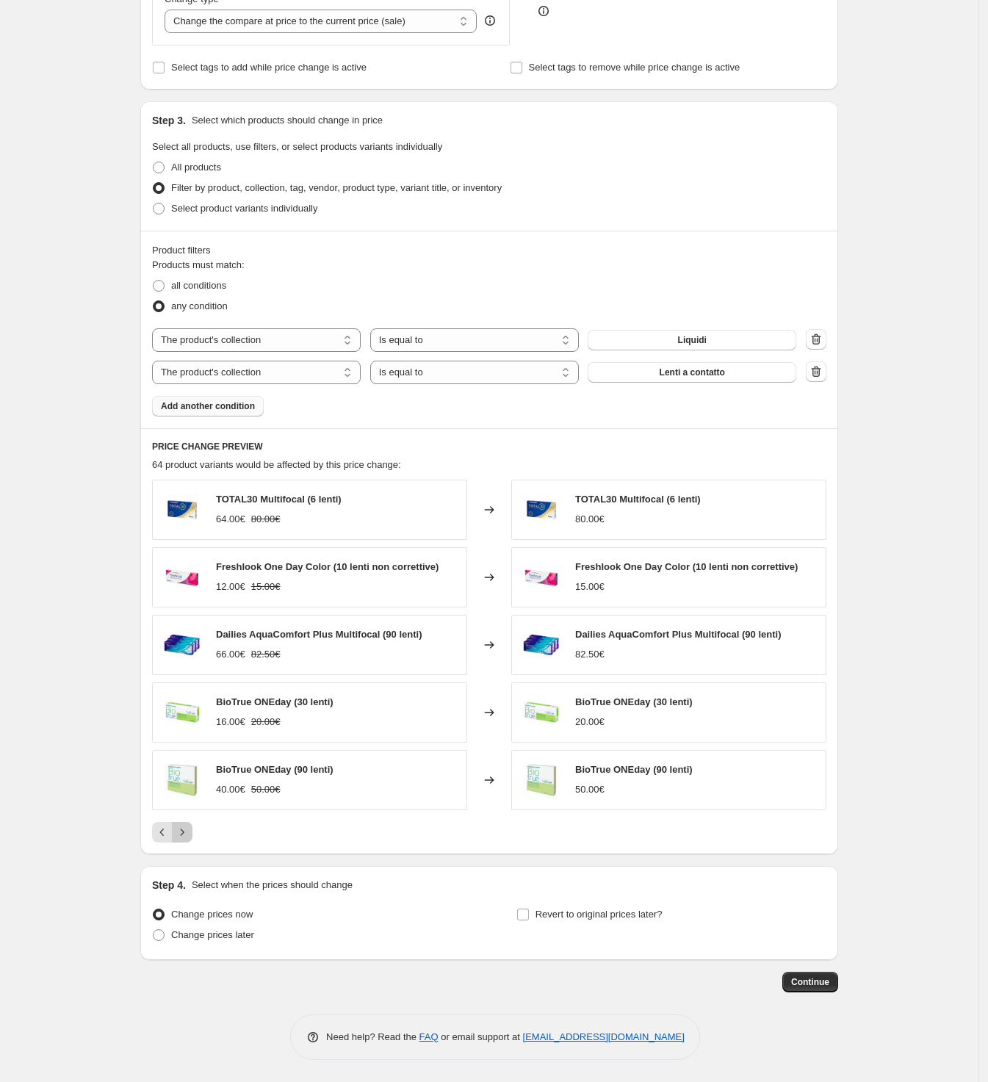
click at [184, 835] on icon "Next" at bounding box center [182, 832] width 15 height 15
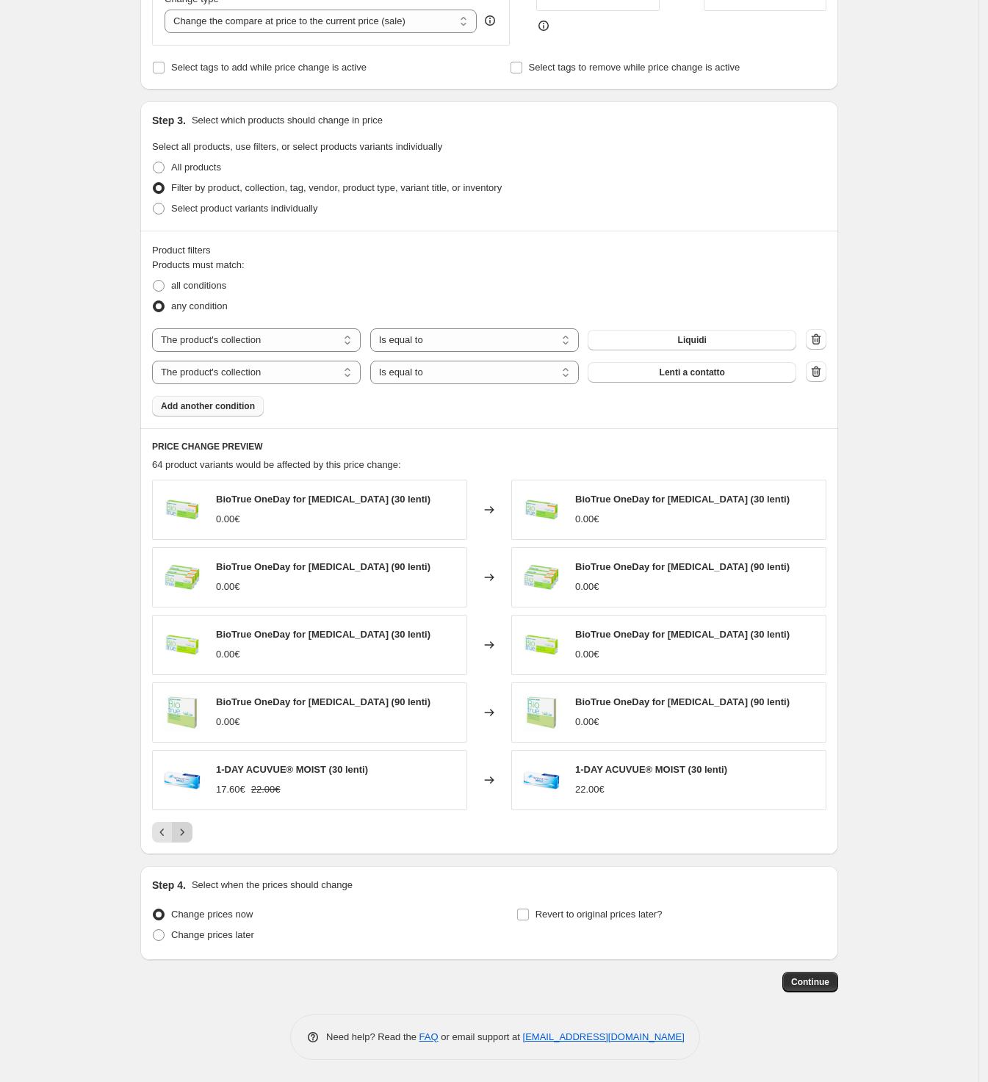
click at [184, 835] on icon "Next" at bounding box center [182, 832] width 15 height 15
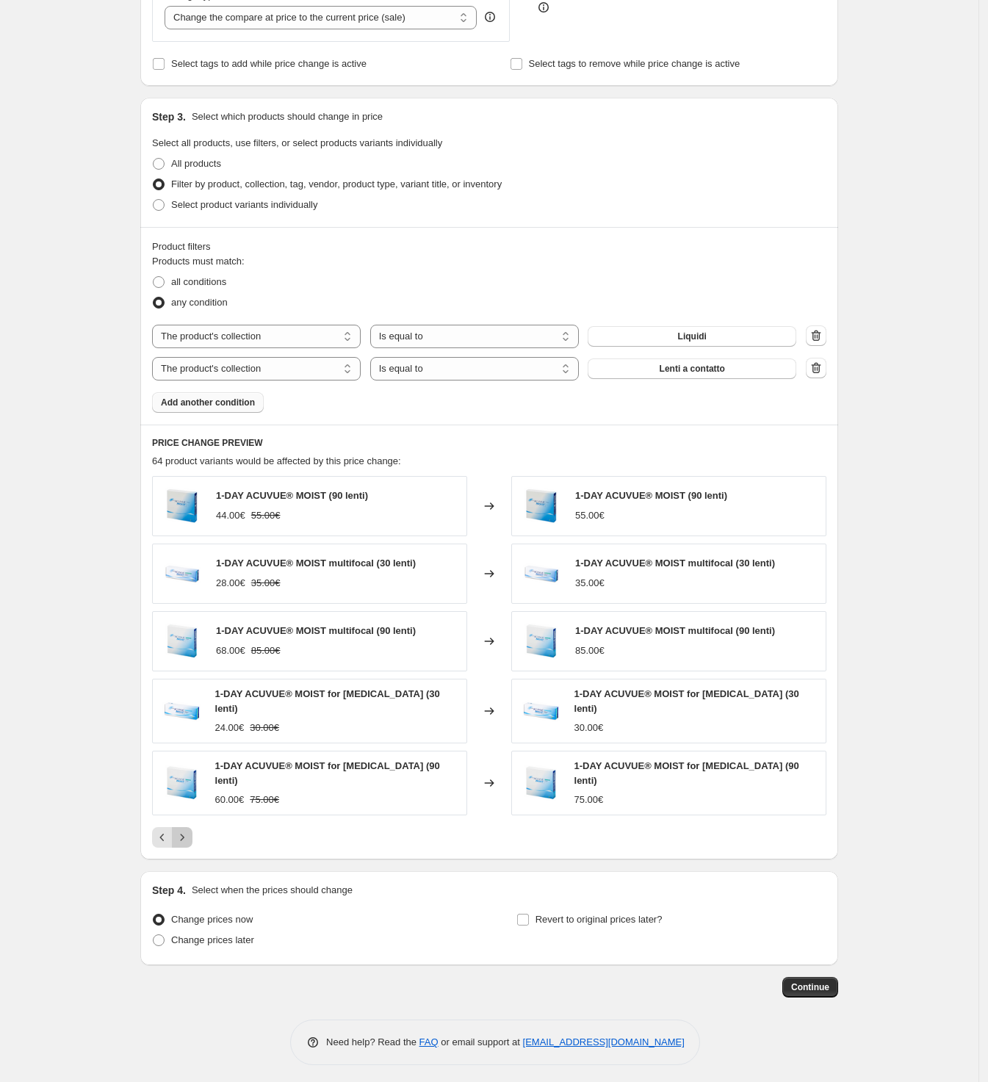
click at [184, 835] on icon "Next" at bounding box center [182, 837] width 15 height 15
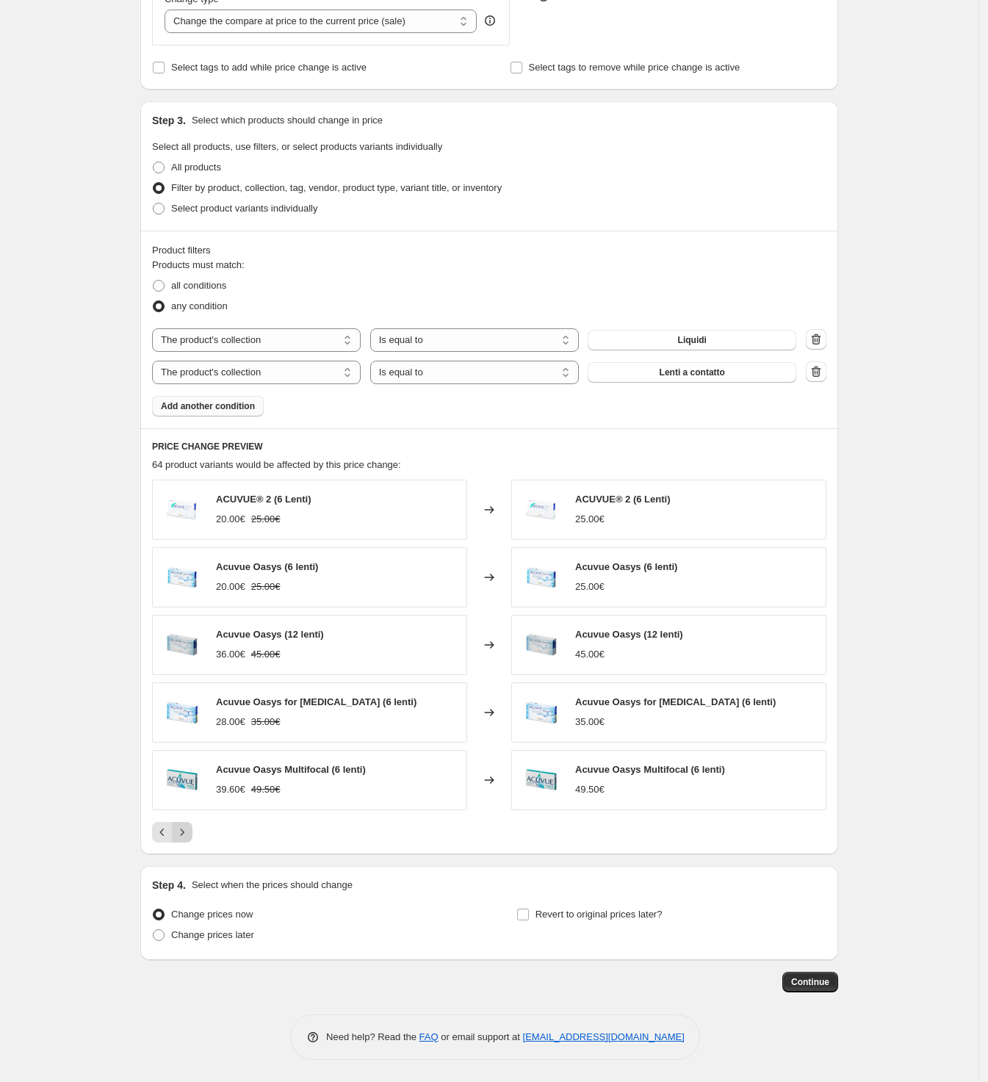
click at [184, 835] on icon "Next" at bounding box center [182, 832] width 15 height 15
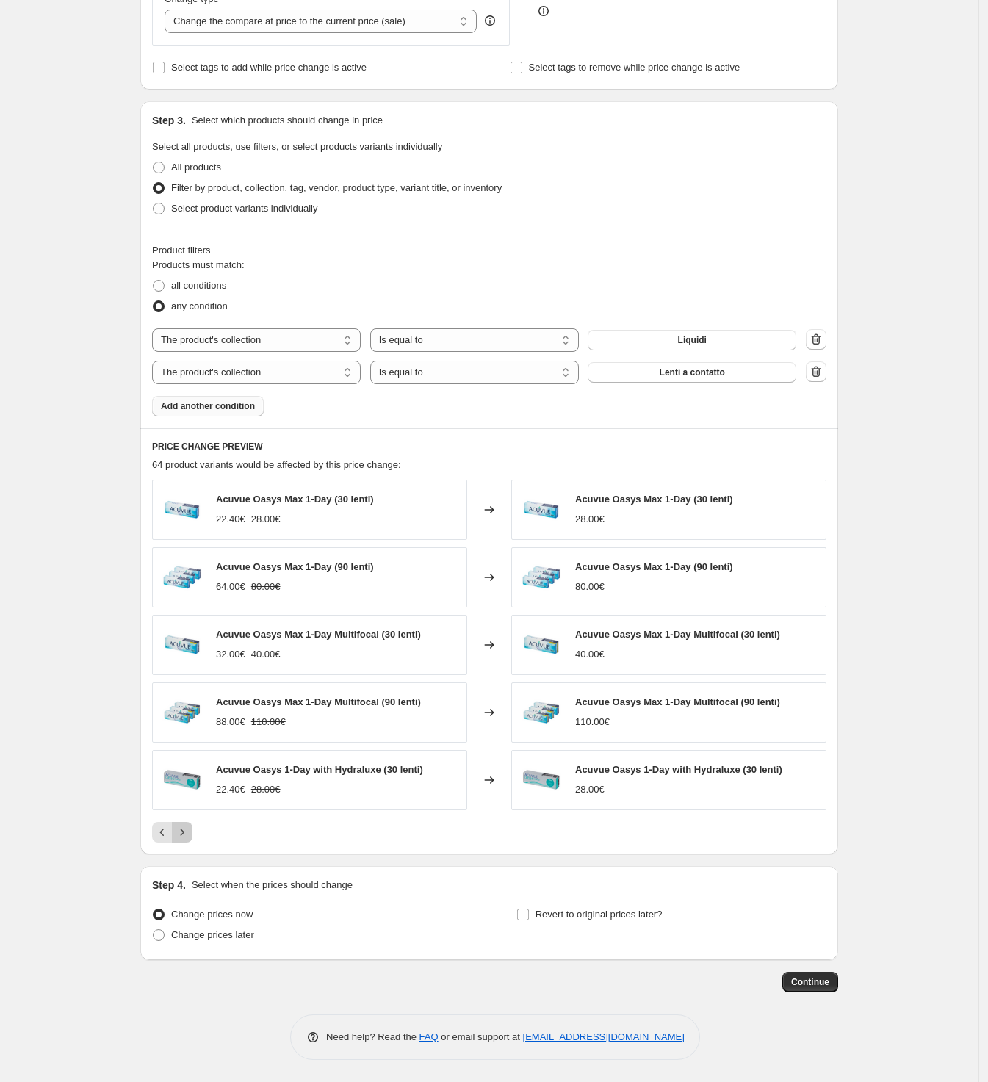
click at [184, 835] on icon "Next" at bounding box center [182, 832] width 15 height 15
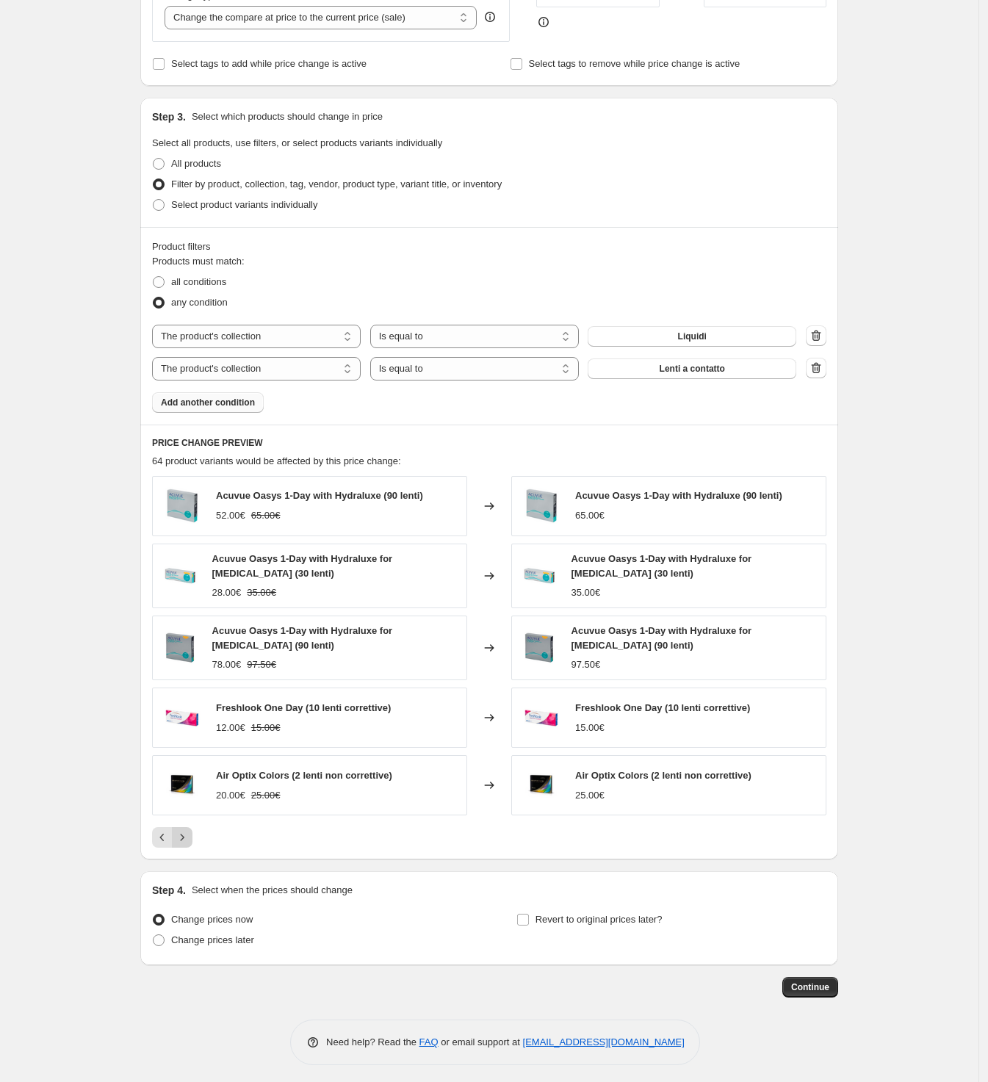
click at [184, 835] on icon "Next" at bounding box center [182, 837] width 15 height 15
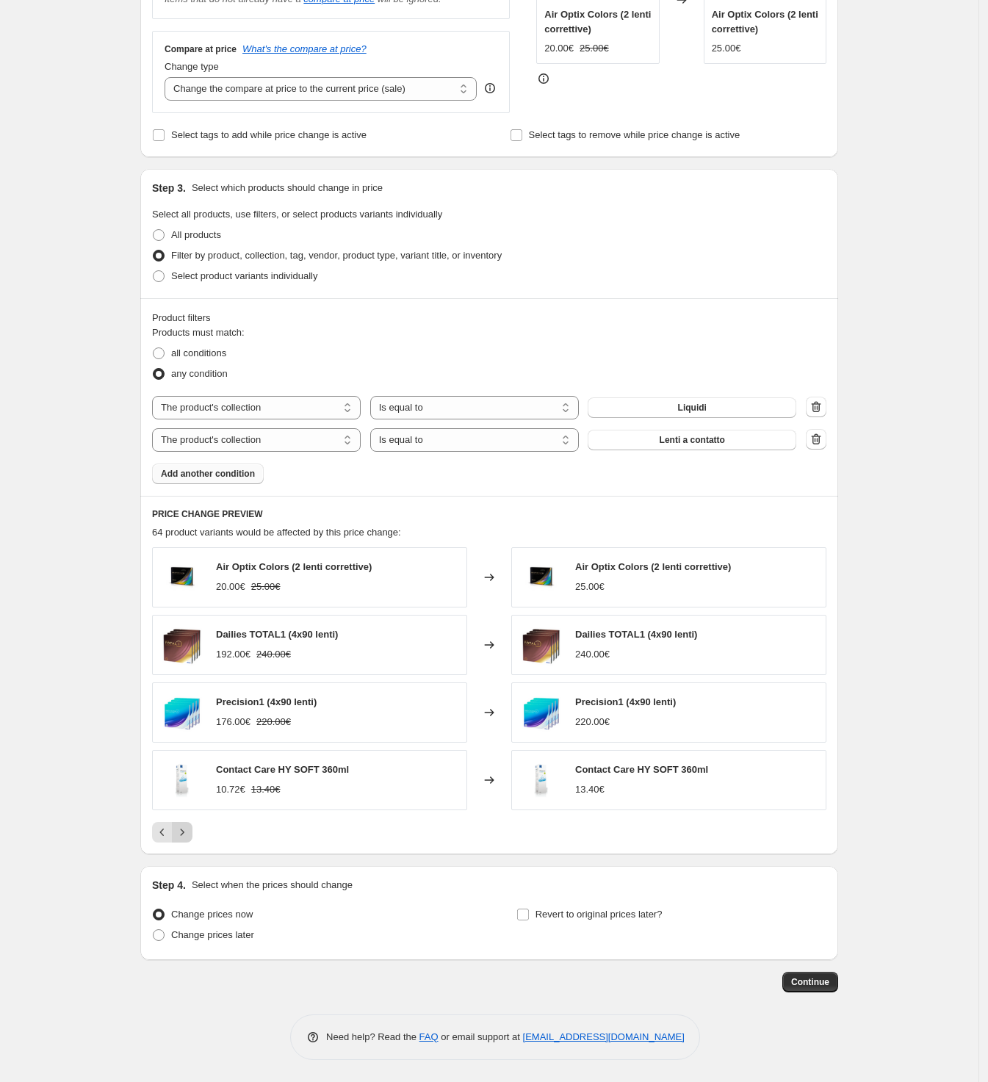
scroll to position [357, 0]
click at [814, 979] on span "Continue" at bounding box center [810, 982] width 38 height 12
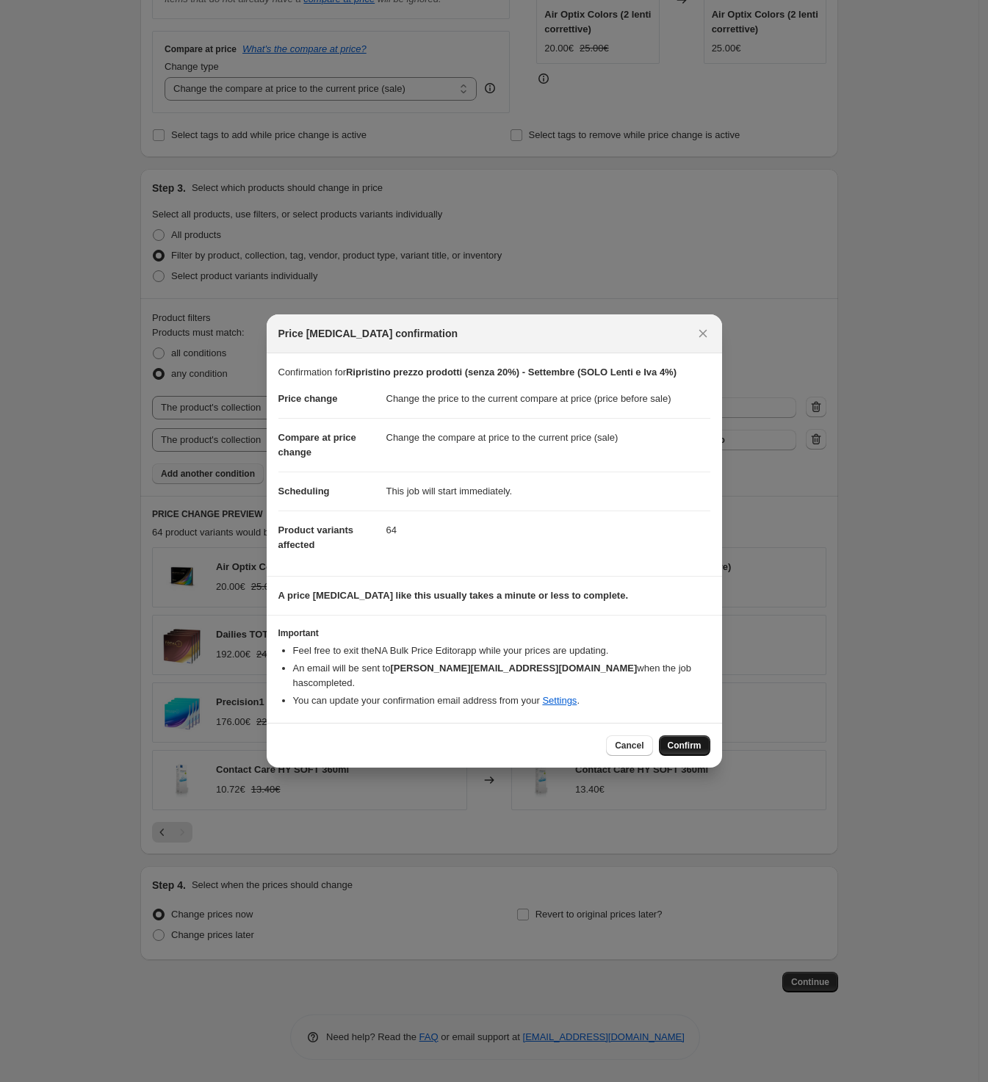
click at [691, 743] on span "Confirm" at bounding box center [685, 746] width 34 height 12
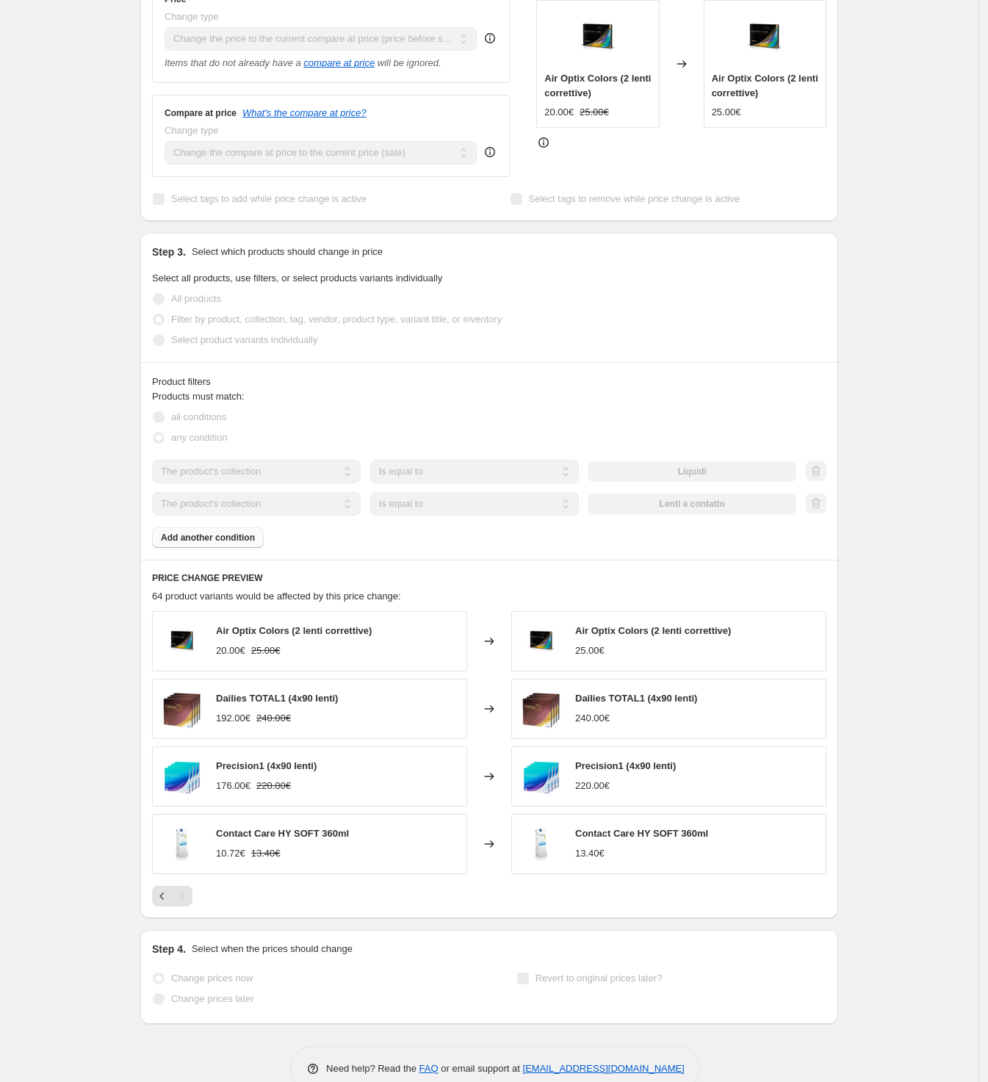
scroll to position [413, 0]
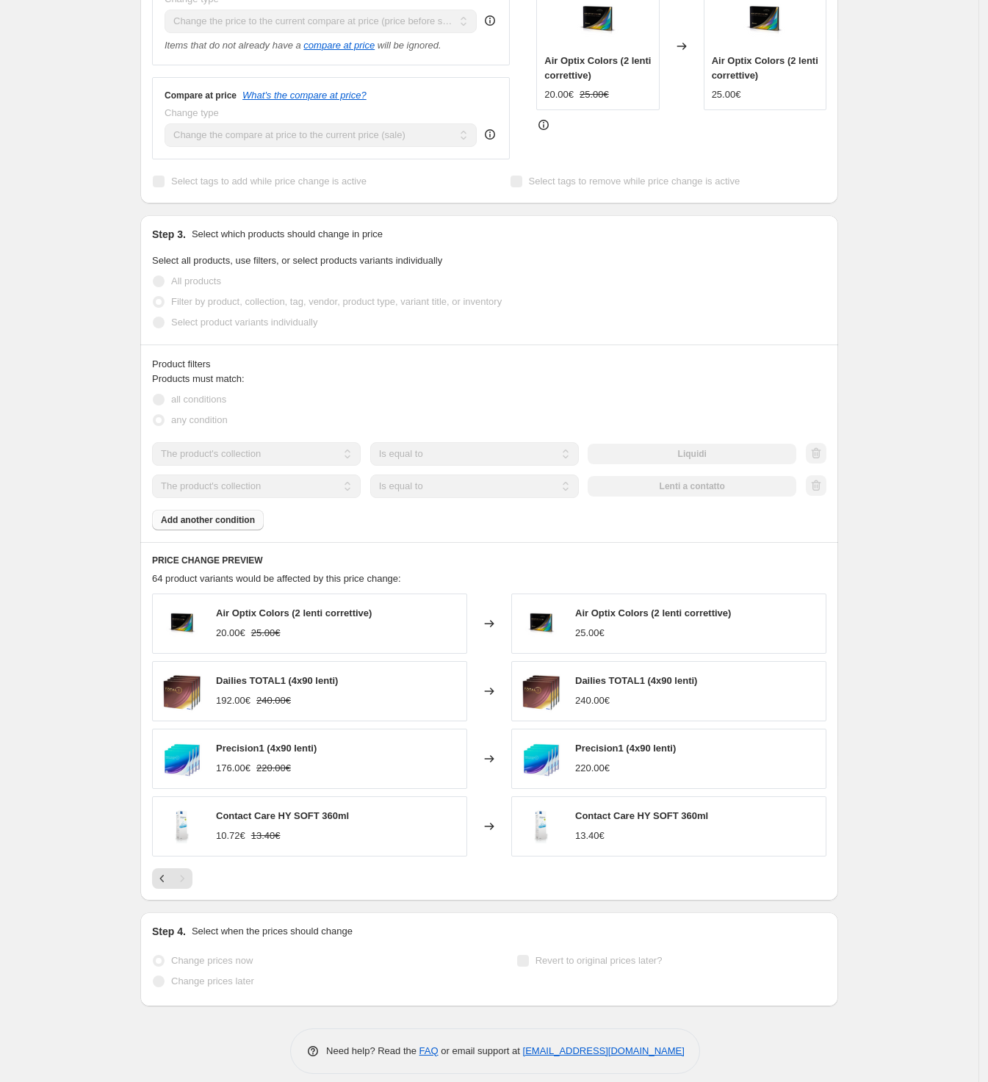
click at [893, 175] on div "Ripristino prezzo prodotti (senza 20%) - Settembre (SOLO Lenti e Iva 4%). This …" at bounding box center [489, 341] width 979 height 1509
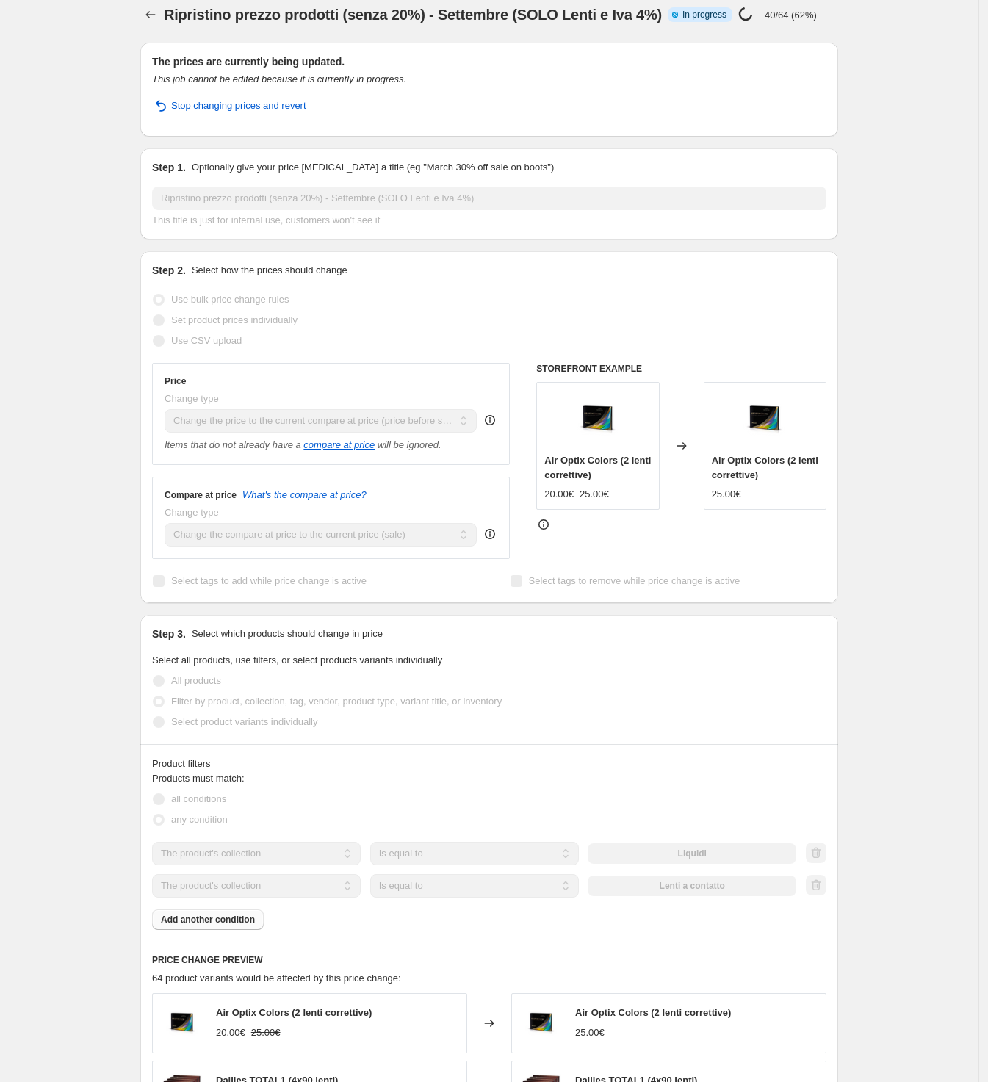
scroll to position [0, 0]
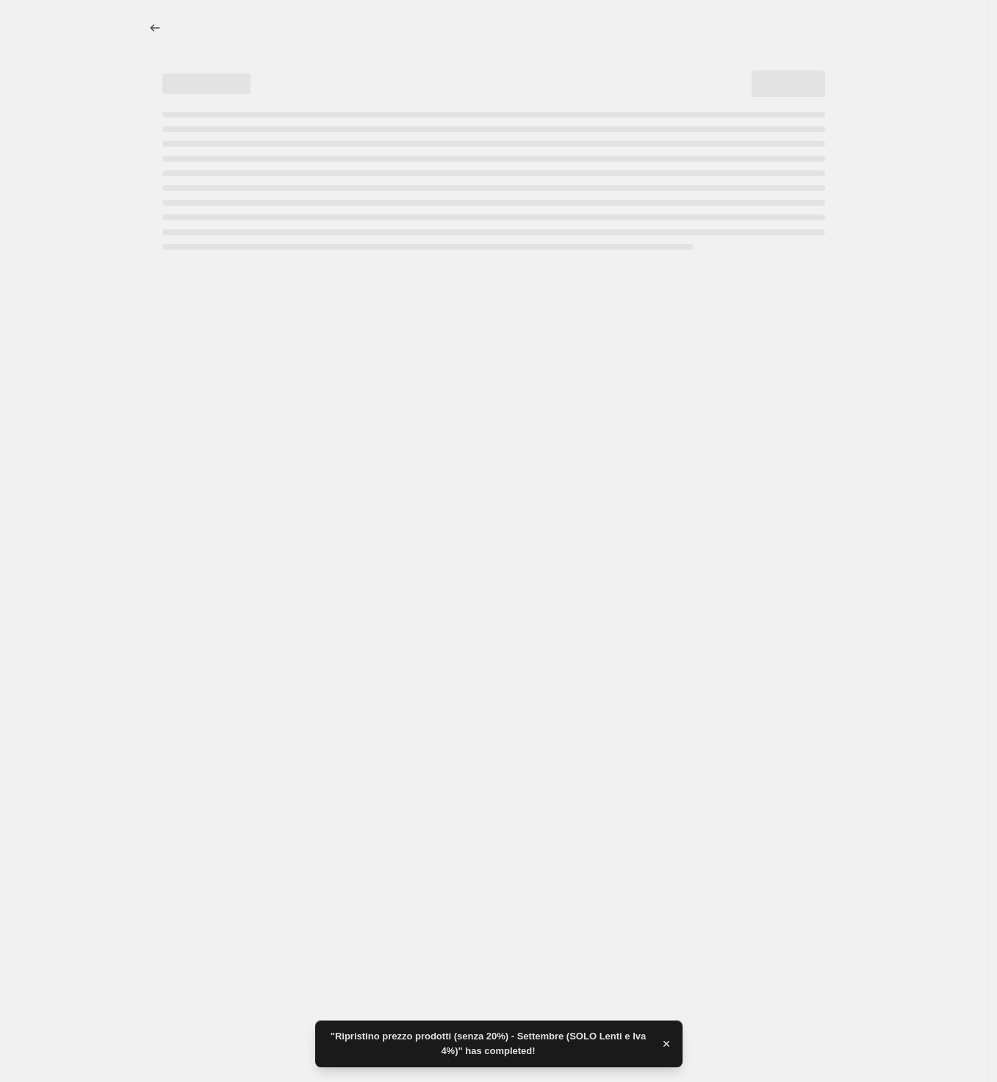
select select "ecap"
select select "collection"
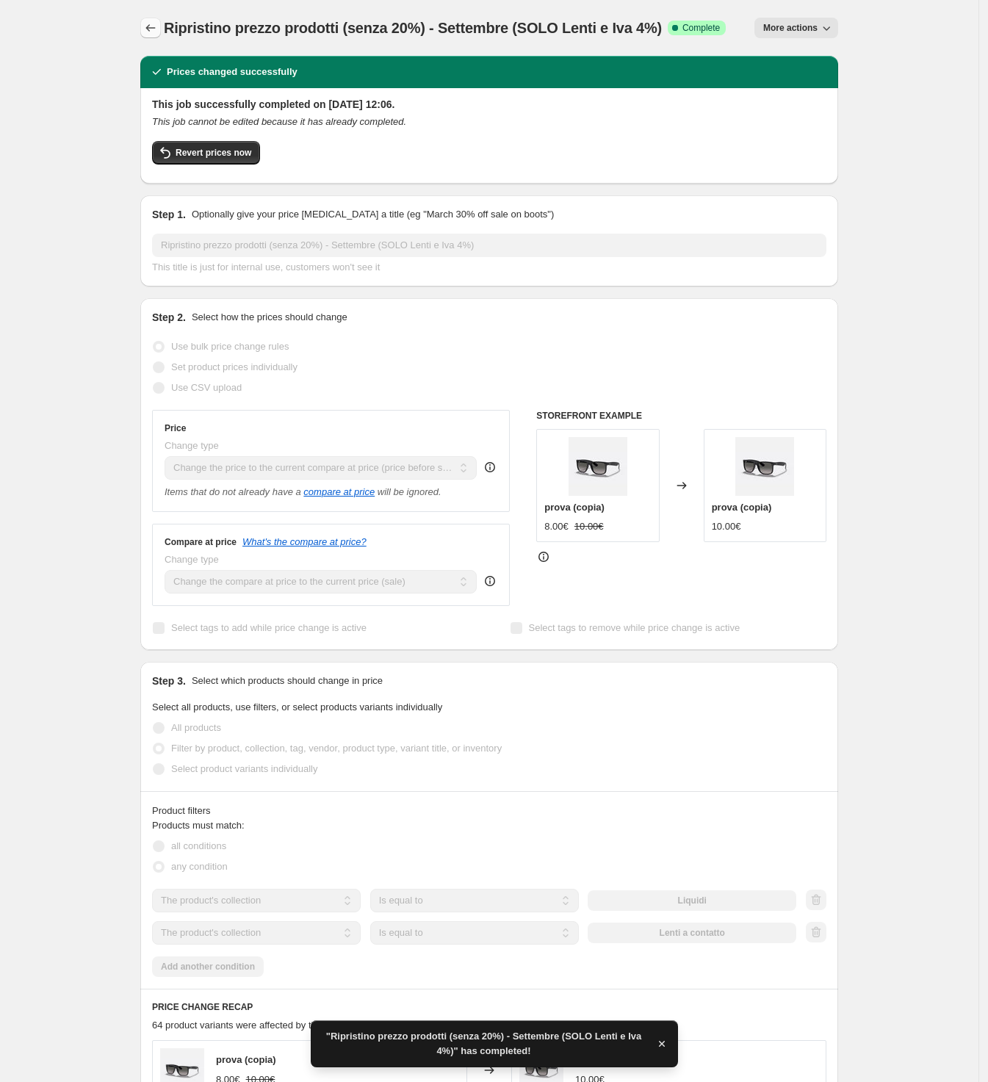
click at [156, 37] on button "Price change jobs" at bounding box center [150, 28] width 21 height 21
